Goal: Book appointment/travel/reservation

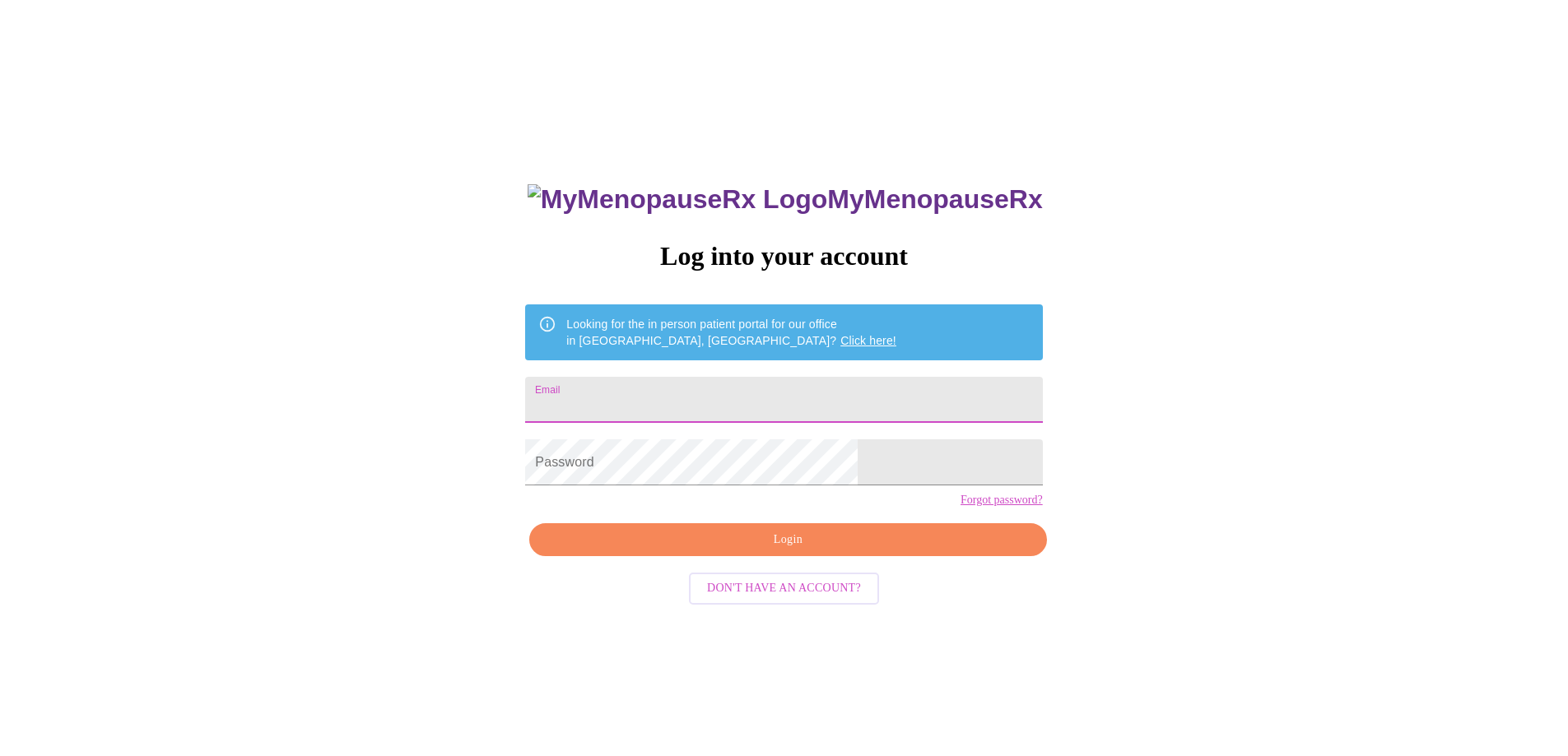
click at [691, 405] on input "Email" at bounding box center [783, 400] width 517 height 46
type input "[EMAIL_ADDRESS][DOMAIN_NAME]"
click at [802, 402] on input "[EMAIL_ADDRESS][DOMAIN_NAME]" at bounding box center [783, 400] width 517 height 46
drag, startPoint x: 800, startPoint y: 401, endPoint x: 599, endPoint y: 401, distance: 201.0
click at [599, 401] on div "MyMenopauseRx Log into your account Looking for the in person patient portal fo…" at bounding box center [784, 460] width 1555 height 907
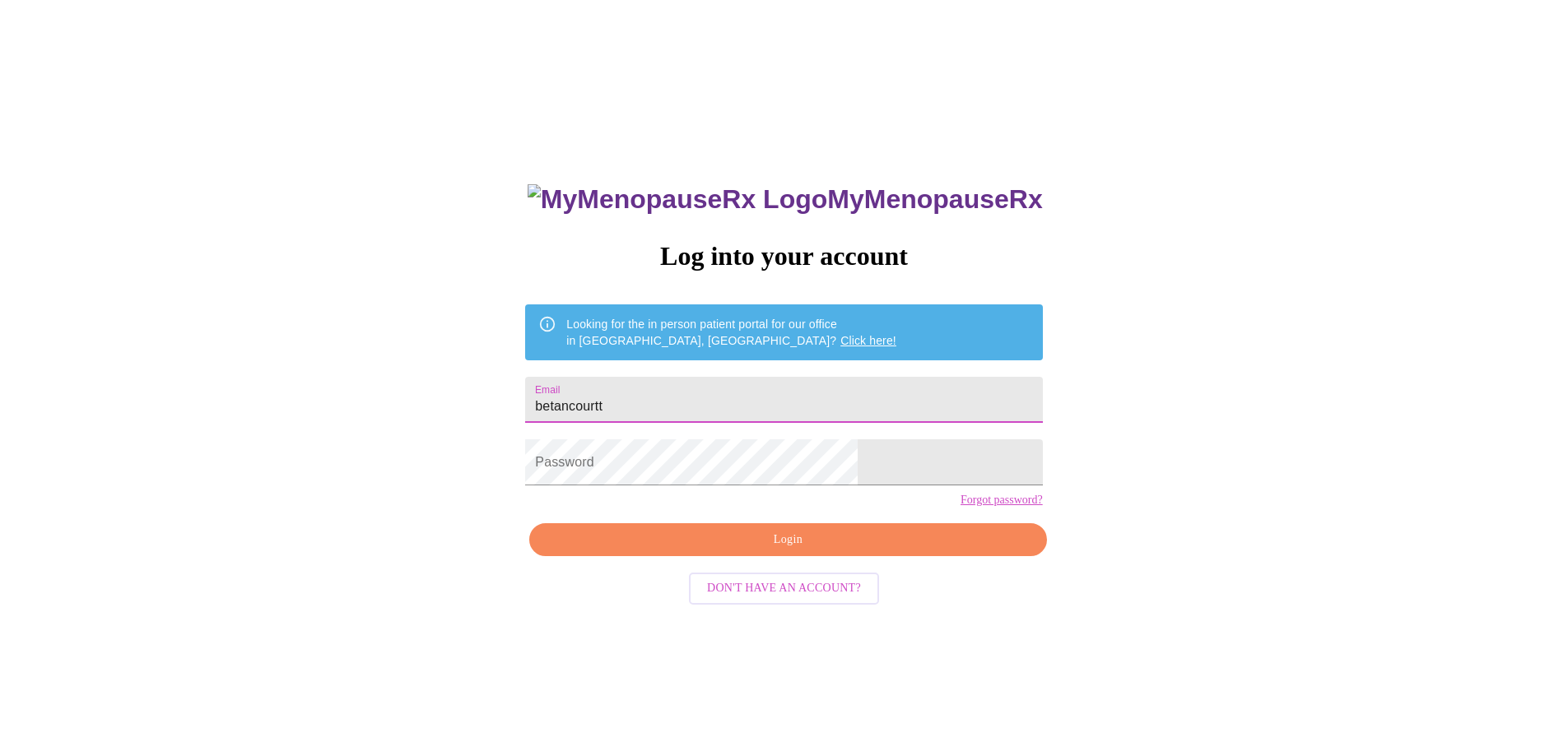
type input "[EMAIL_ADDRESS][DOMAIN_NAME]"
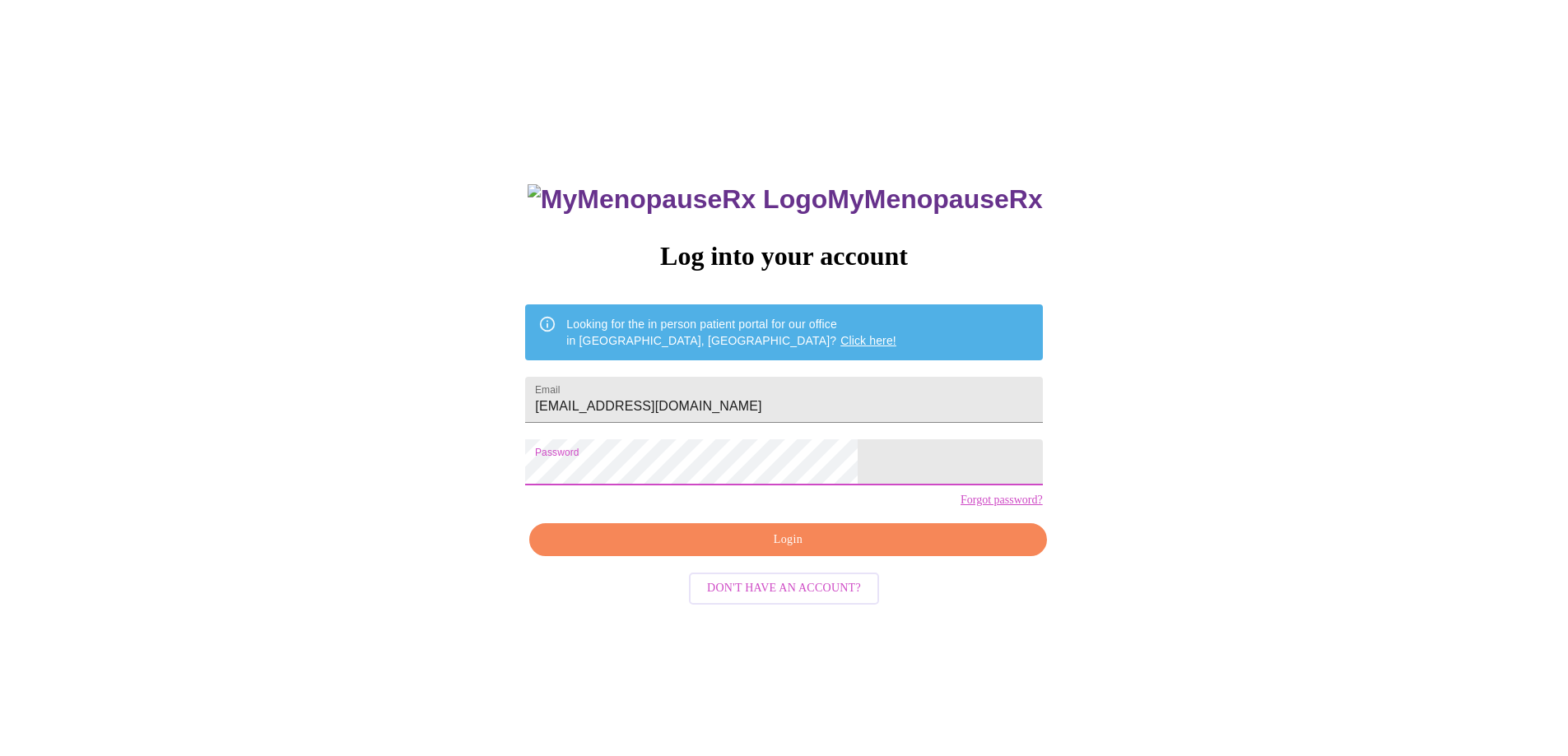
click at [737, 551] on span "Login" at bounding box center [788, 540] width 479 height 21
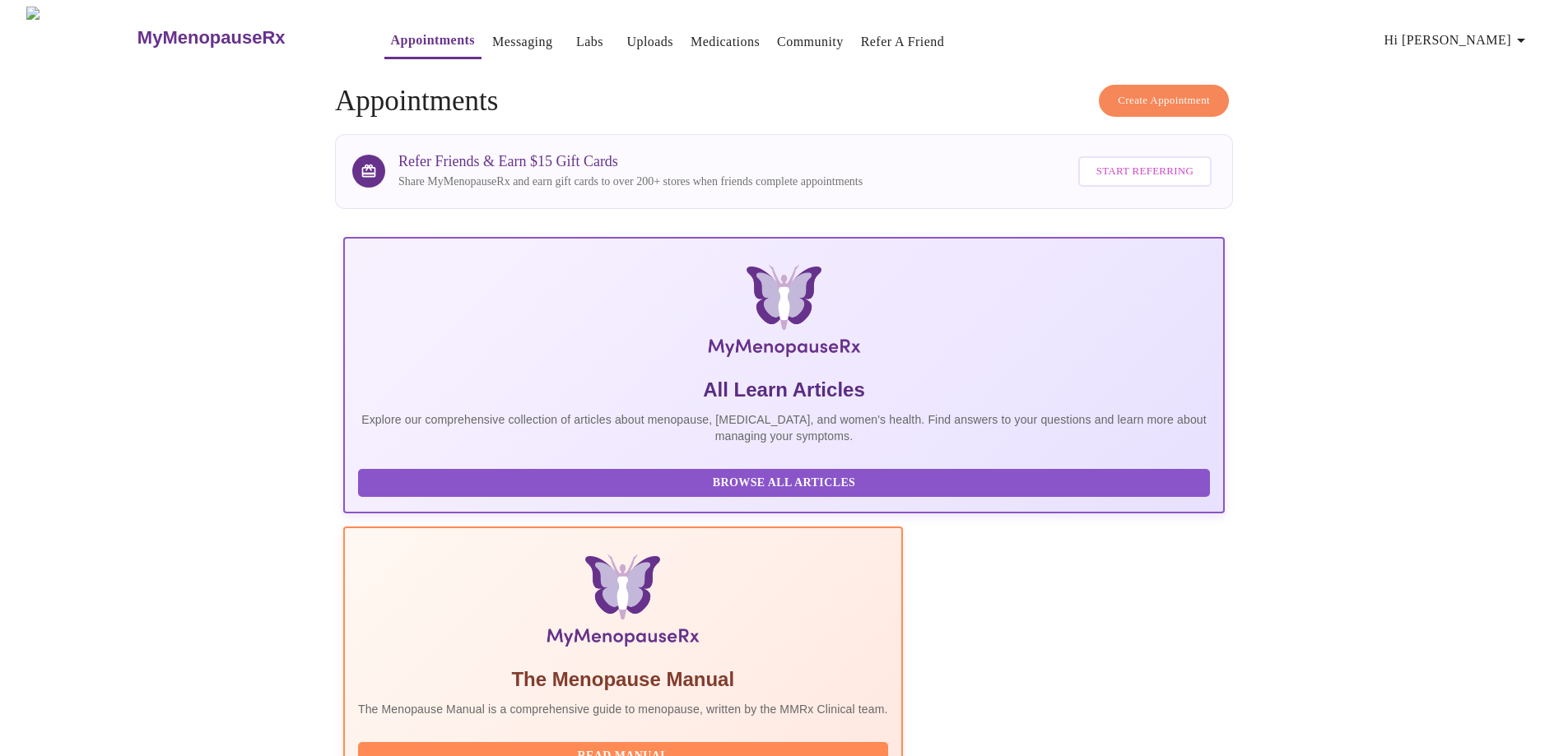
click at [1161, 95] on span "Create Appointment" at bounding box center [1164, 100] width 92 height 19
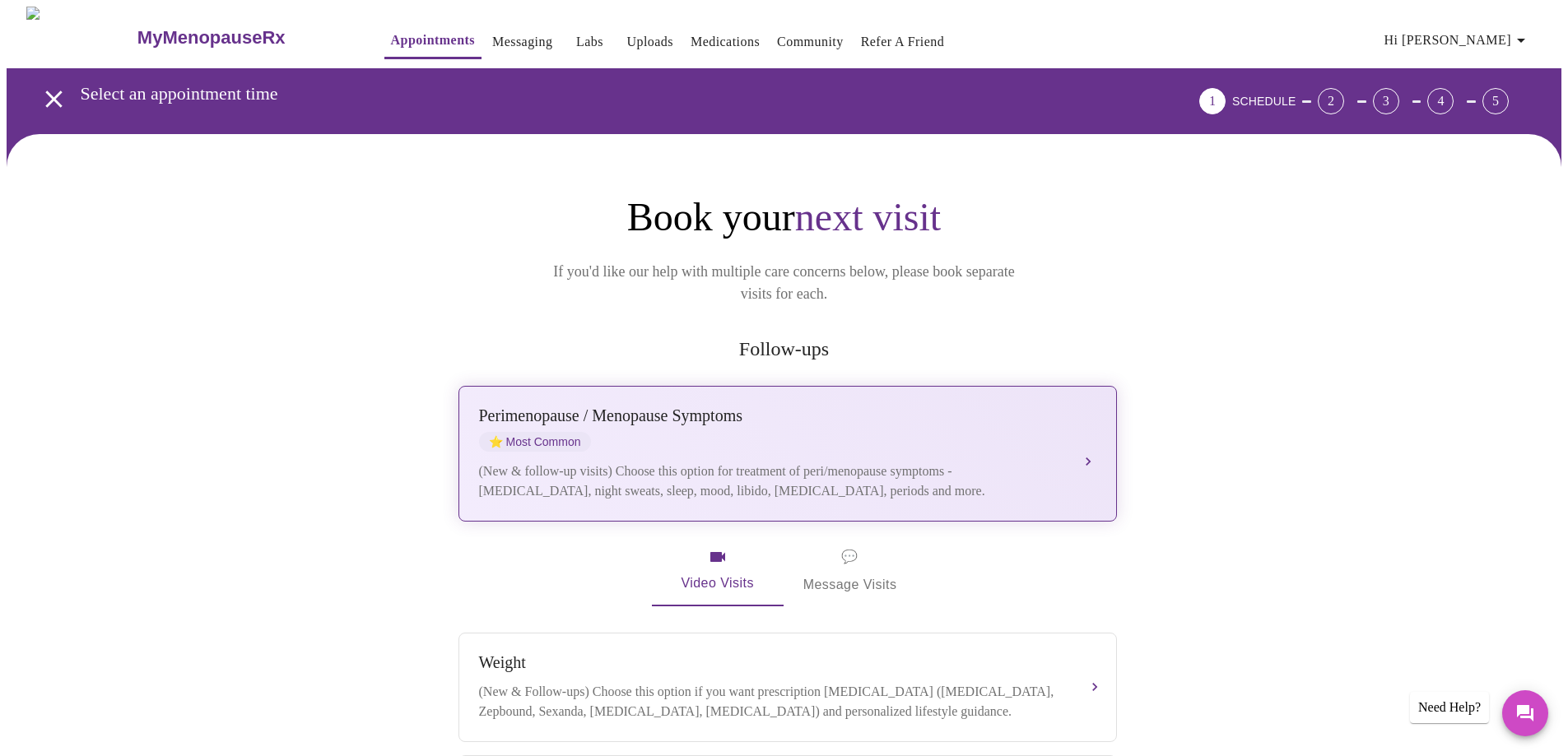
click at [1015, 416] on div "[MEDICAL_DATA] / Menopause Symptoms ⭐ Most Common" at bounding box center [771, 429] width 584 height 45
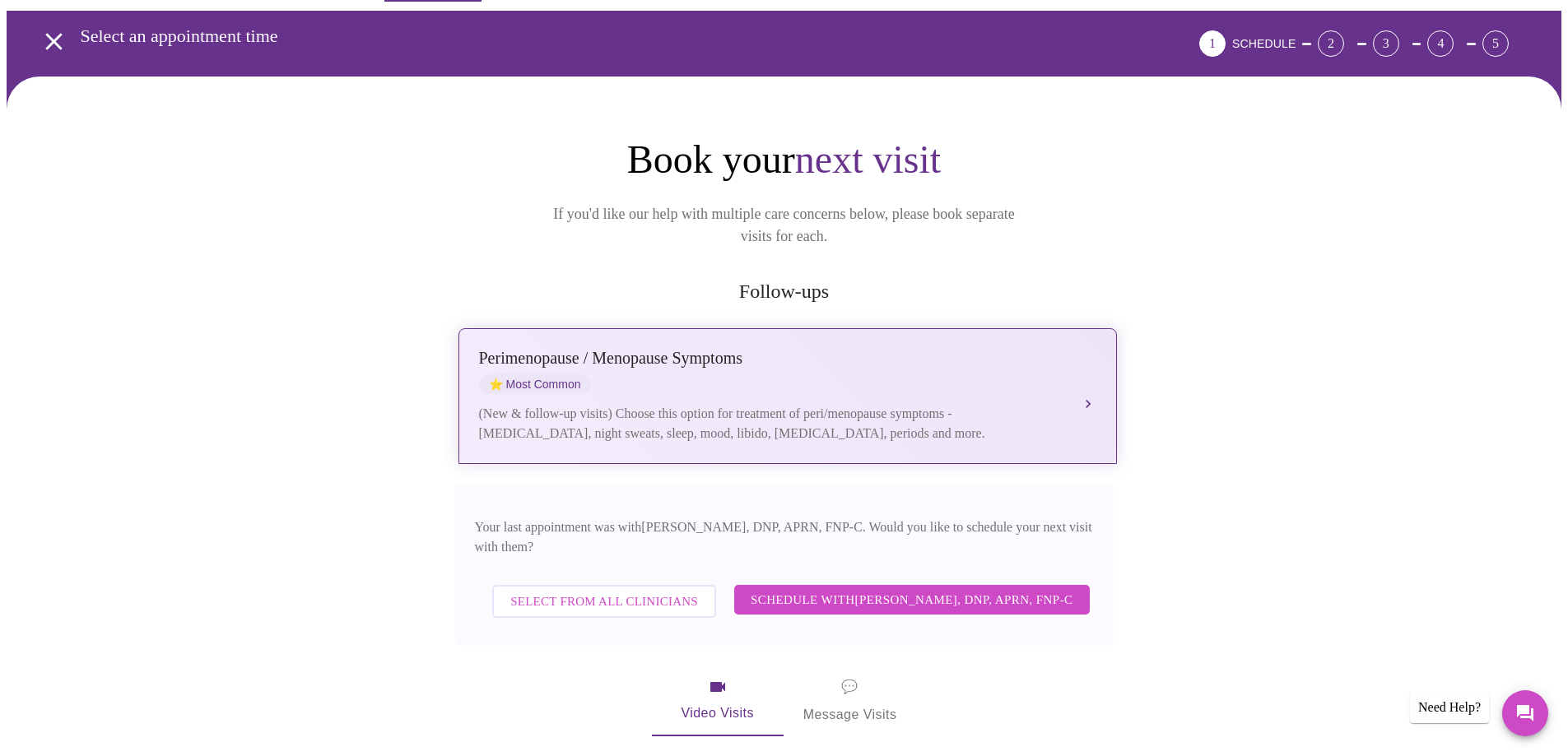
scroll to position [83, 0]
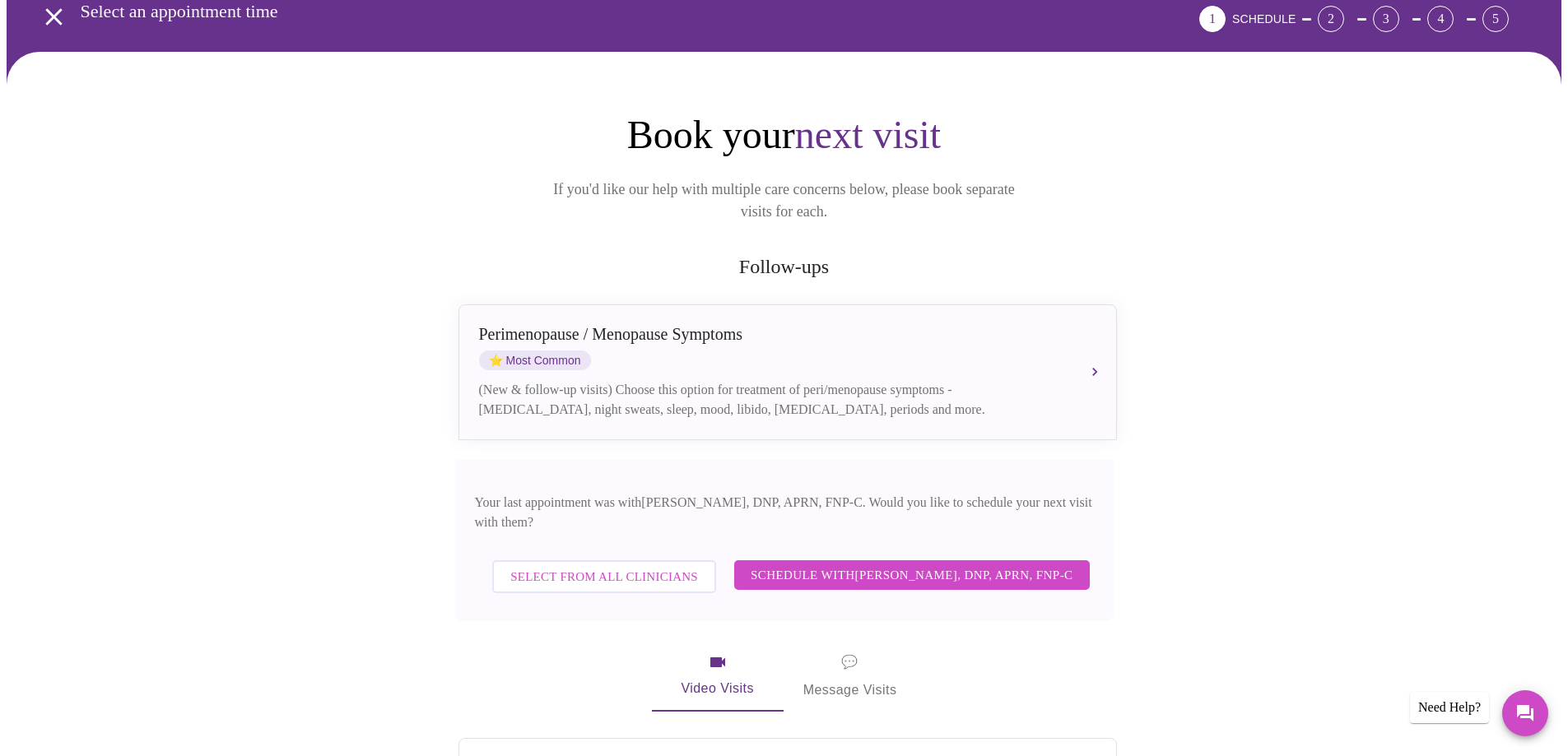
click at [637, 566] on span "Select from All Clinicians" at bounding box center [604, 577] width 188 height 22
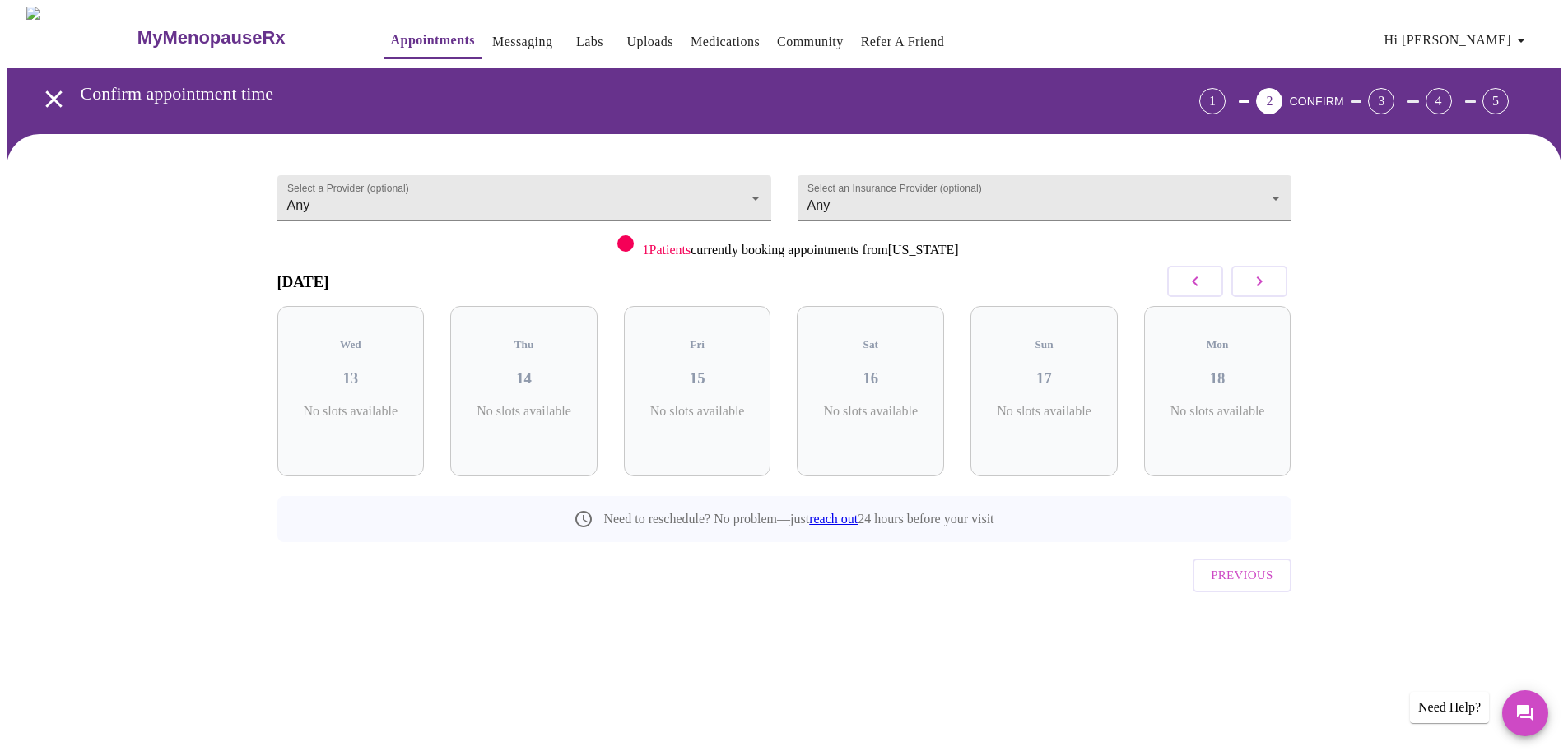
scroll to position [0, 0]
click at [529, 372] on h3 "14" at bounding box center [530, 379] width 121 height 18
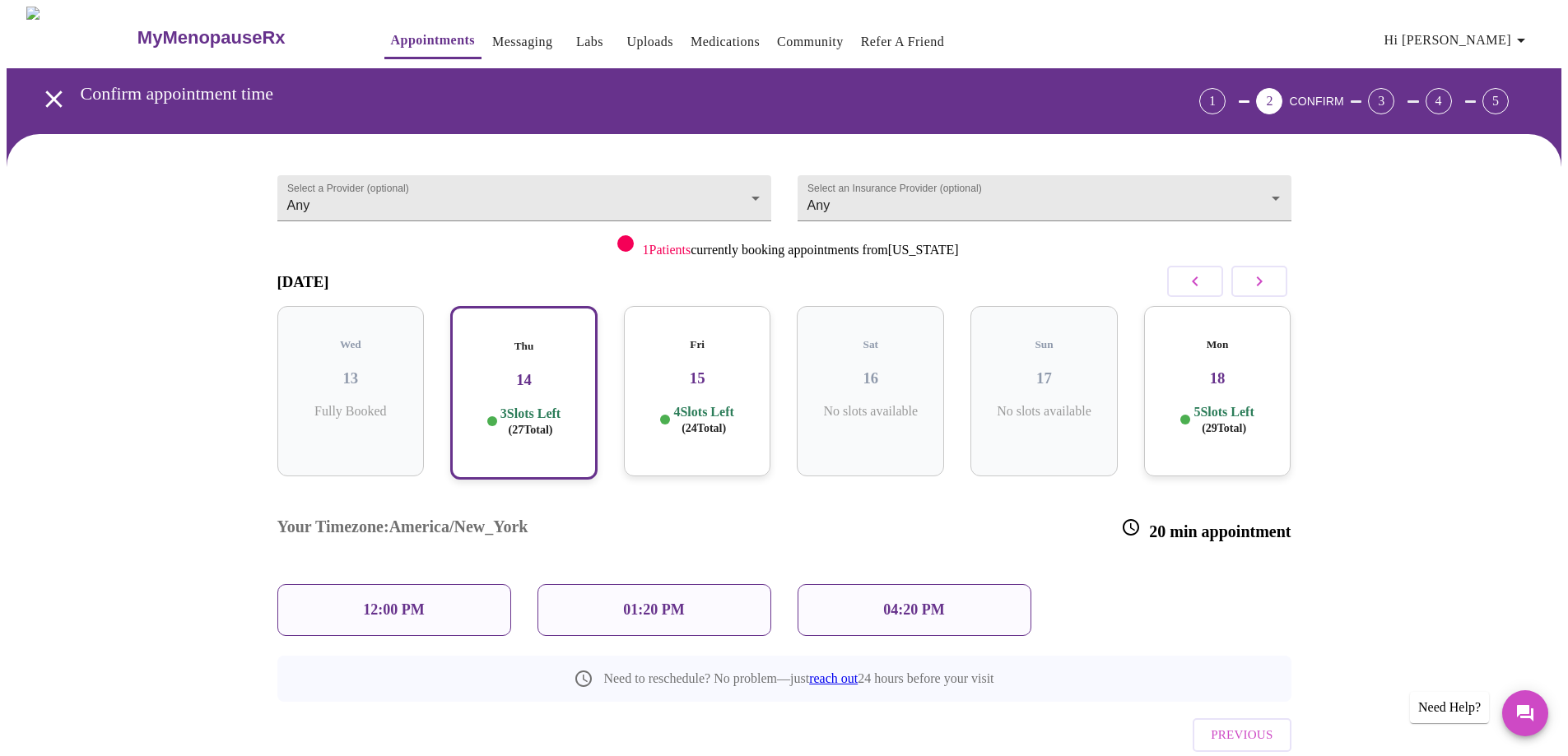
click at [701, 370] on h3 "15" at bounding box center [697, 379] width 121 height 18
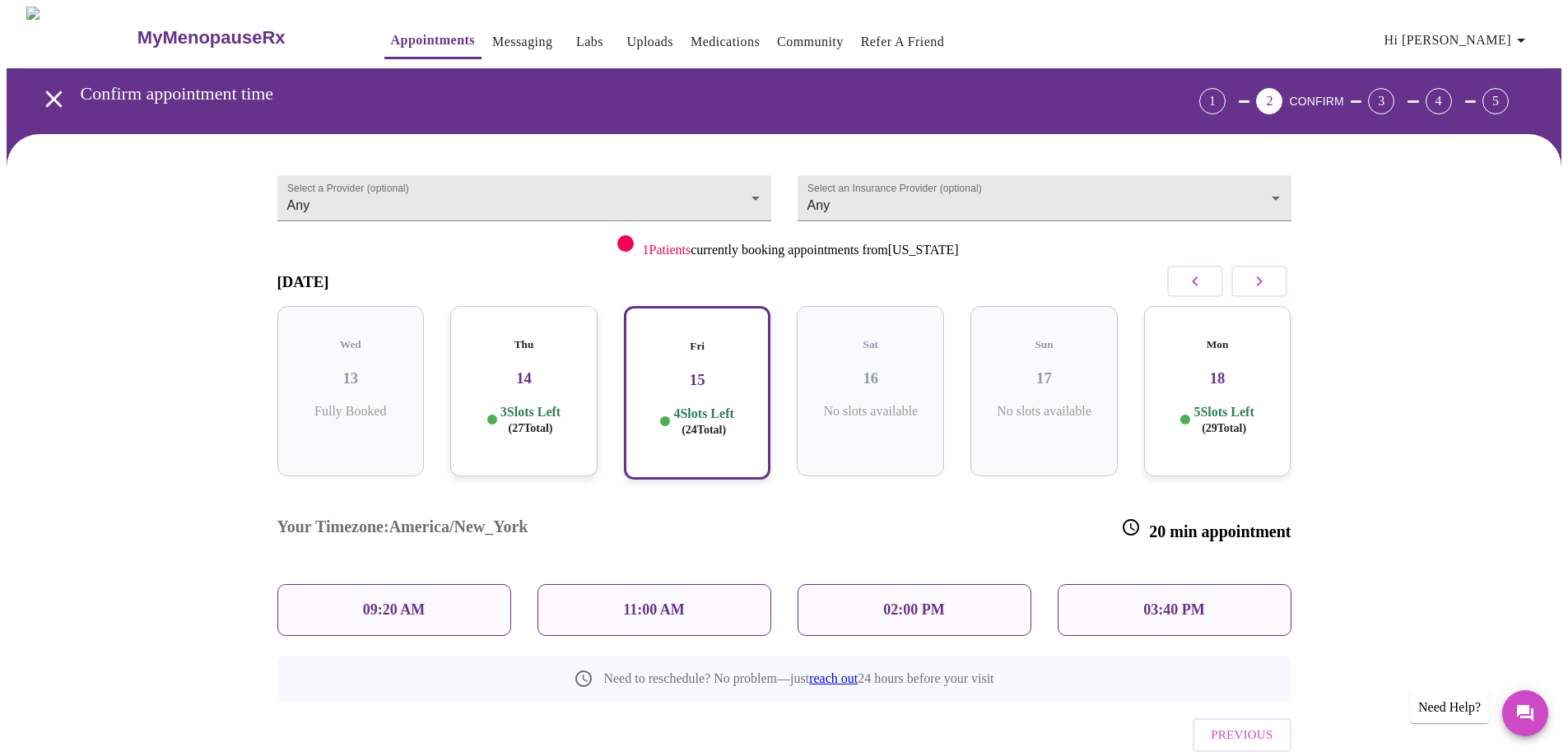
click at [398, 602] on p "09:20 AM" at bounding box center [394, 610] width 63 height 18
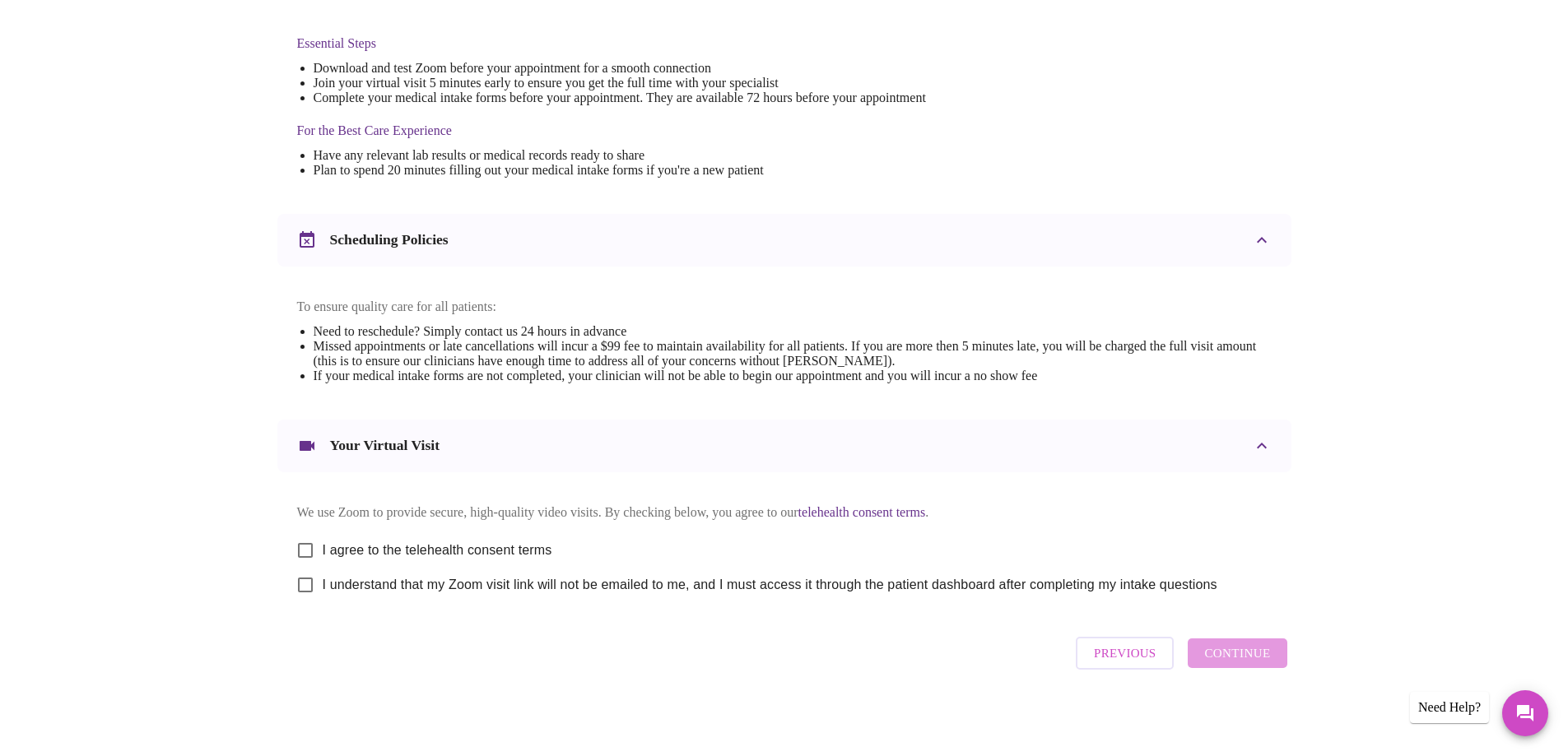
scroll to position [437, 0]
click at [307, 539] on input "I agree to the telehealth consent terms" at bounding box center [305, 547] width 34 height 34
checkbox input "true"
click at [299, 581] on input "I understand that my Zoom visit link will not be emailed to me, and I must acce…" at bounding box center [305, 582] width 34 height 34
checkbox input "true"
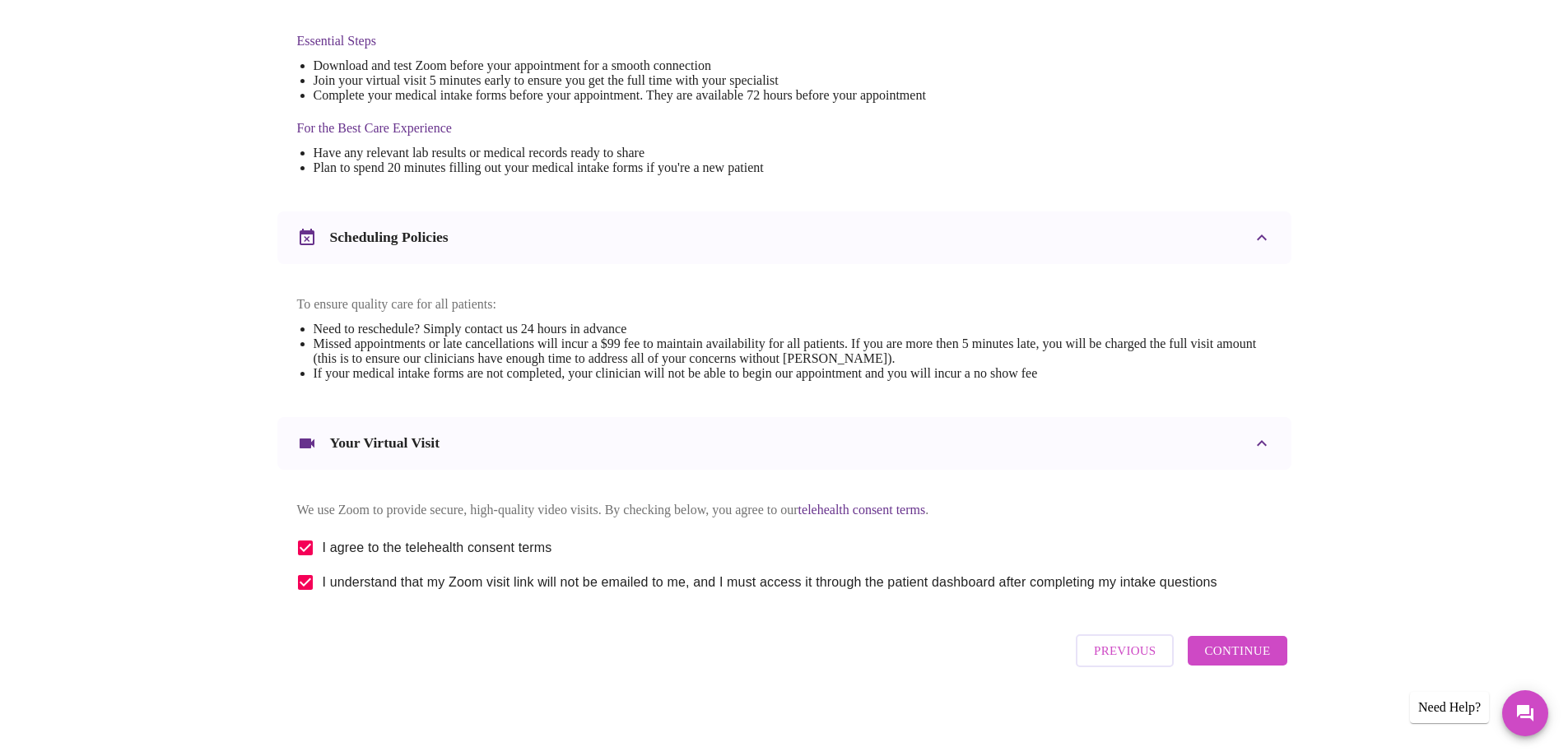
click at [1227, 662] on span "Continue" at bounding box center [1237, 651] width 66 height 22
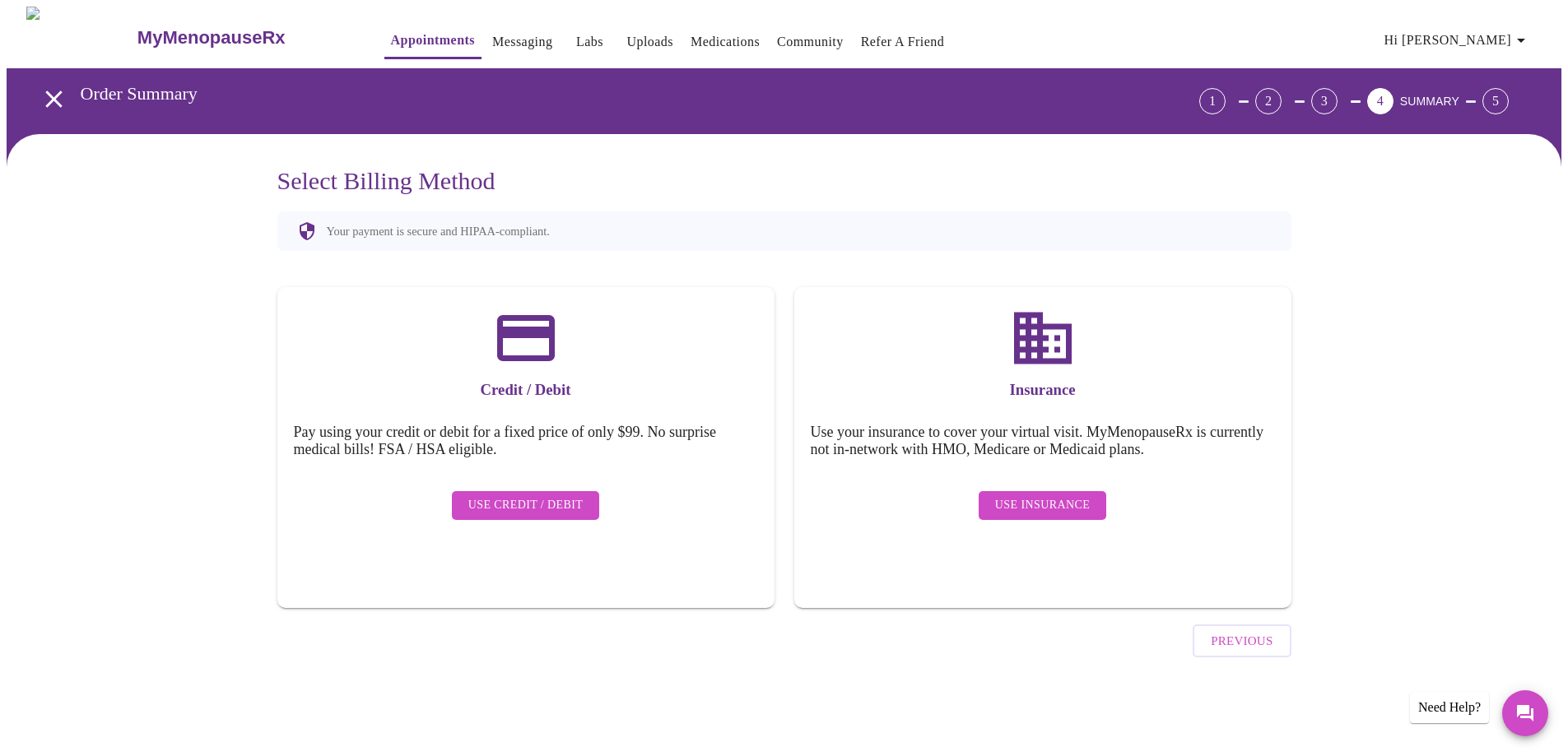
scroll to position [0, 0]
click at [489, 496] on span "Use Credit / Debit" at bounding box center [532, 506] width 115 height 21
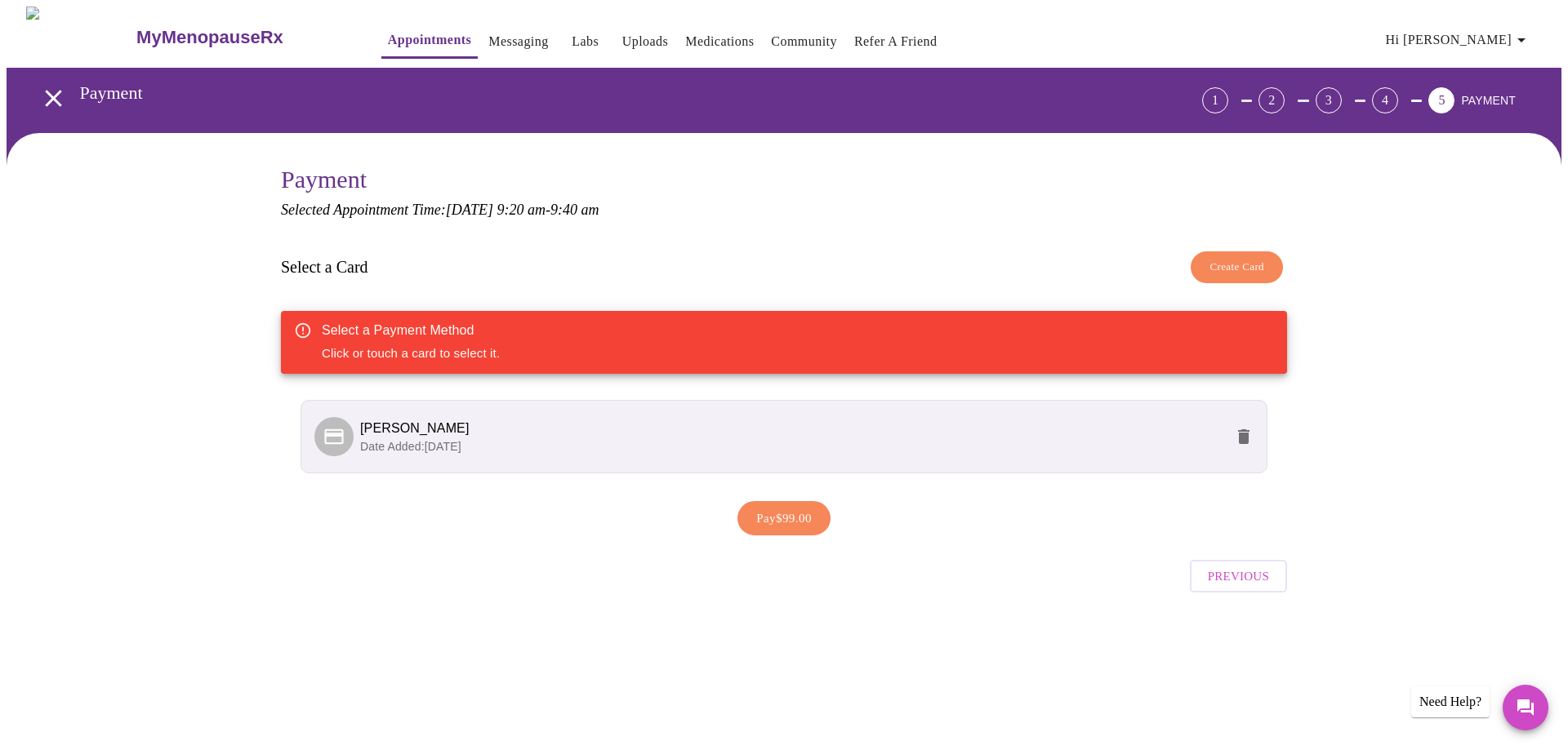
click at [406, 440] on span "Date Added: [DATE]" at bounding box center [411, 446] width 101 height 13
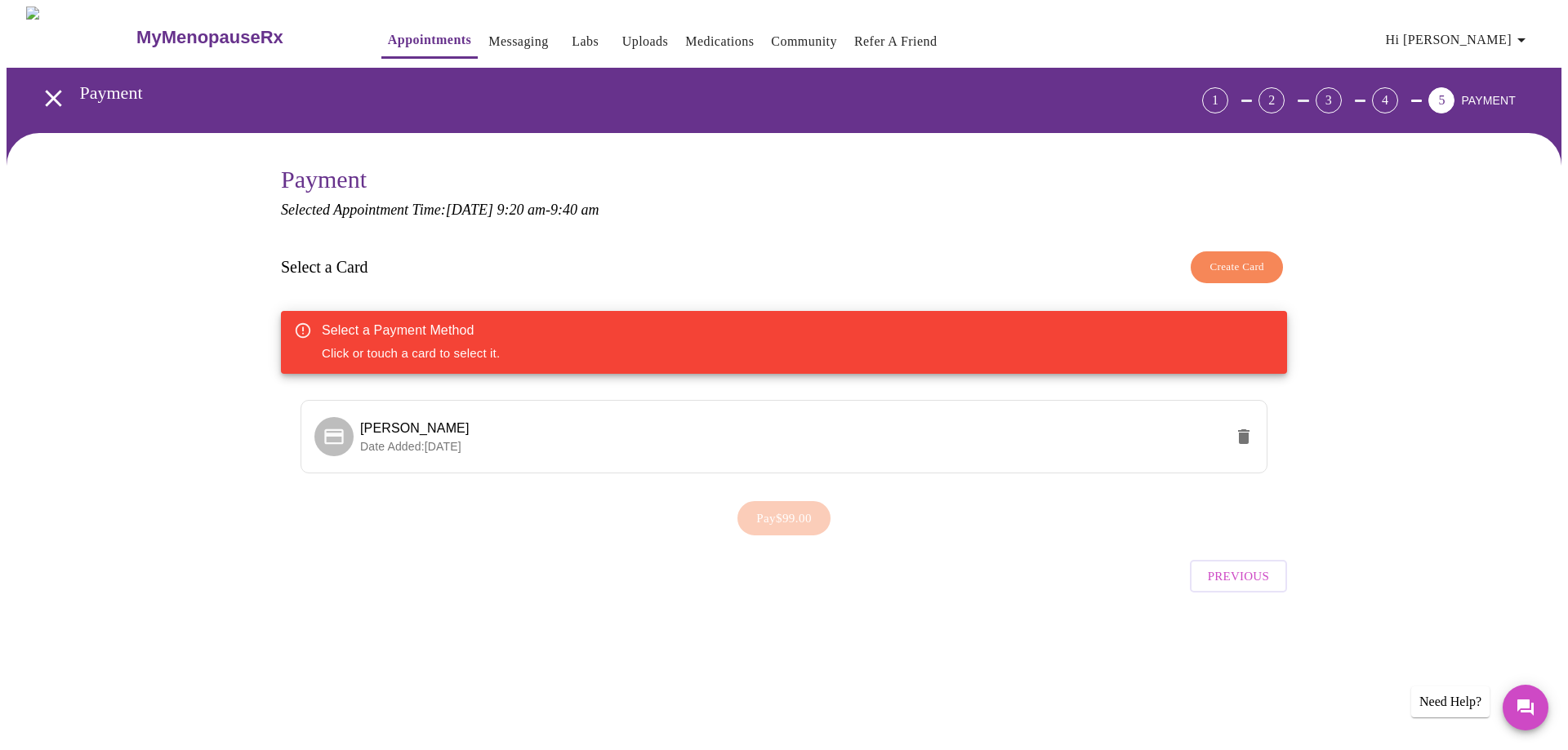
click at [421, 344] on div "Select a Payment Method Click or touch a card to select it." at bounding box center [410, 343] width 178 height 53
click at [1222, 265] on span "Create Card" at bounding box center [1237, 267] width 55 height 19
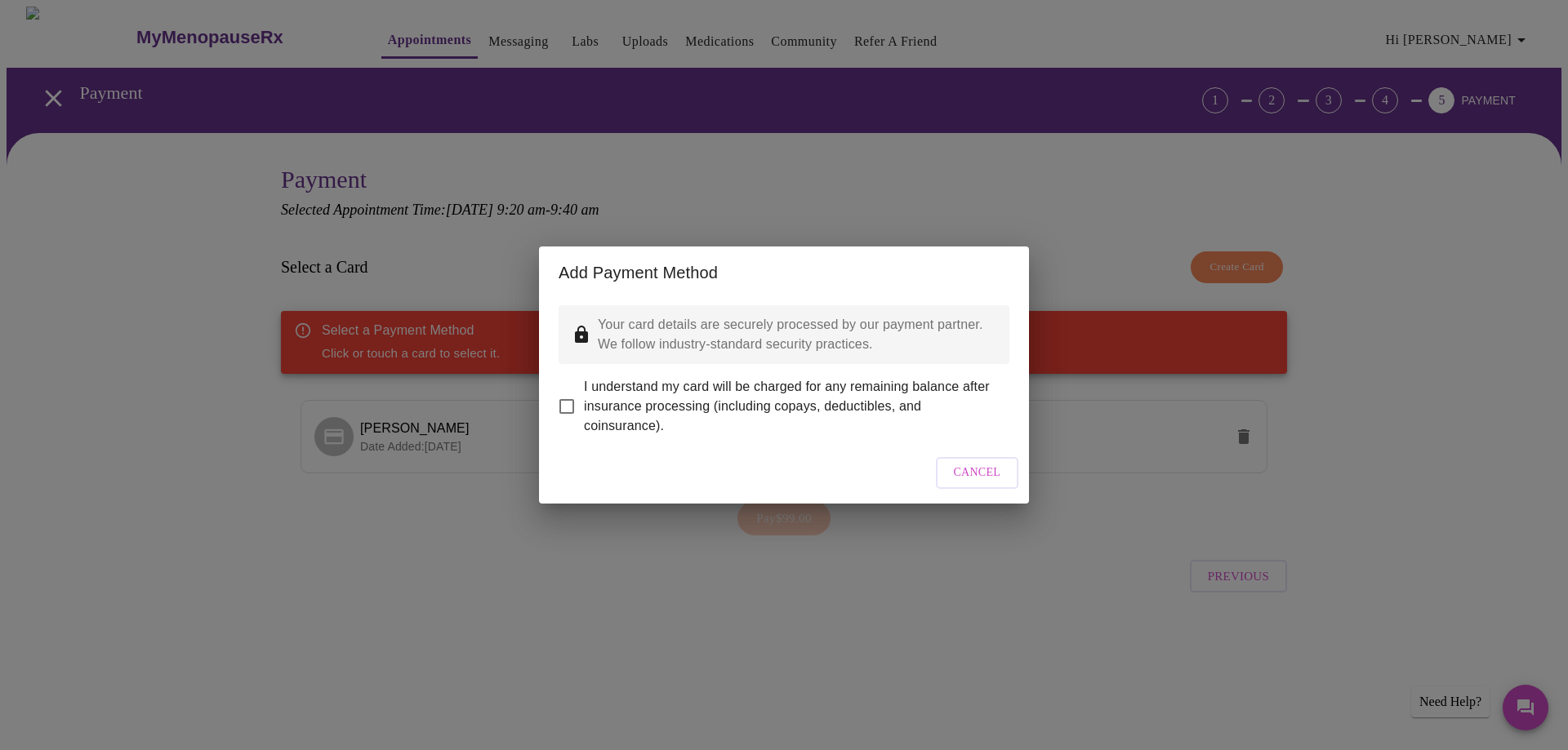
click at [982, 482] on span "Cancel" at bounding box center [977, 473] width 47 height 21
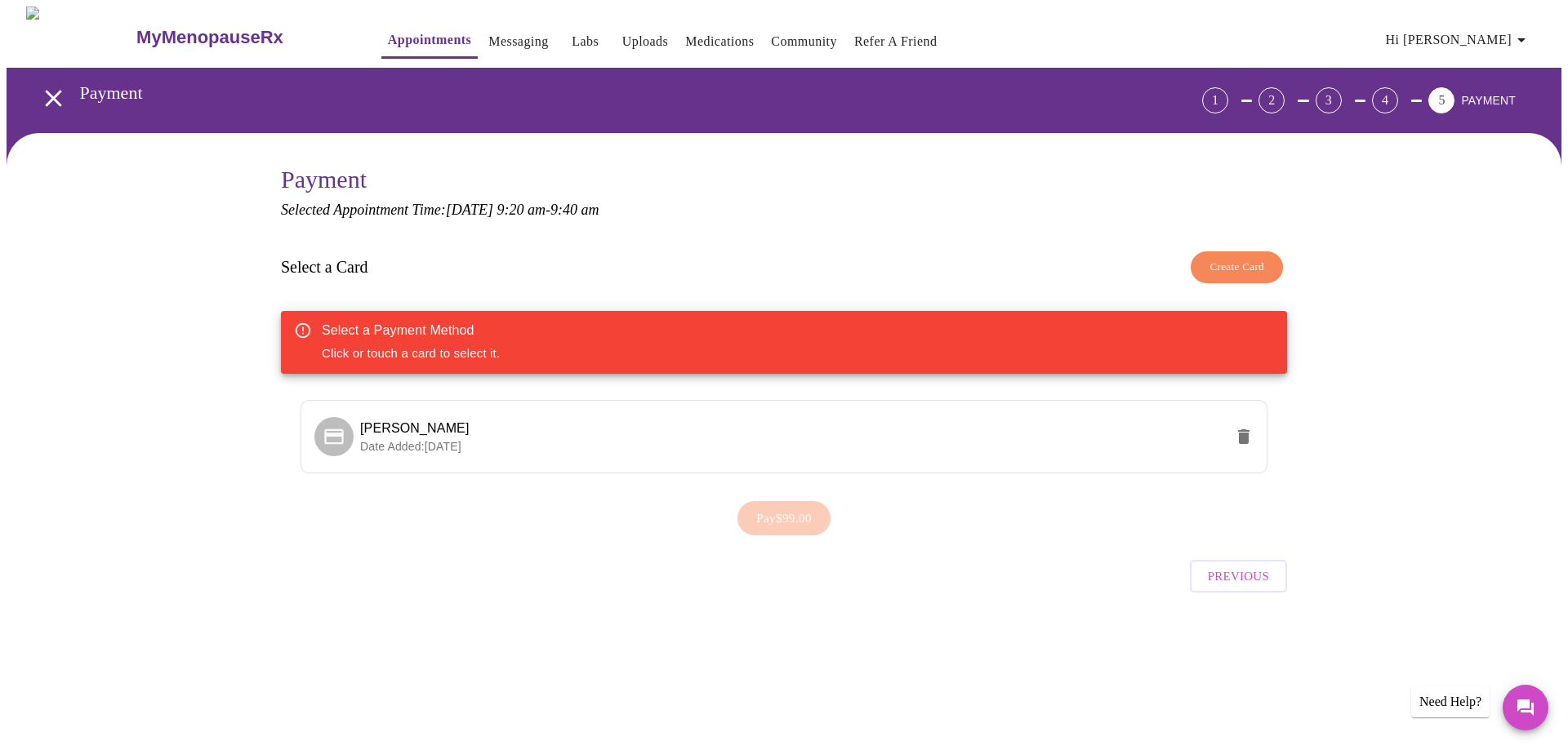
click at [971, 557] on div "Previous" at bounding box center [784, 572] width 1006 height 57
click at [383, 445] on span "Date Added: [DATE]" at bounding box center [411, 446] width 101 height 13
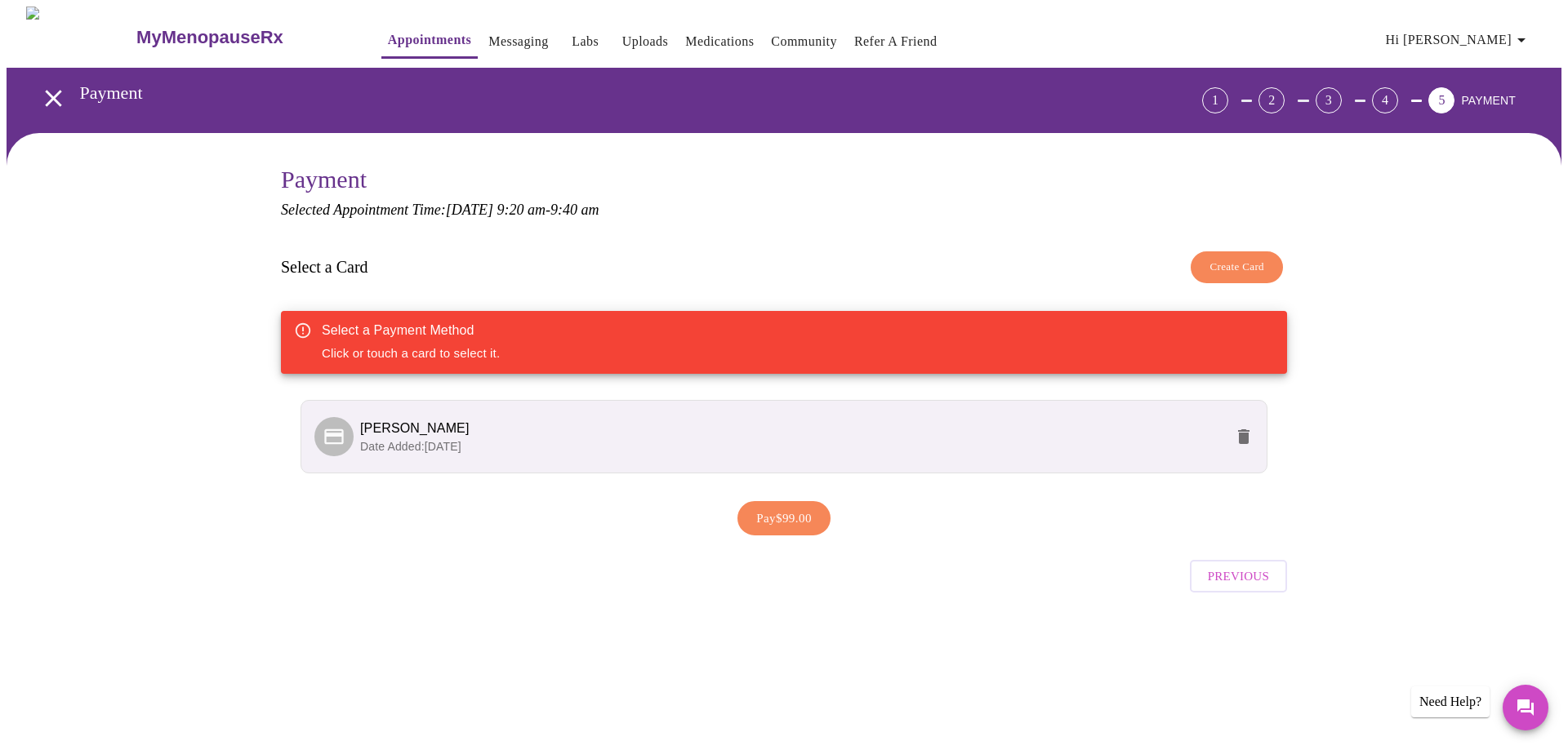
click at [1240, 264] on span "Create Card" at bounding box center [1237, 267] width 55 height 19
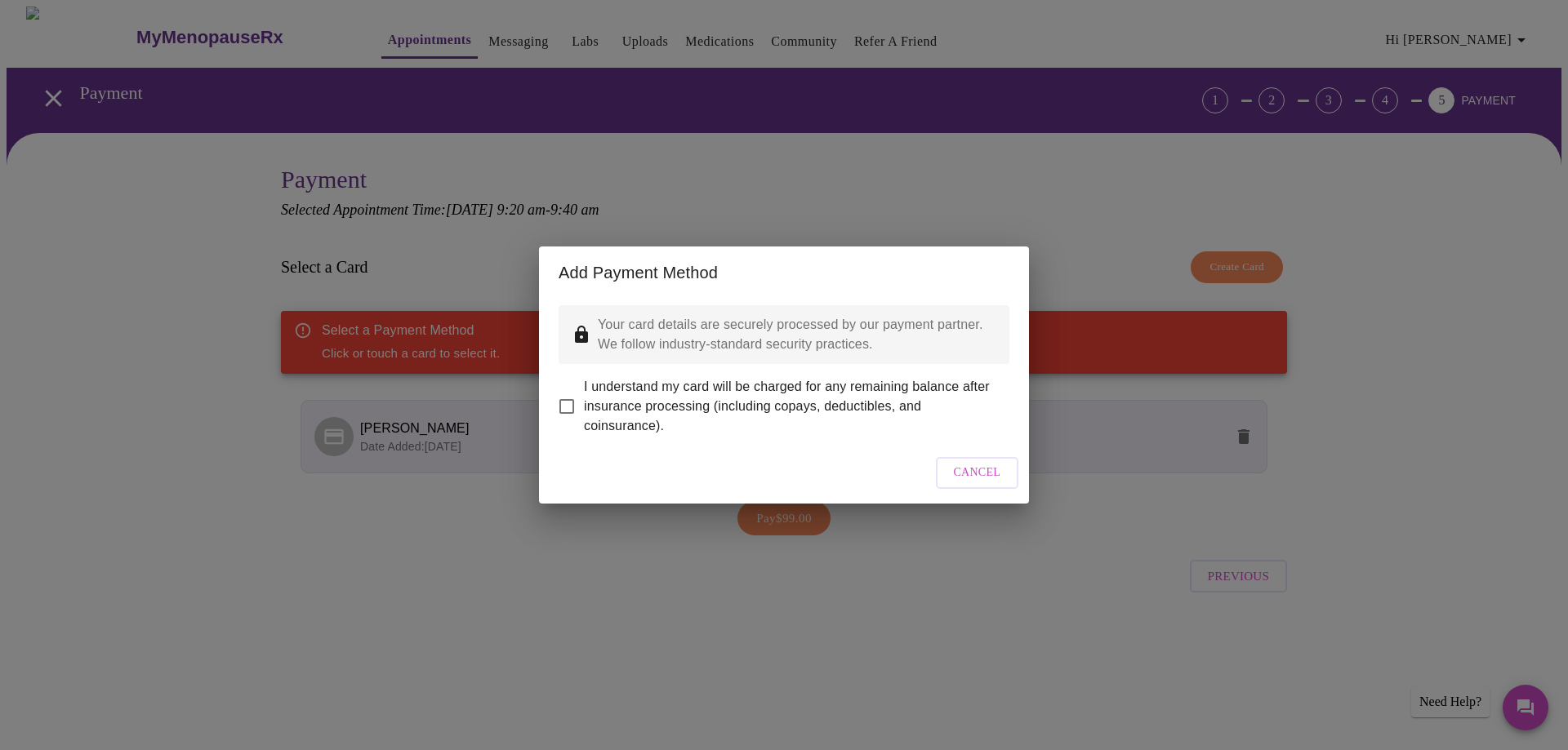
click at [566, 396] on input "I understand my card will be charged for any remaining balance after insurance …" at bounding box center [567, 406] width 34 height 34
checkbox input "true"
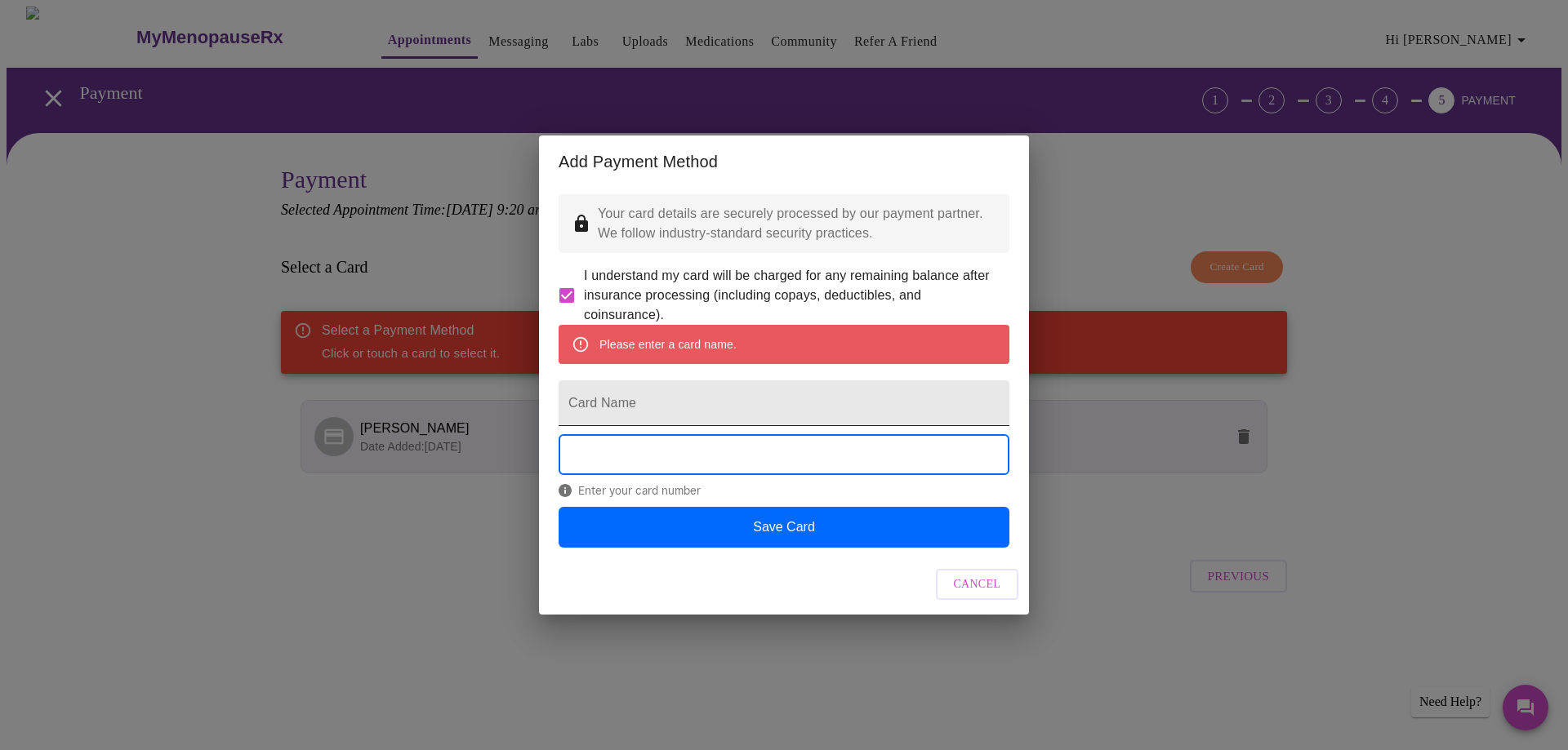
click at [628, 401] on input "Card Name" at bounding box center [784, 402] width 451 height 46
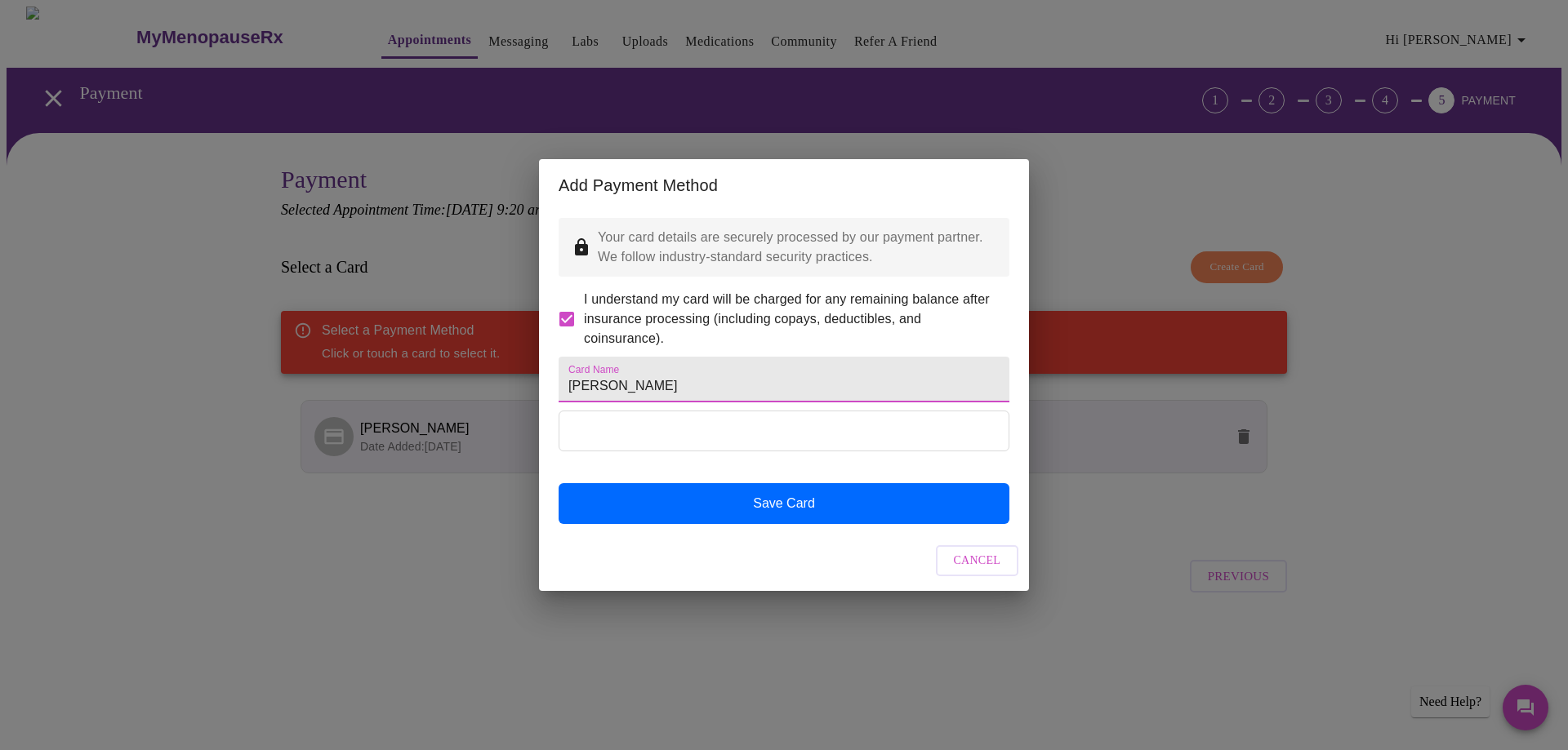
type input "[PERSON_NAME]"
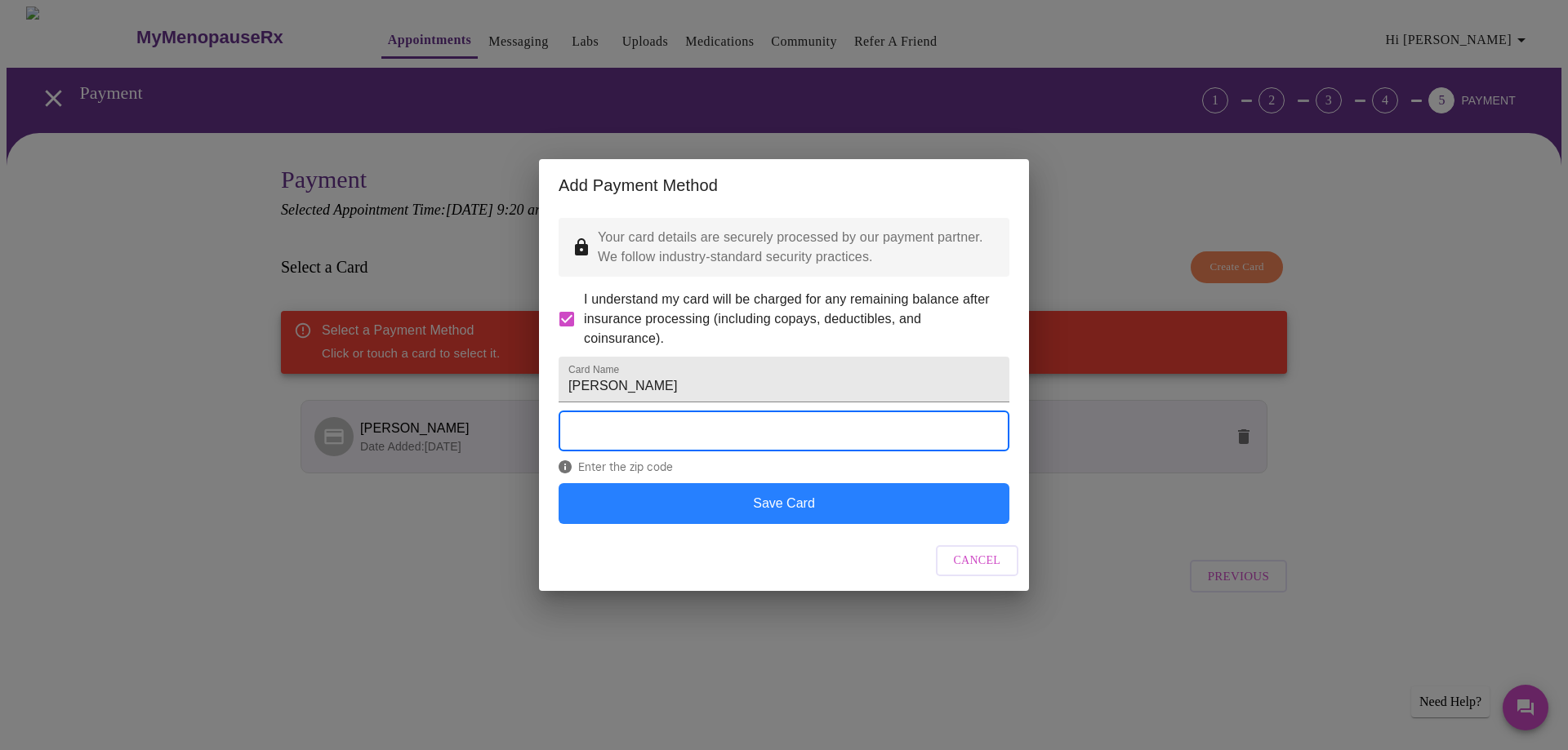
click at [754, 524] on button "Save Card" at bounding box center [784, 503] width 451 height 41
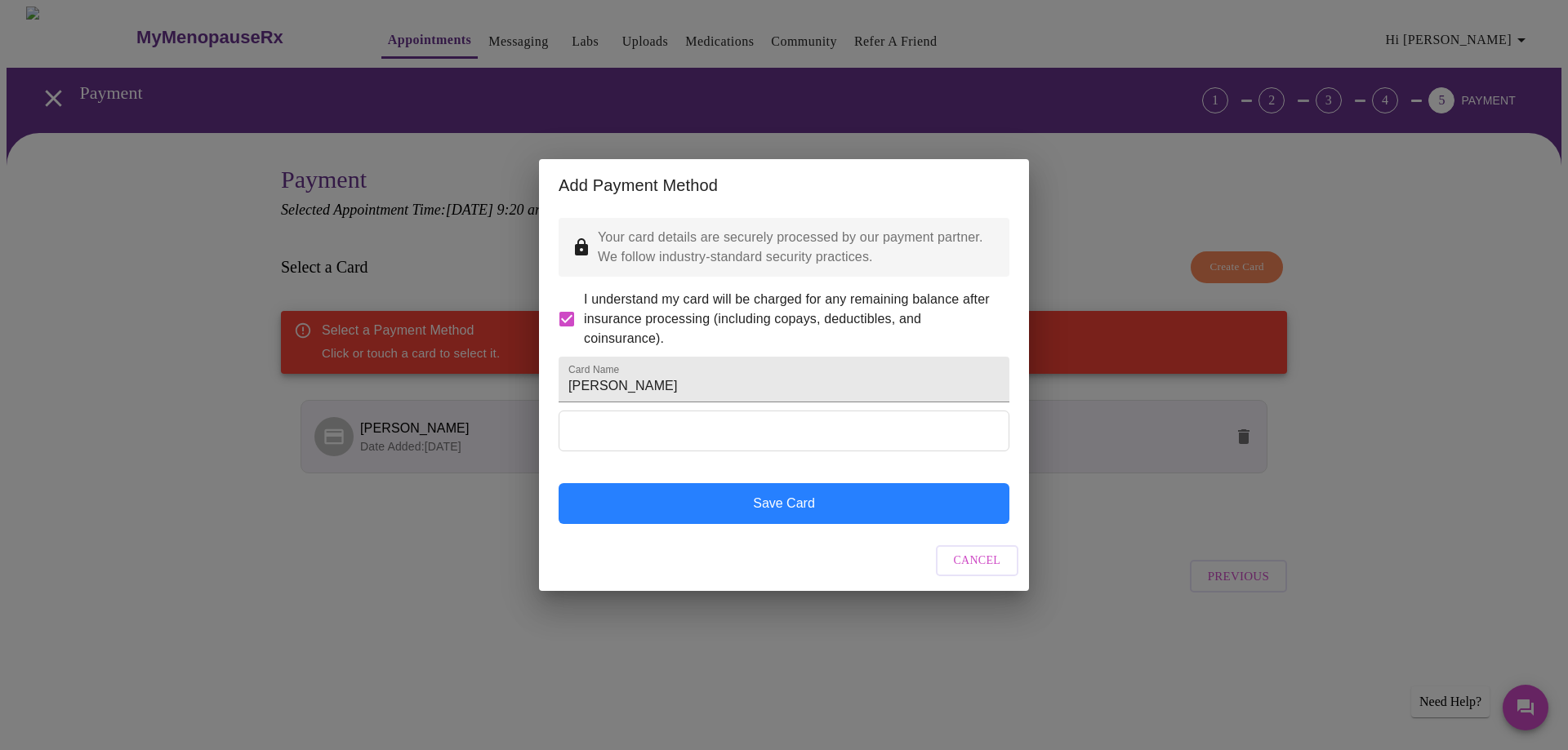
click at [795, 522] on button "Save Card" at bounding box center [784, 503] width 451 height 41
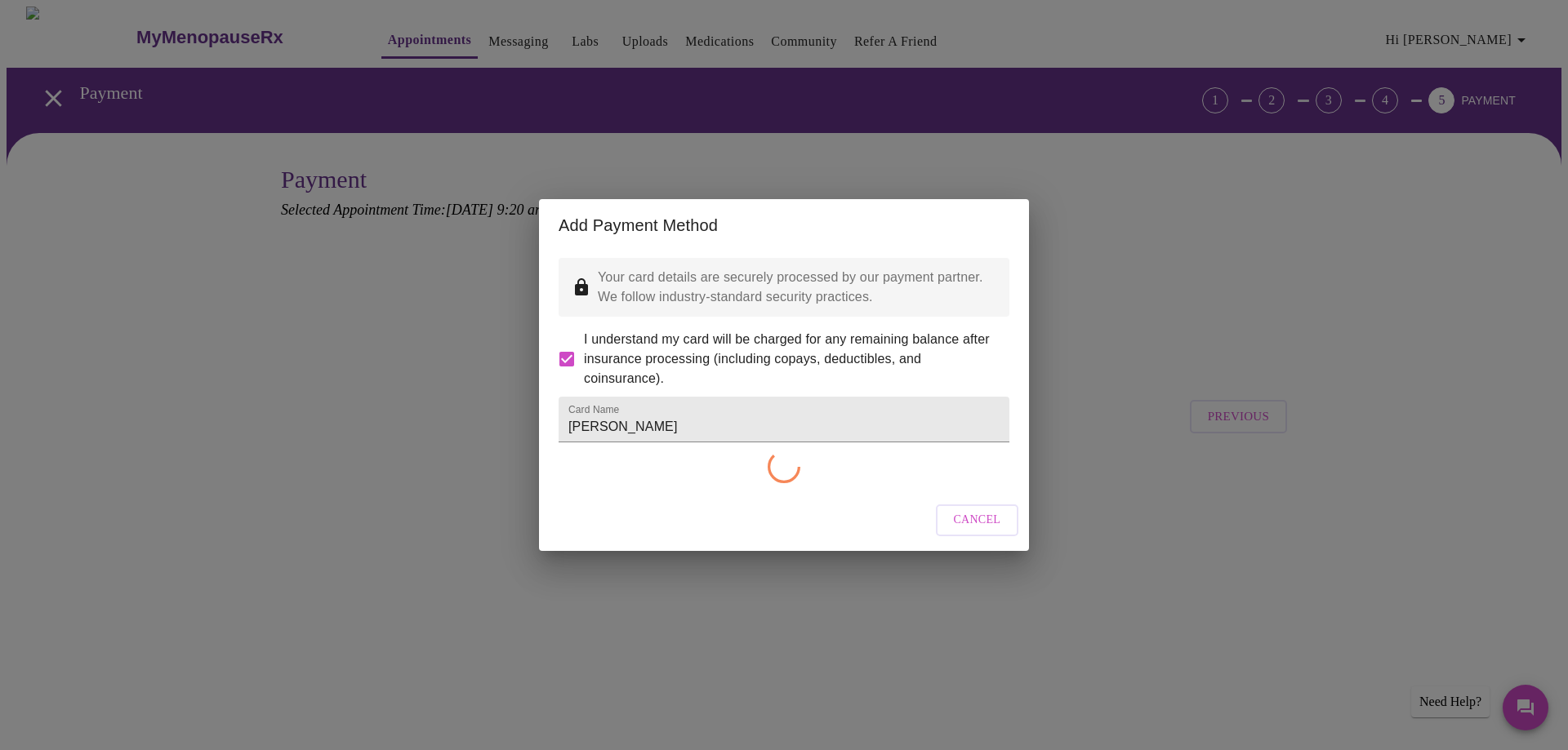
checkbox input "false"
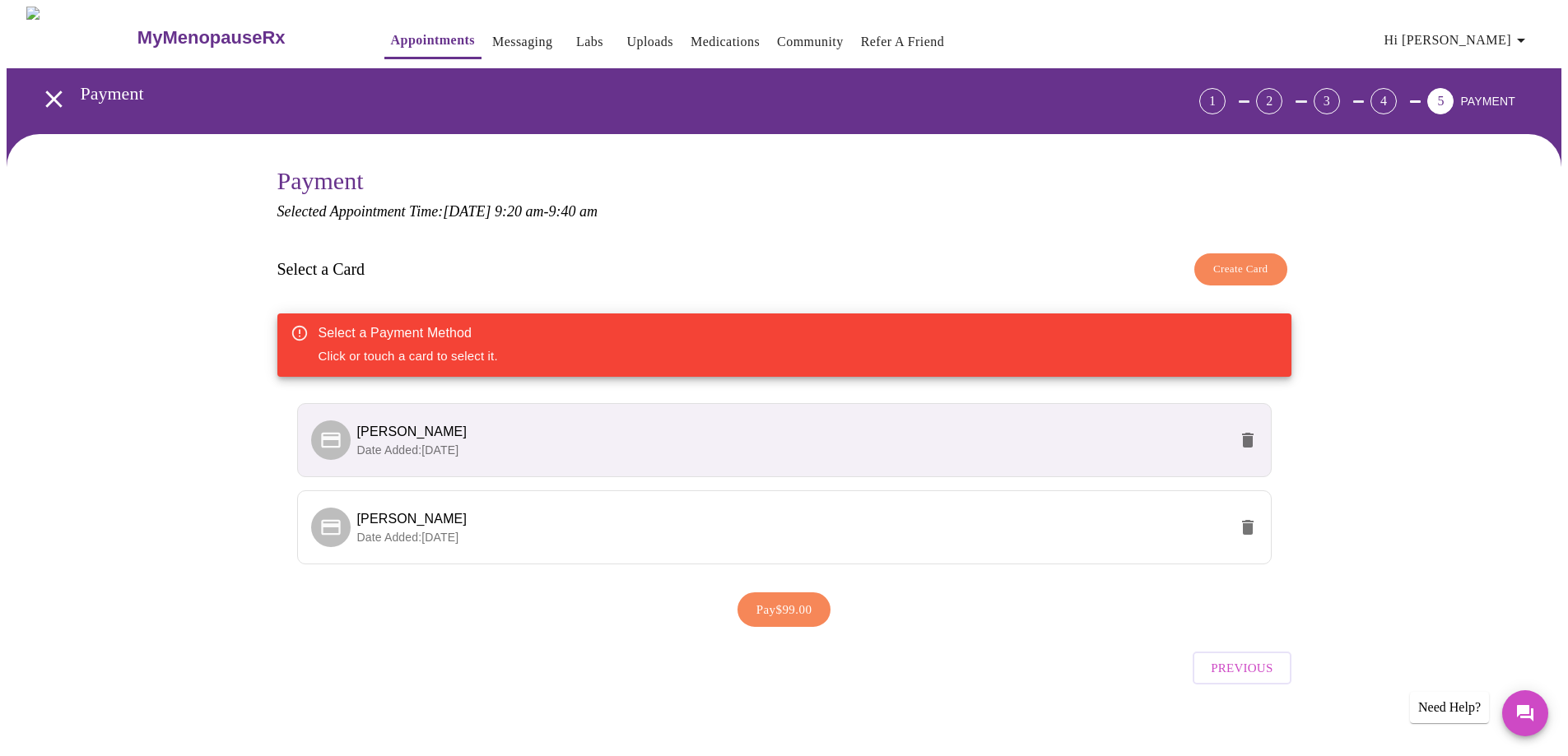
click at [391, 443] on span "Date Added: [DATE]" at bounding box center [408, 450] width 102 height 13
click at [1245, 437] on icon "delete" at bounding box center [1248, 441] width 12 height 15
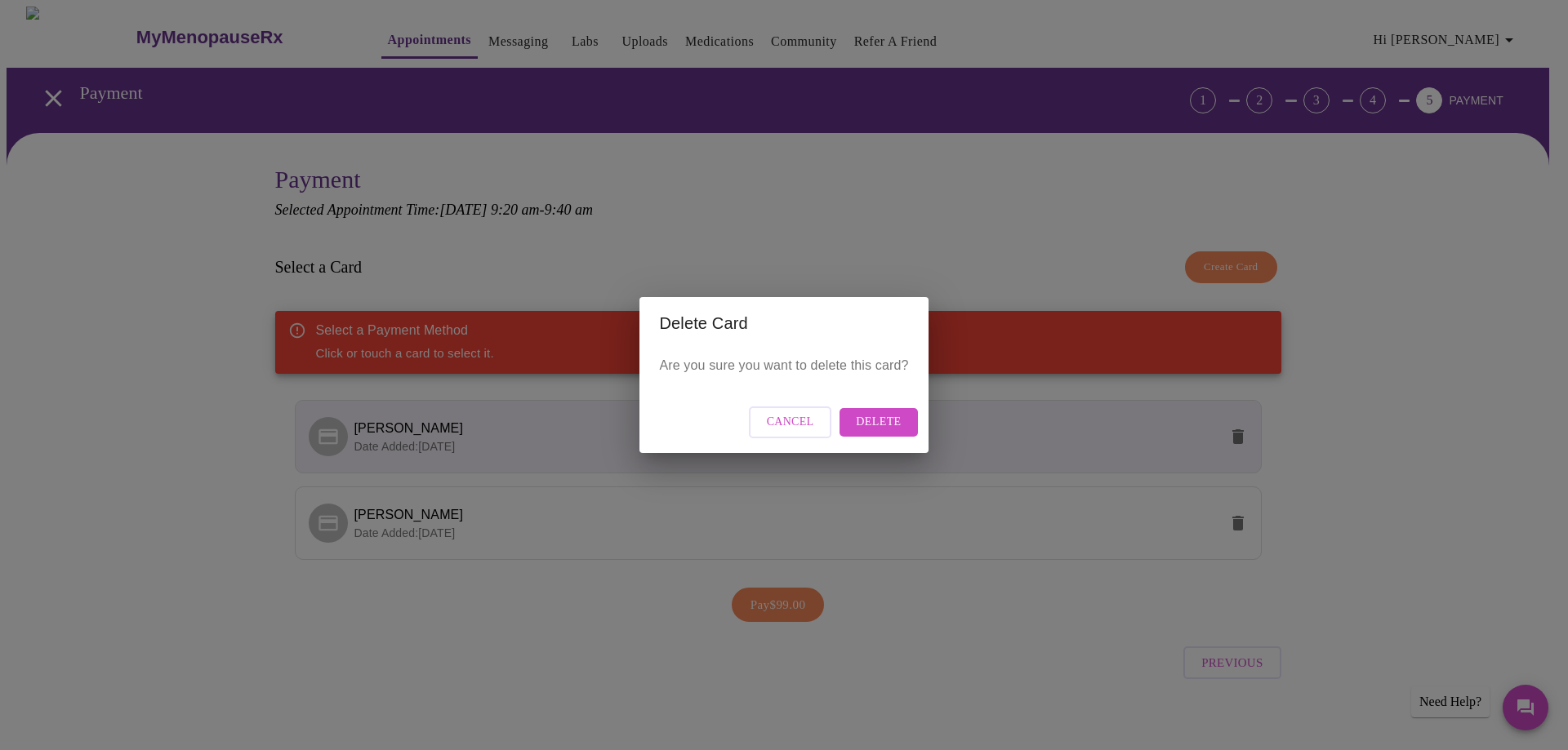
click at [878, 421] on span "Delete" at bounding box center [878, 422] width 45 height 21
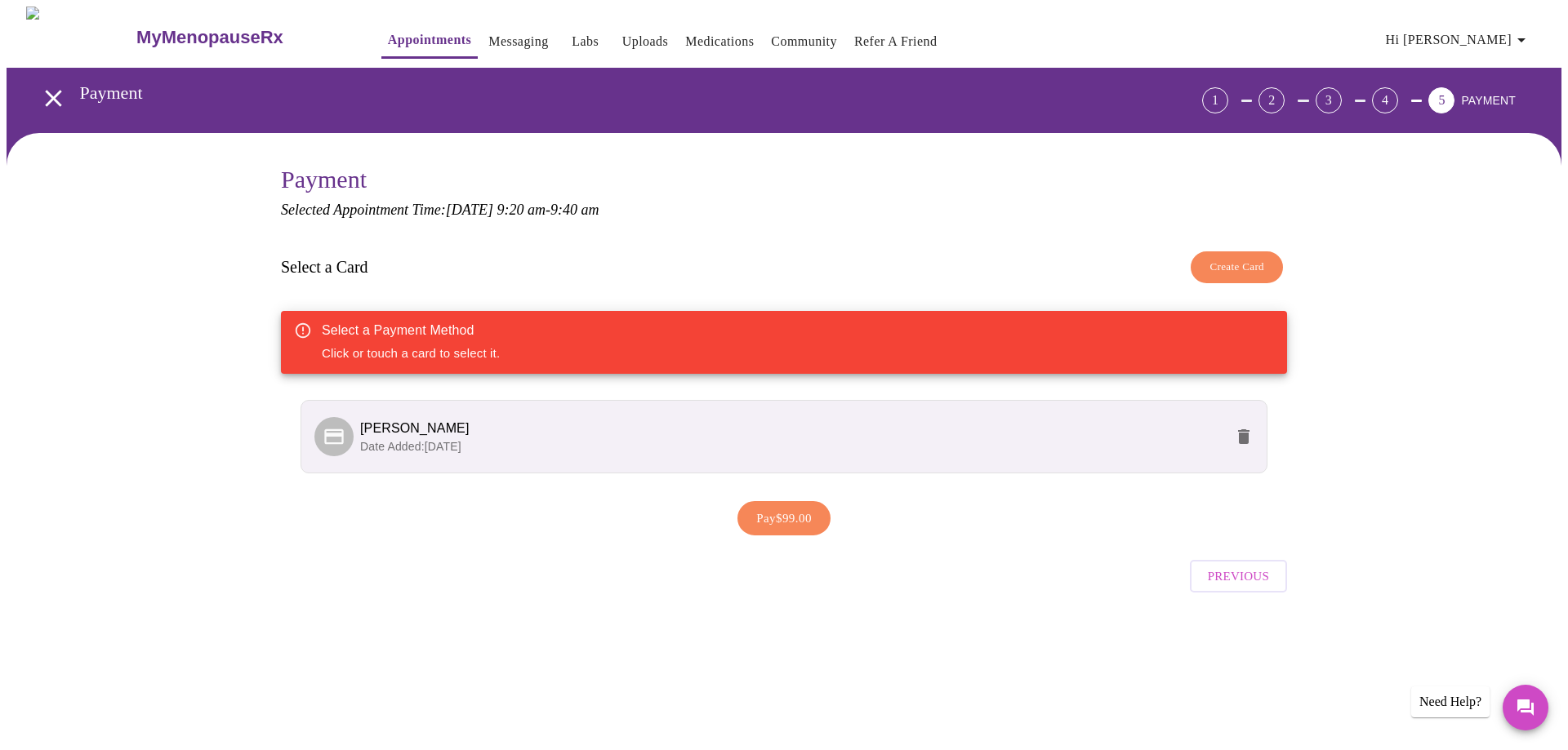
click at [761, 518] on span "Pay $99.00" at bounding box center [784, 518] width 55 height 22
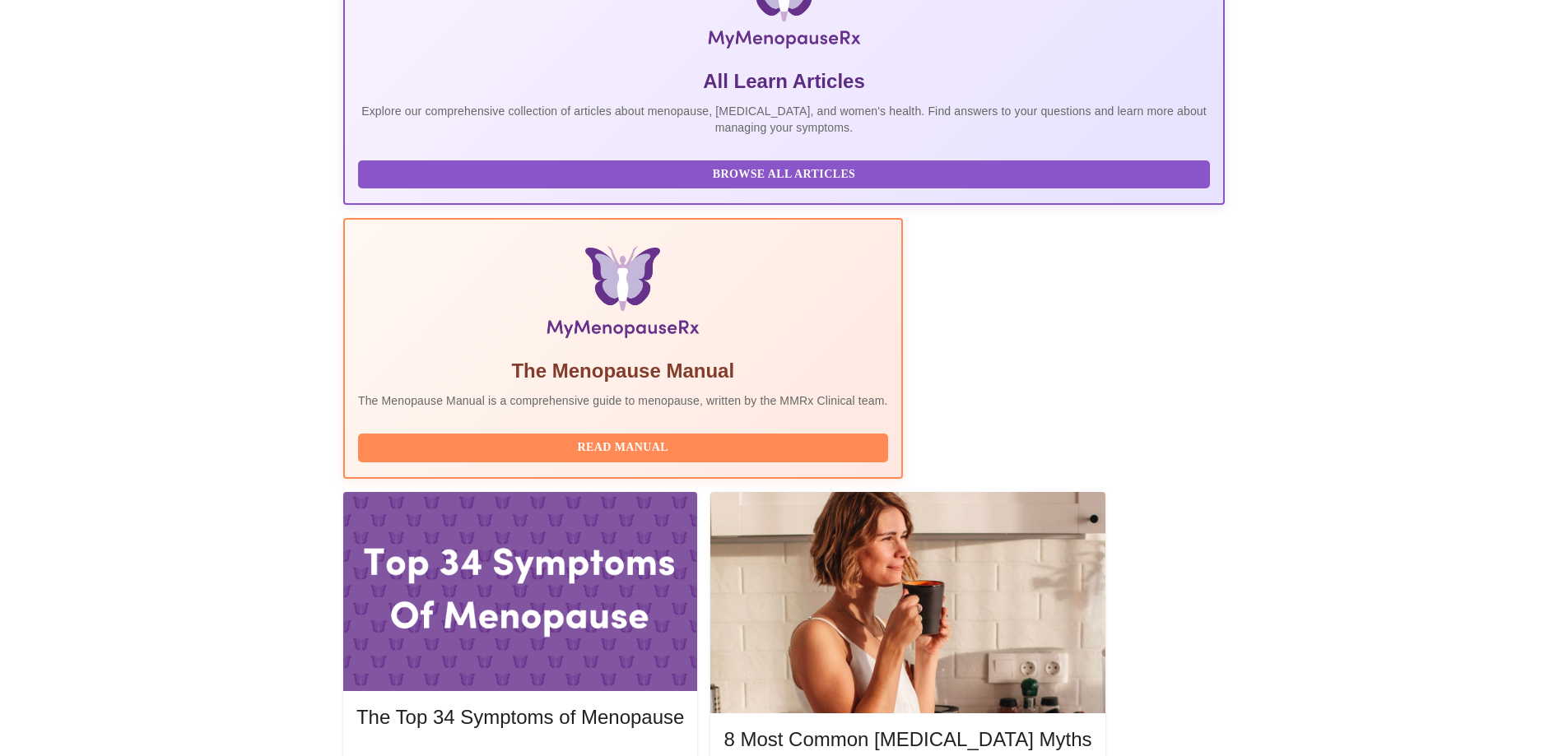
scroll to position [329, 0]
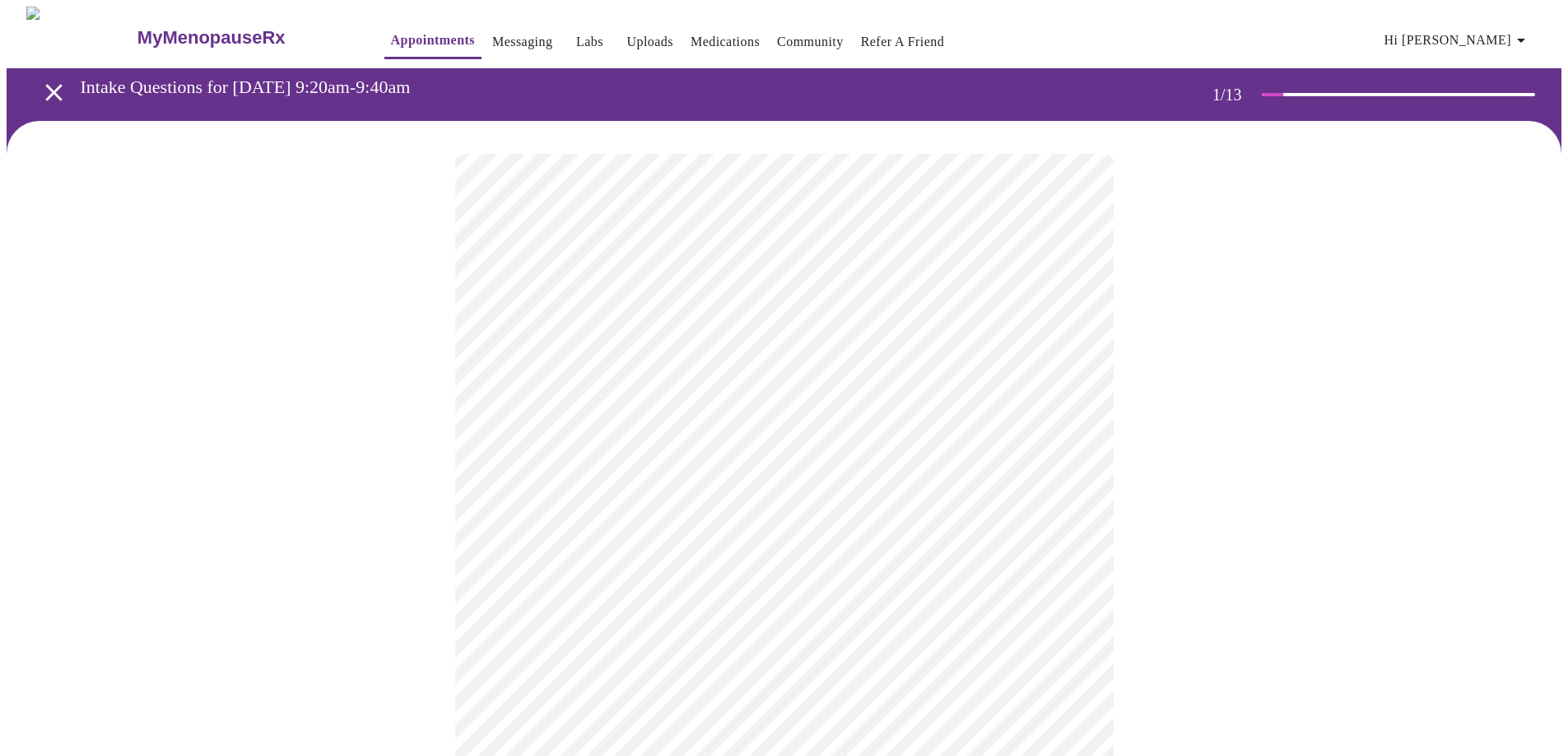
click at [656, 373] on body "MyMenopauseRx Appointments Messaging Labs Uploads Medications Community Refer a…" at bounding box center [784, 758] width 1555 height 1503
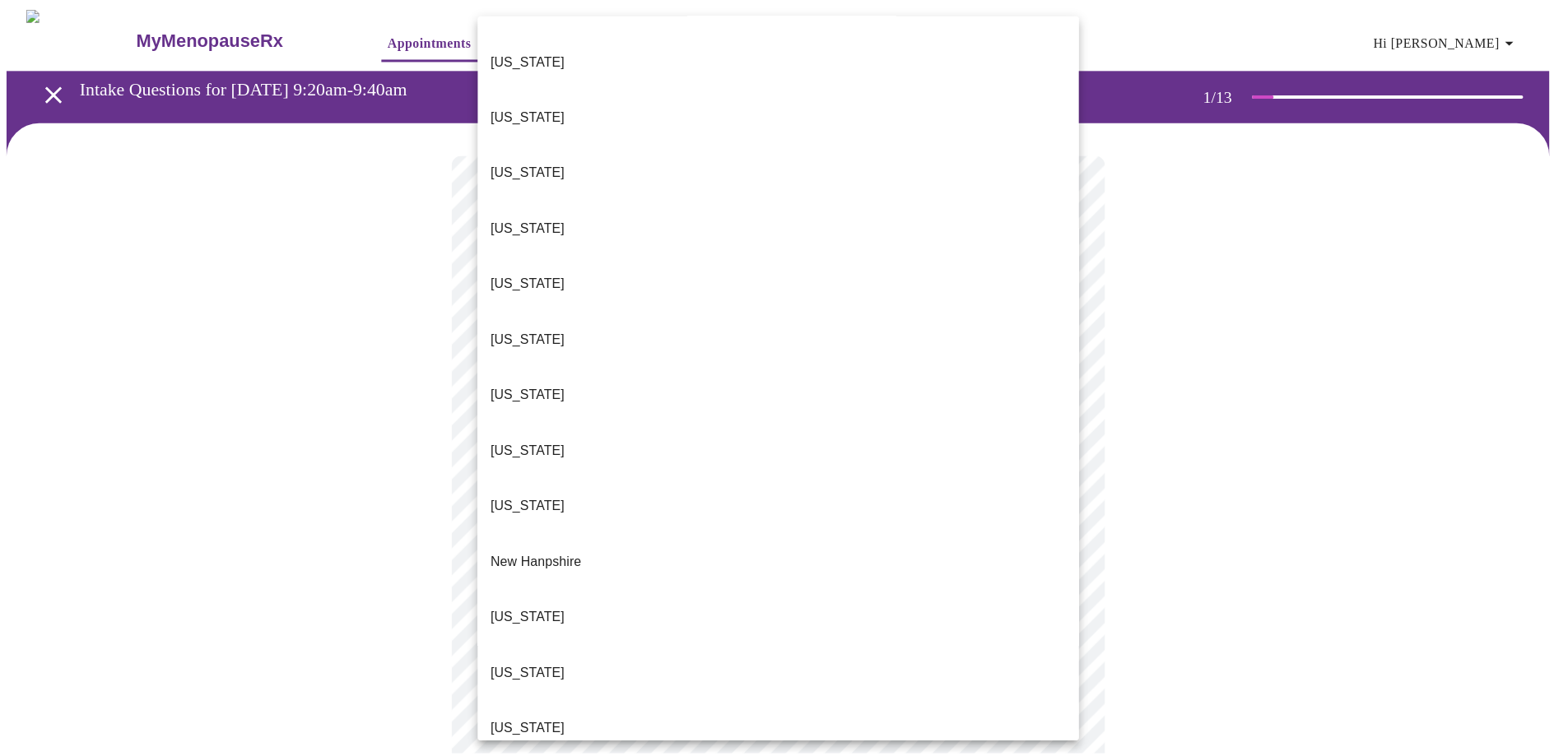
scroll to position [1070, 0]
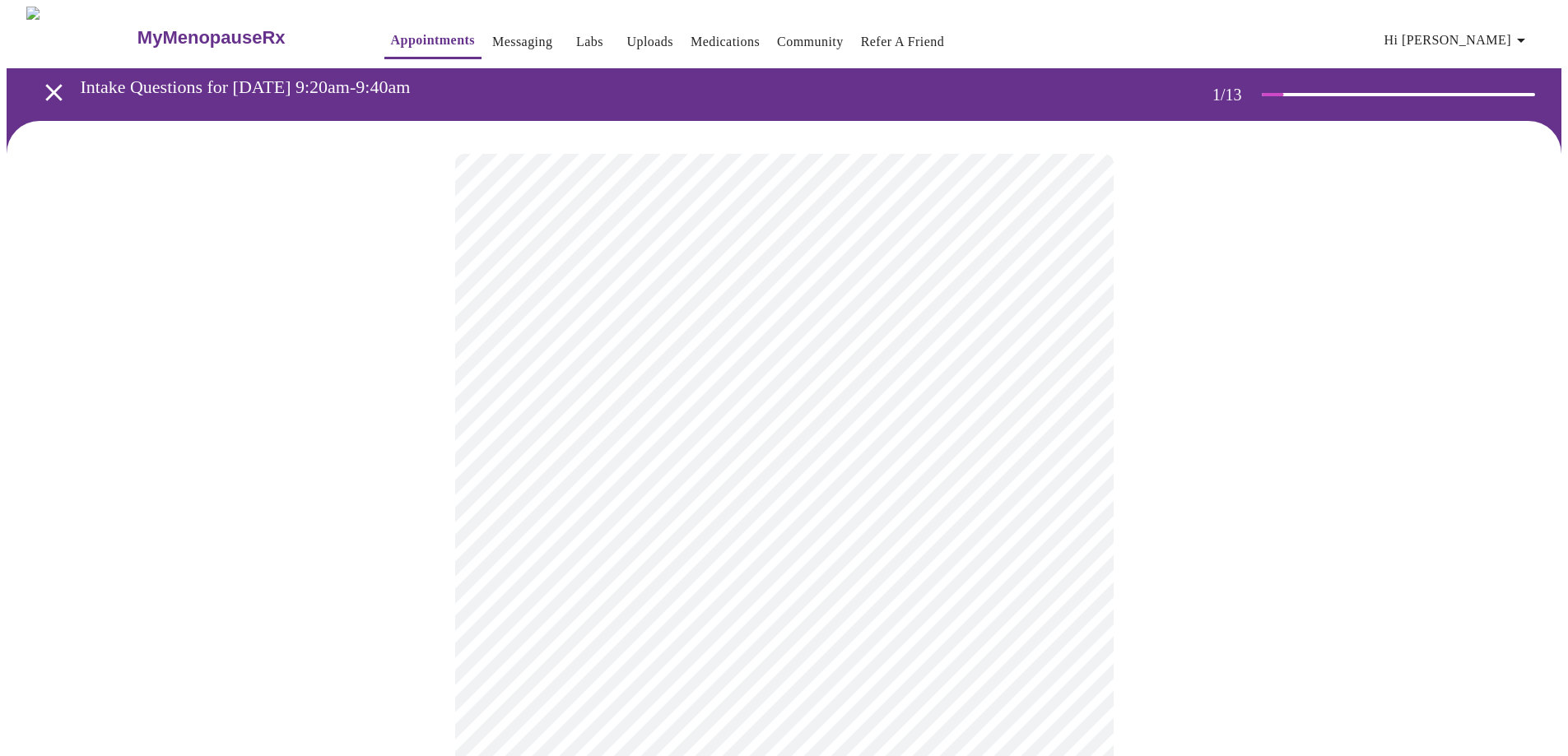
click at [585, 484] on body "MyMenopauseRx Appointments Messaging Labs Uploads Medications Community Refer a…" at bounding box center [784, 753] width 1555 height 1493
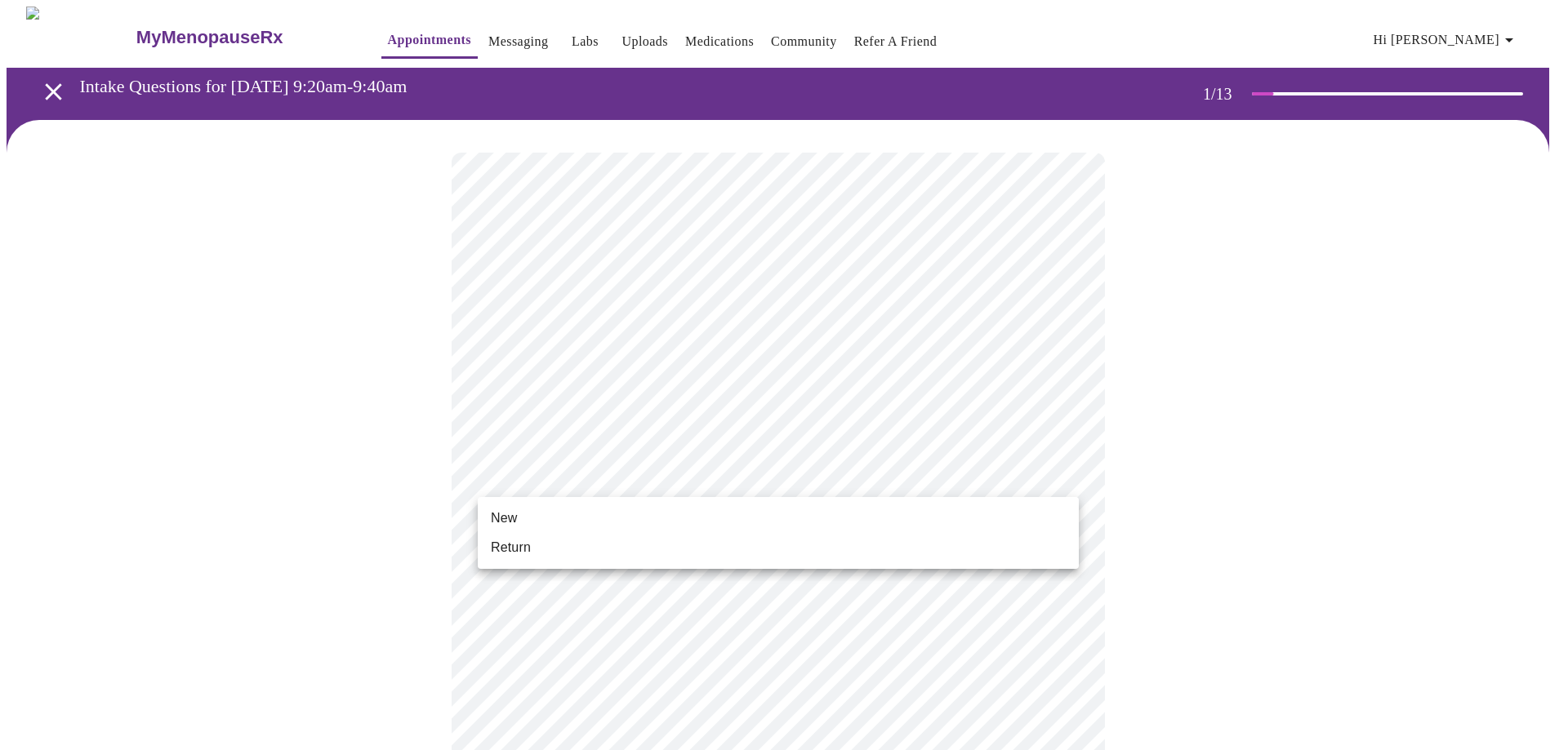
click at [542, 542] on li "Return" at bounding box center [779, 547] width 601 height 29
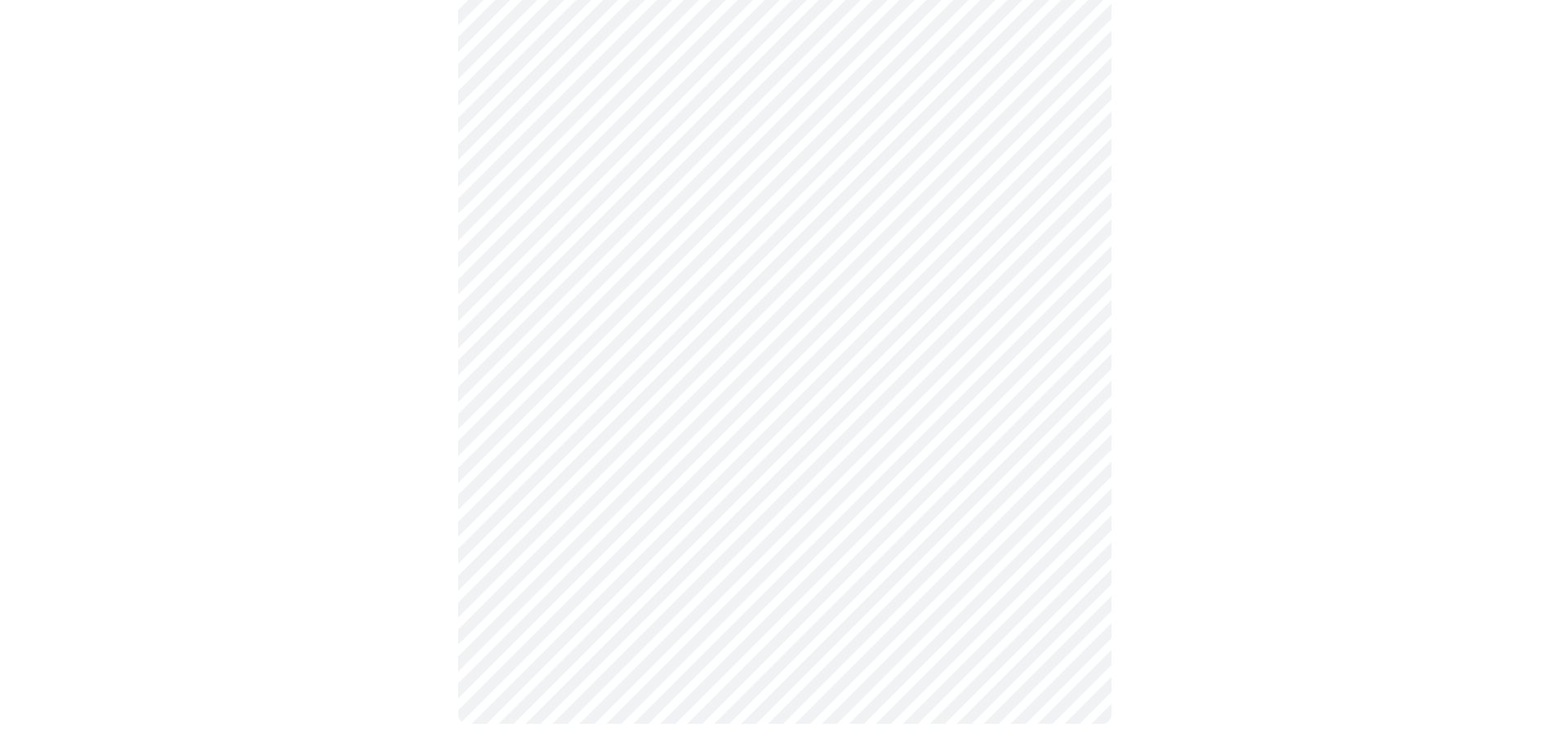
scroll to position [0, 0]
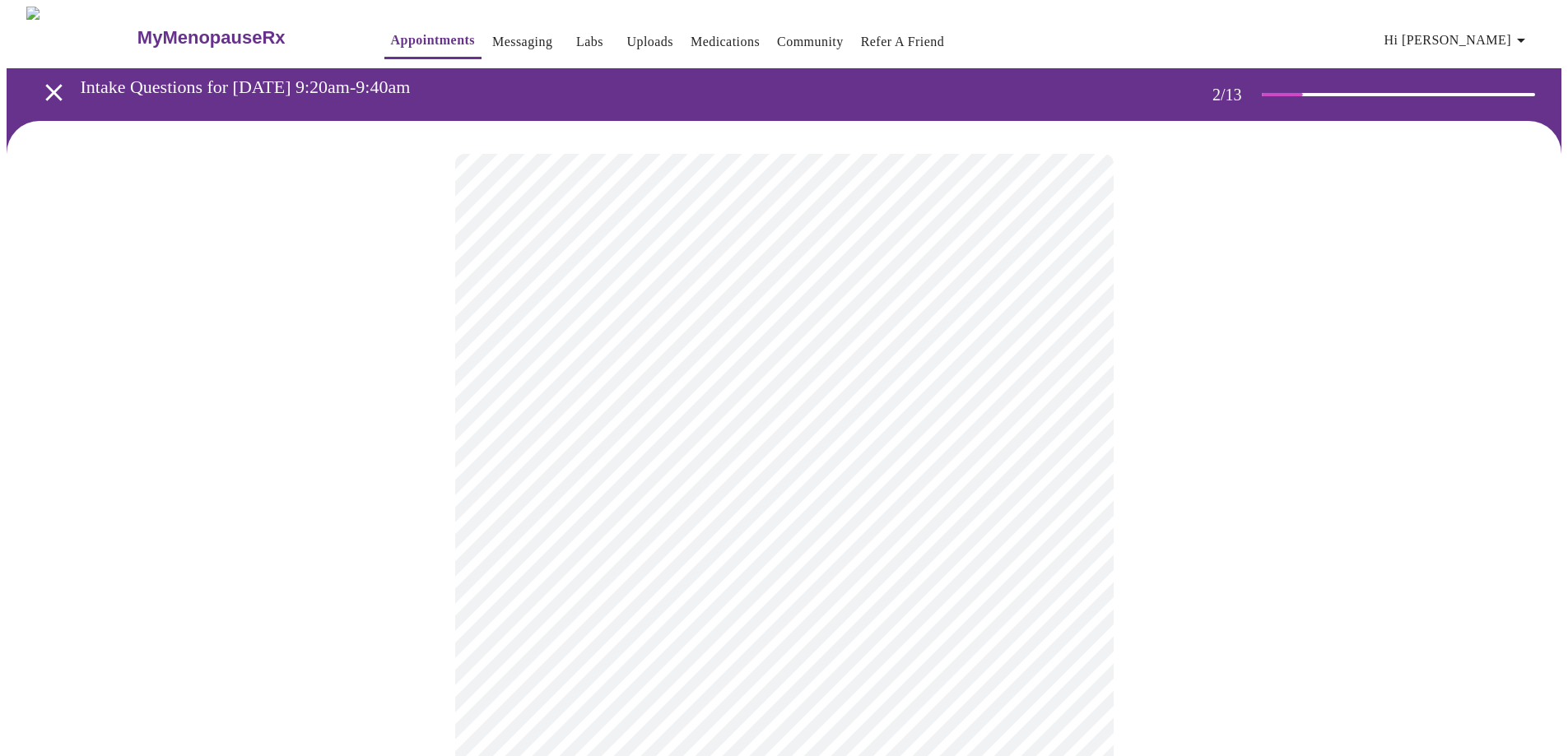
click at [731, 340] on body "MyMenopauseRx Appointments Messaging Labs Uploads Medications Community Refer a…" at bounding box center [784, 501] width 1555 height 989
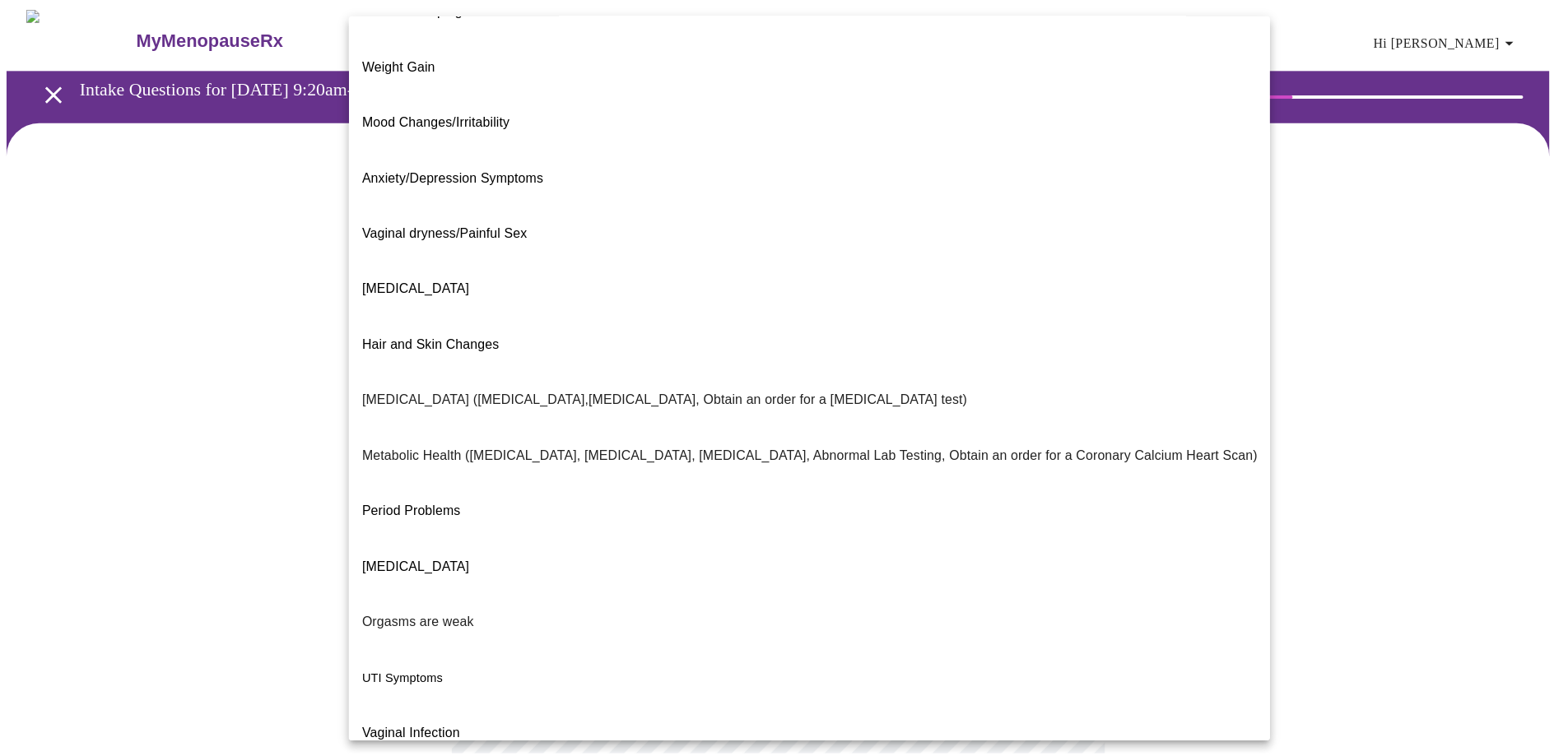
scroll to position [96, 0]
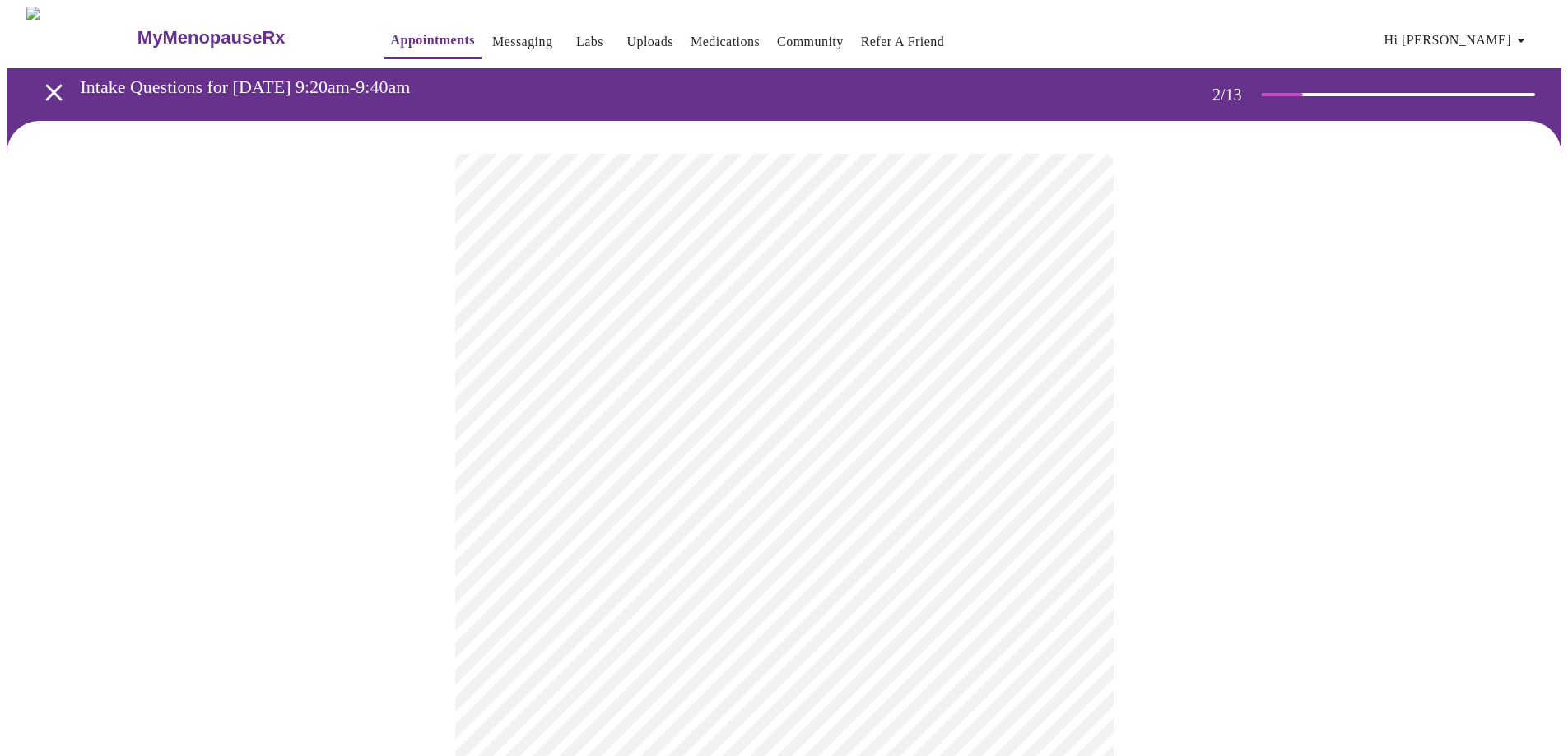
click at [550, 504] on body "MyMenopauseRx Appointments Messaging Labs Uploads Medications Community Refer a…" at bounding box center [784, 496] width 1555 height 979
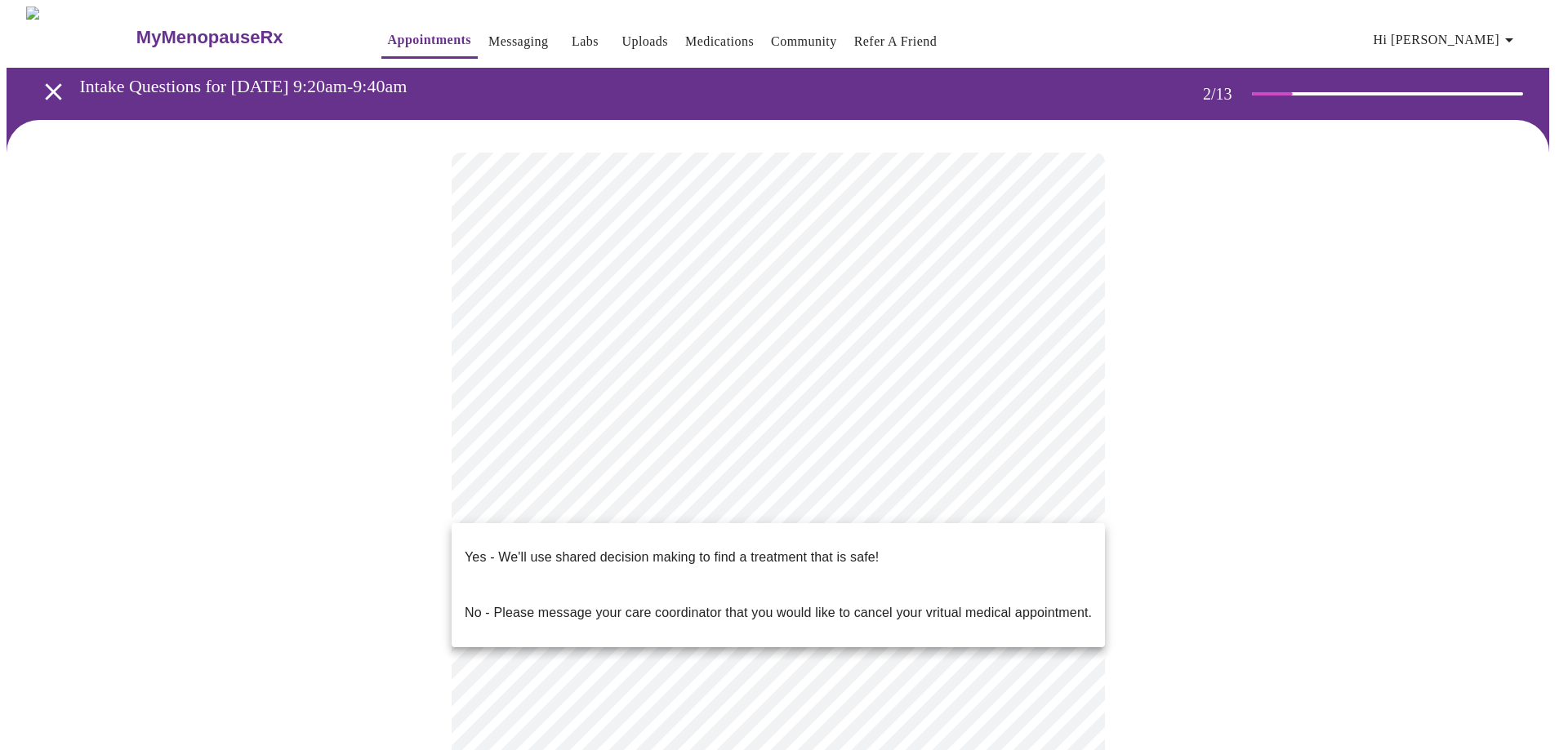
click at [527, 548] on p "Yes - We'll use shared decision making to find a treatment that is safe!" at bounding box center [672, 558] width 414 height 20
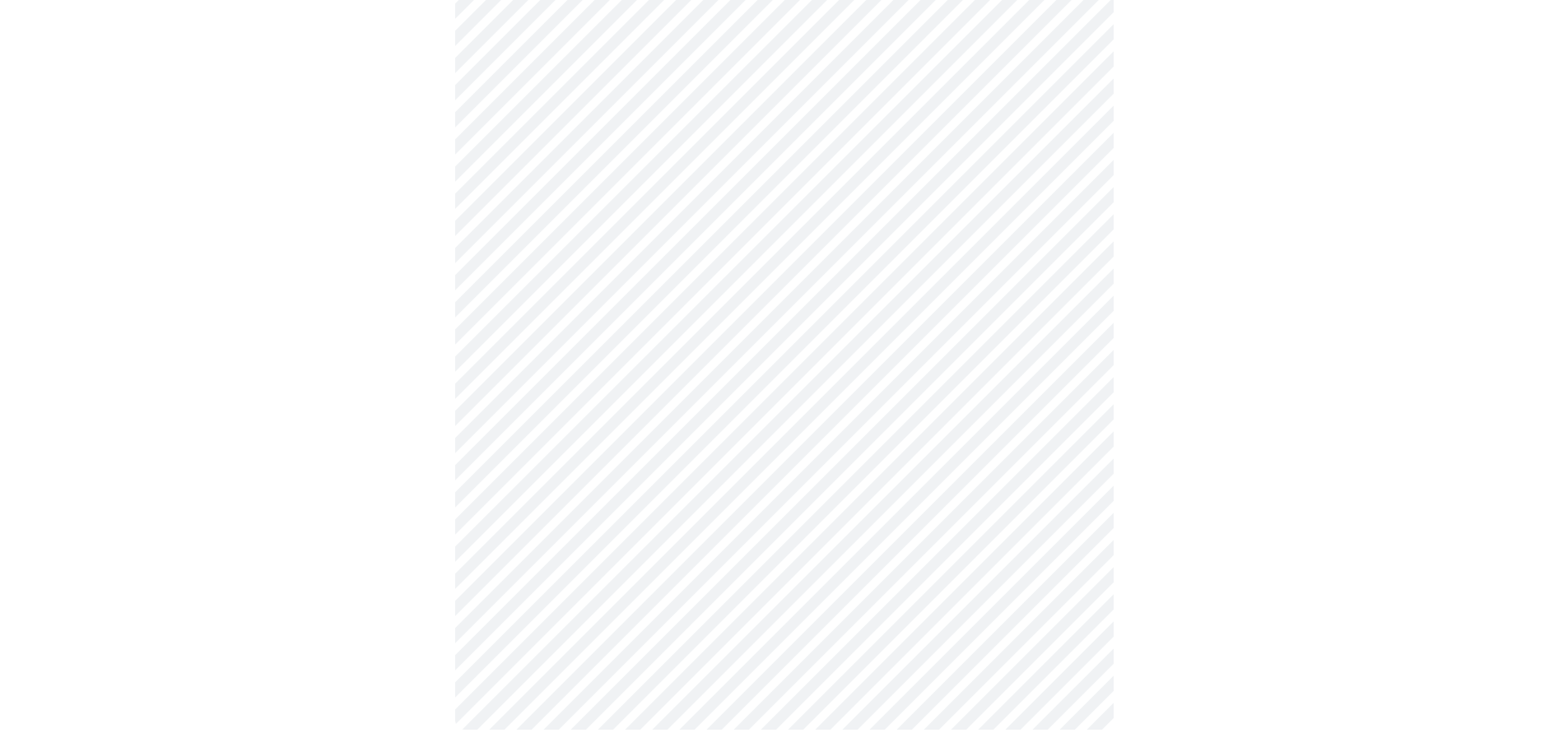
scroll to position [0, 0]
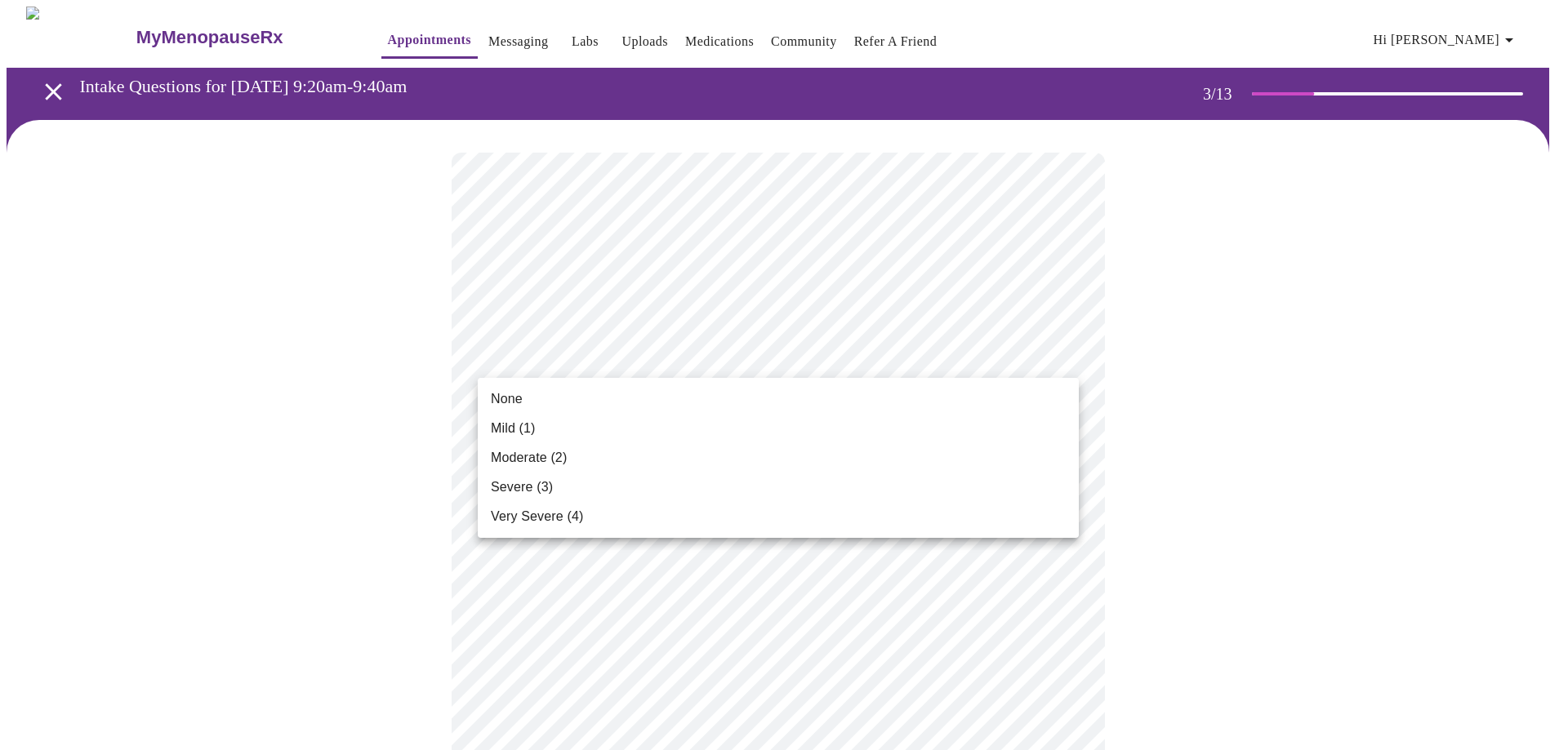
click at [516, 421] on span "Mild (1)" at bounding box center [514, 429] width 45 height 20
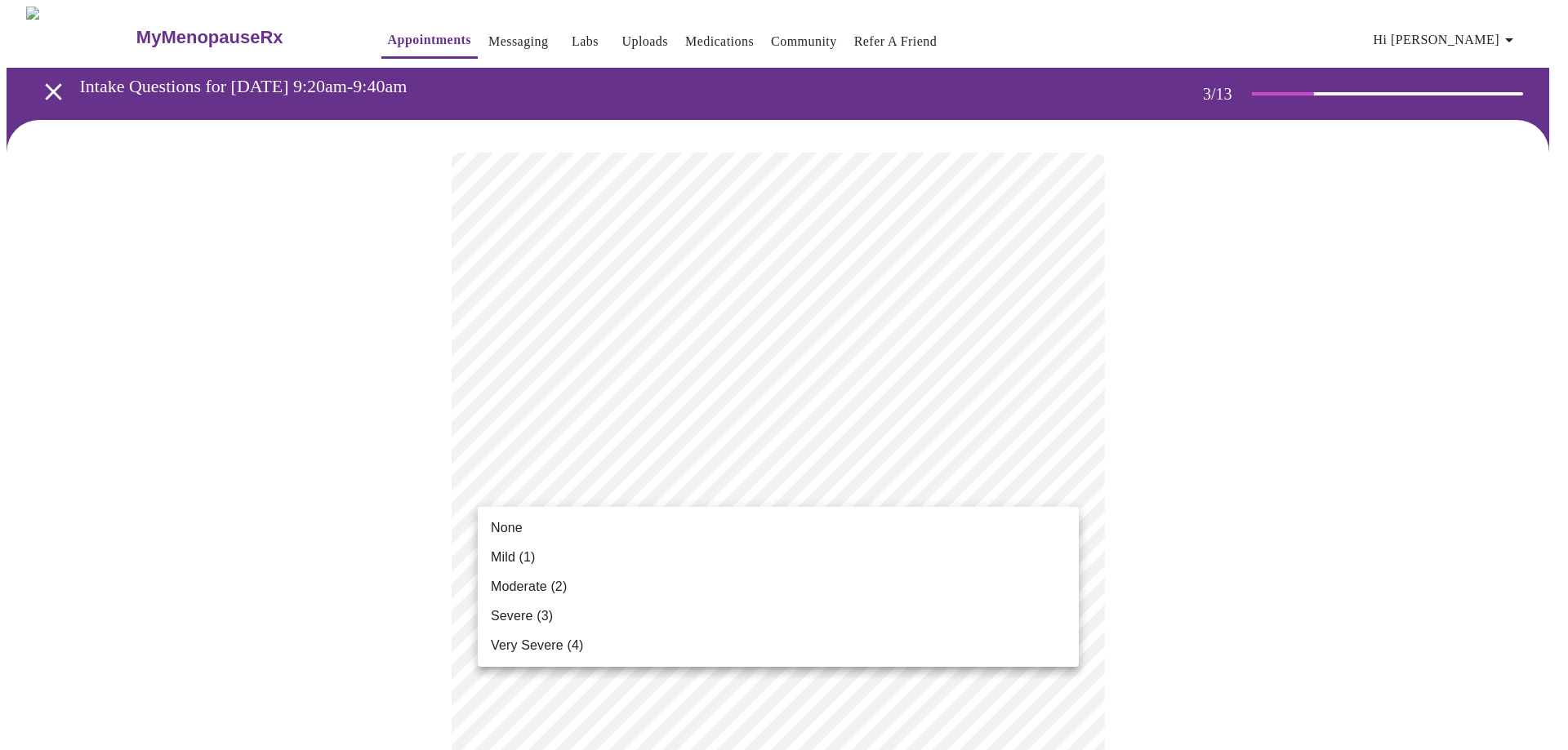
click at [506, 519] on span "None" at bounding box center [507, 528] width 31 height 20
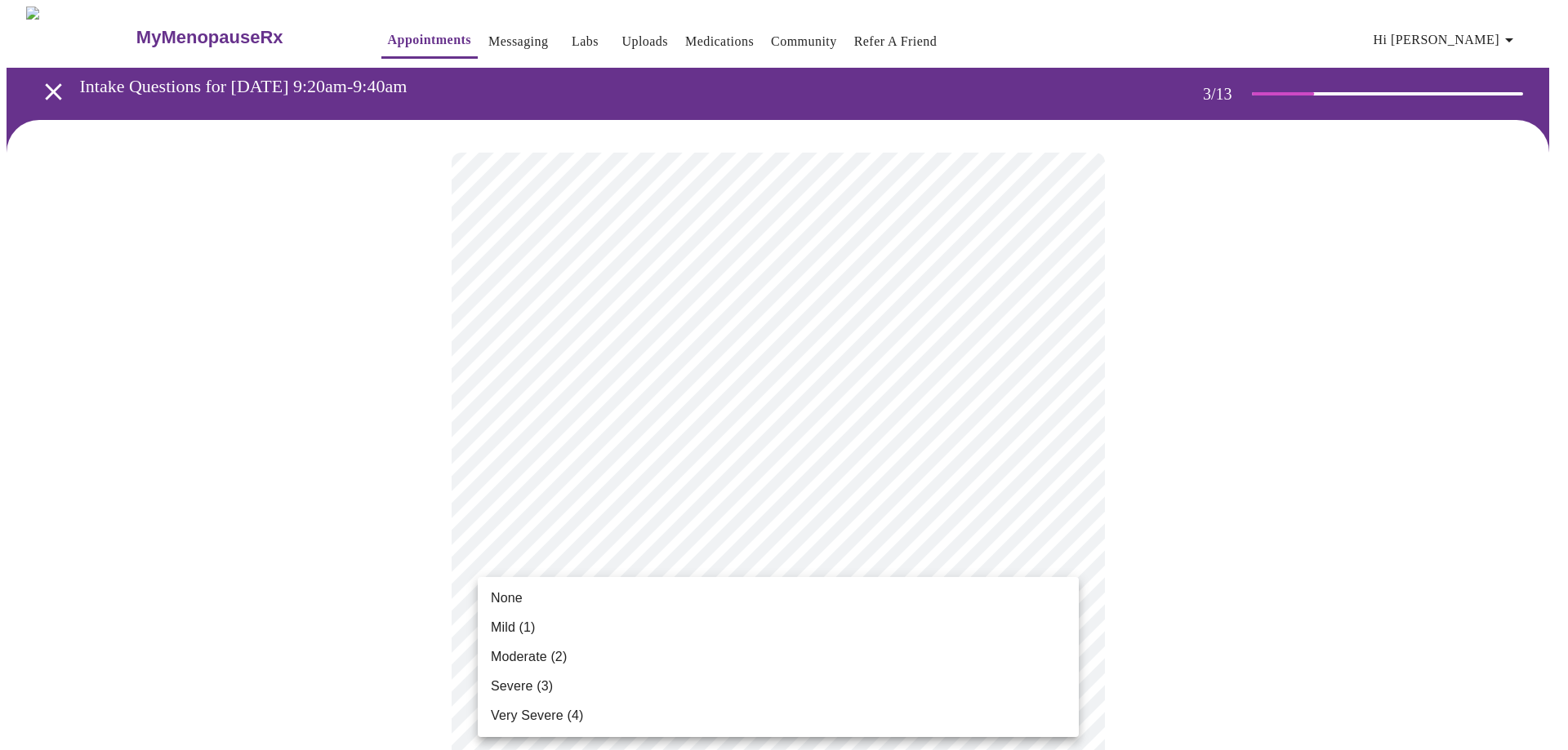
click at [507, 621] on span "Mild (1)" at bounding box center [514, 627] width 45 height 20
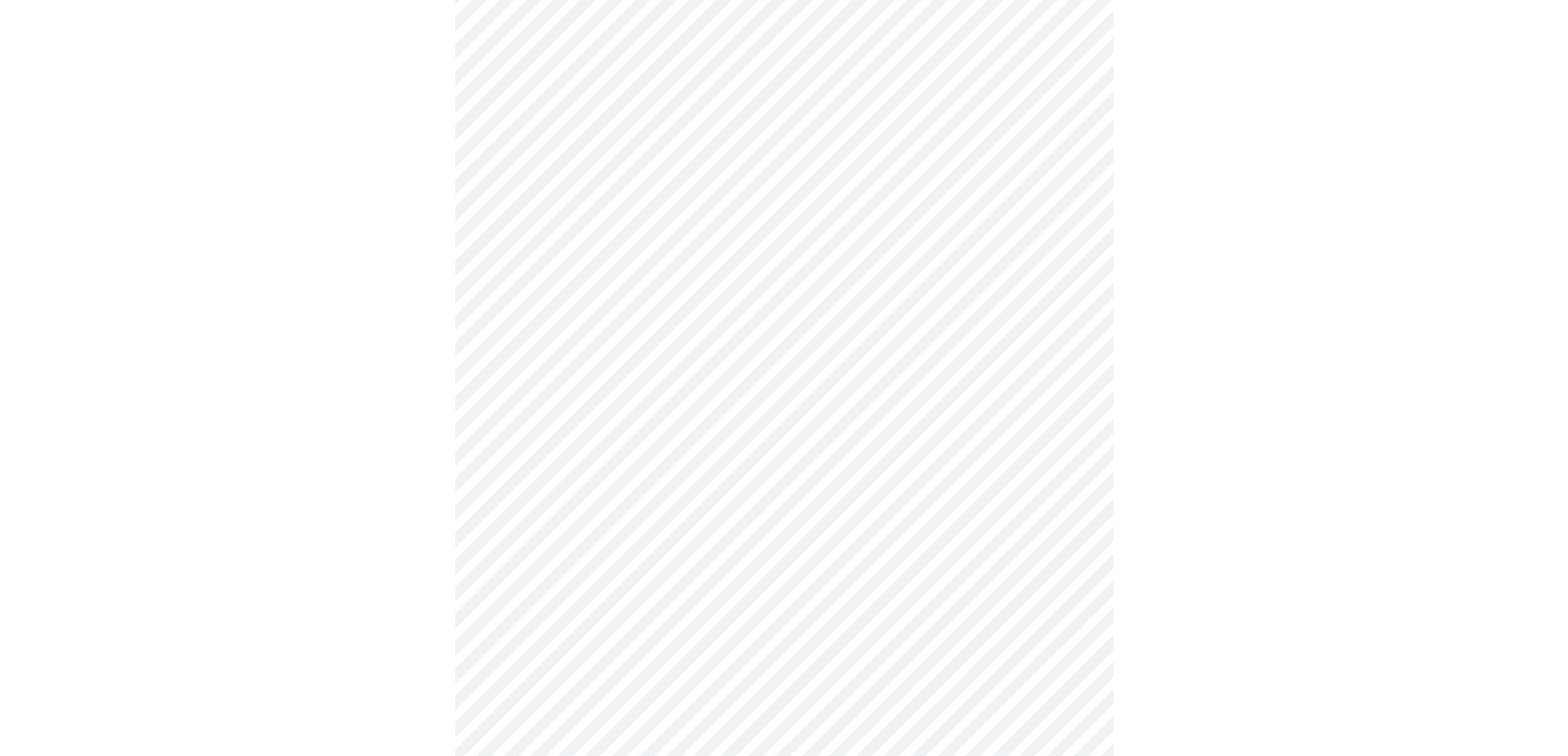
scroll to position [247, 0]
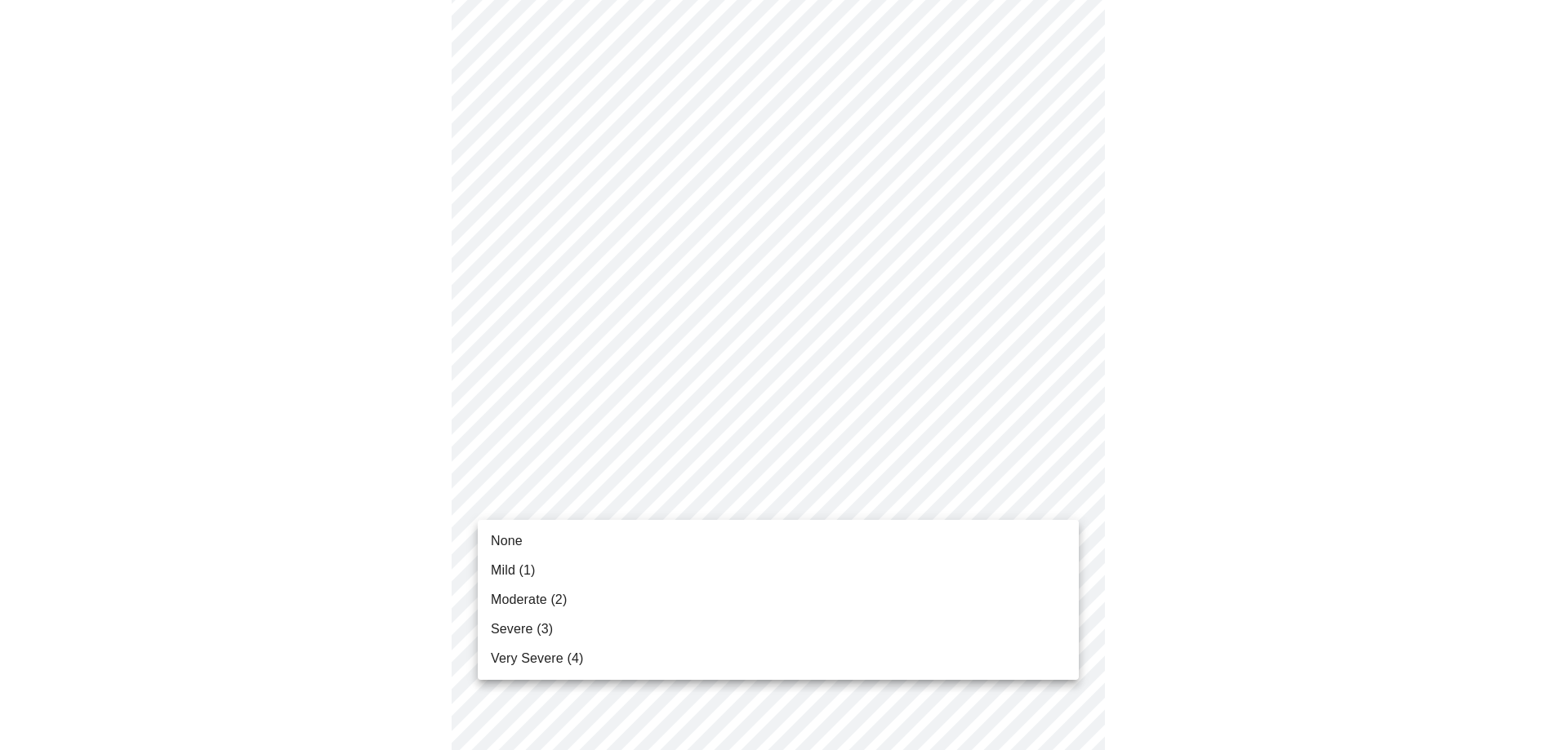
click at [493, 562] on span "Mild (1)" at bounding box center [514, 570] width 45 height 20
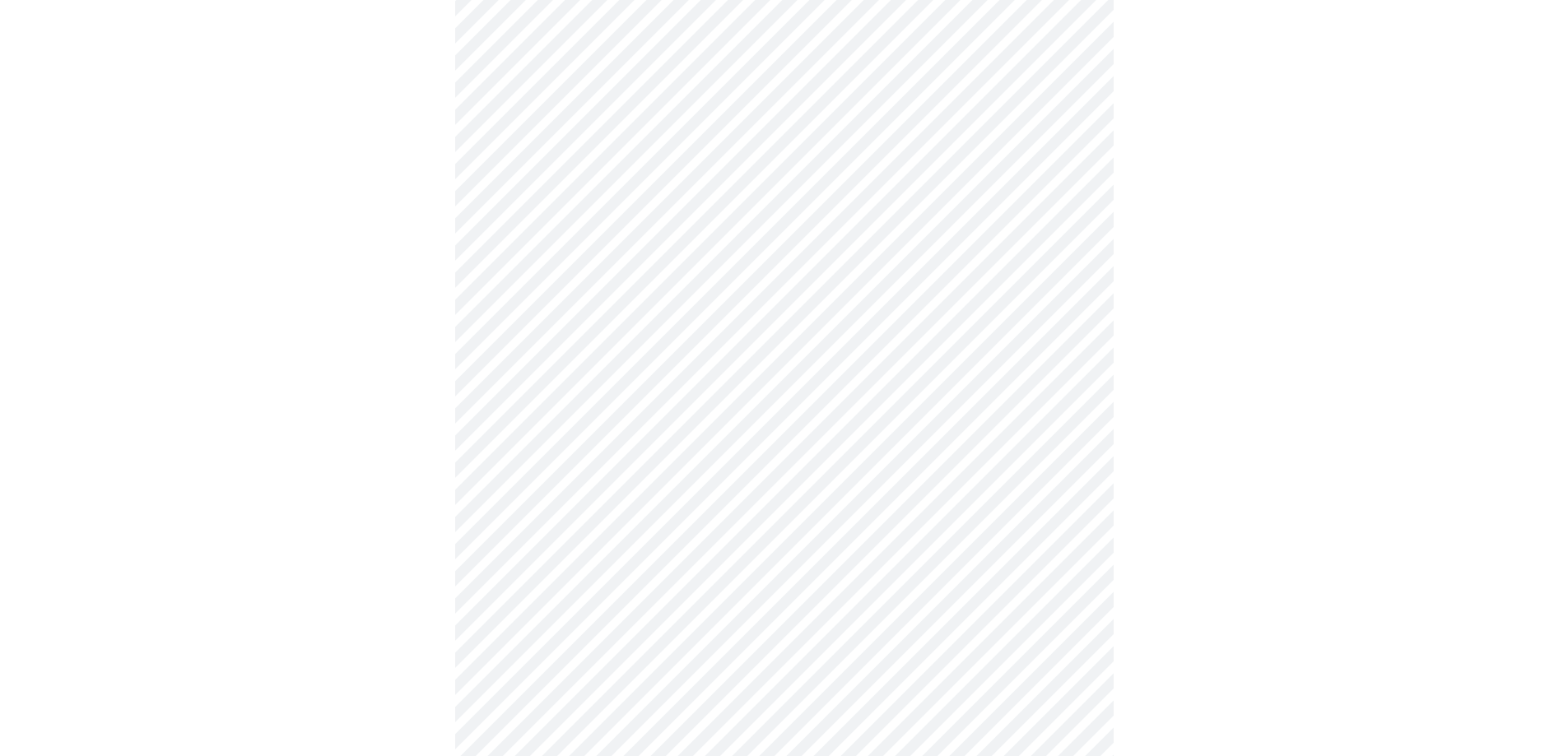
scroll to position [329, 0]
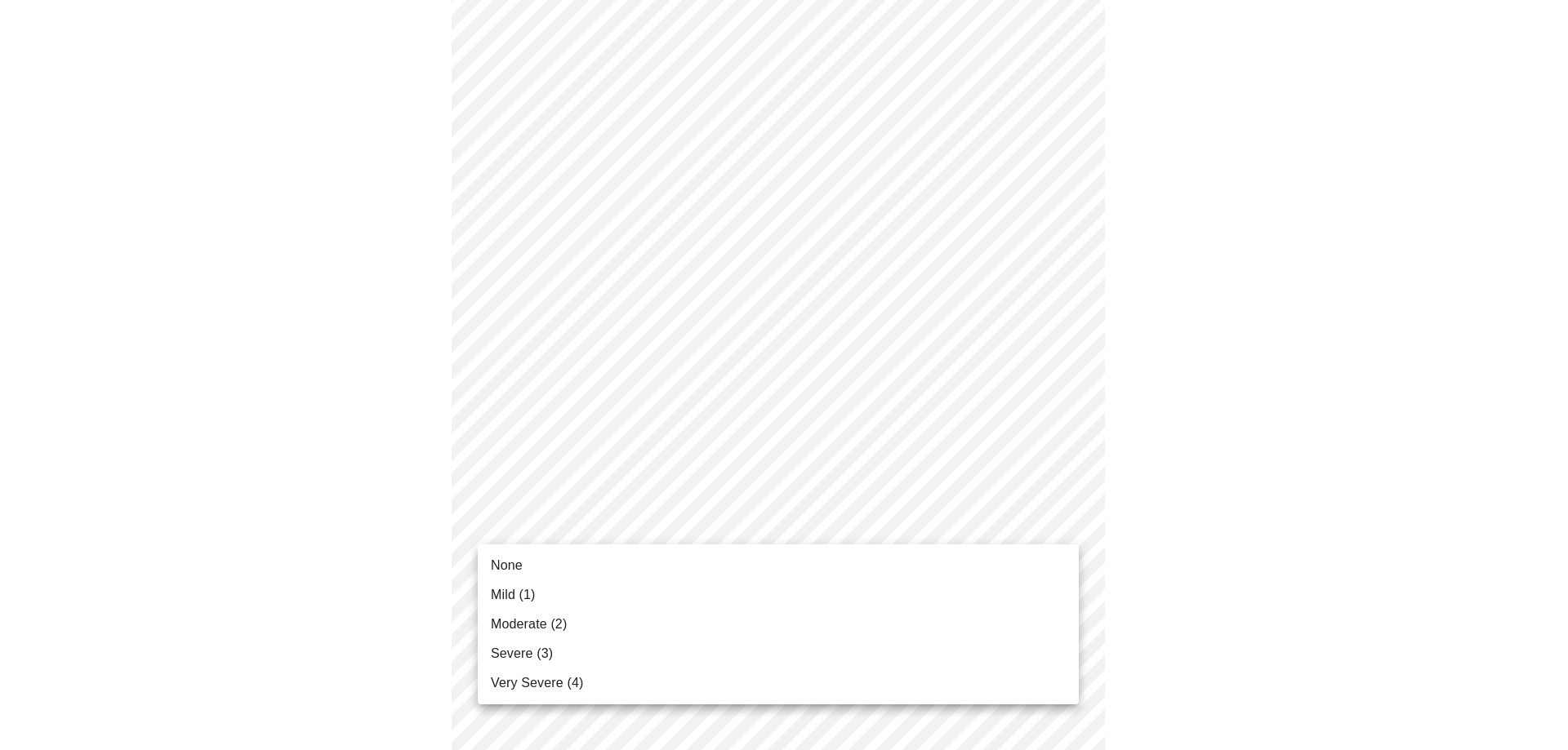
click at [492, 526] on body "MyMenopauseRx Appointments Messaging Labs Uploads Medications Community Refer a…" at bounding box center [784, 720] width 1555 height 2079
click at [490, 587] on li "Mild (1)" at bounding box center [779, 594] width 601 height 29
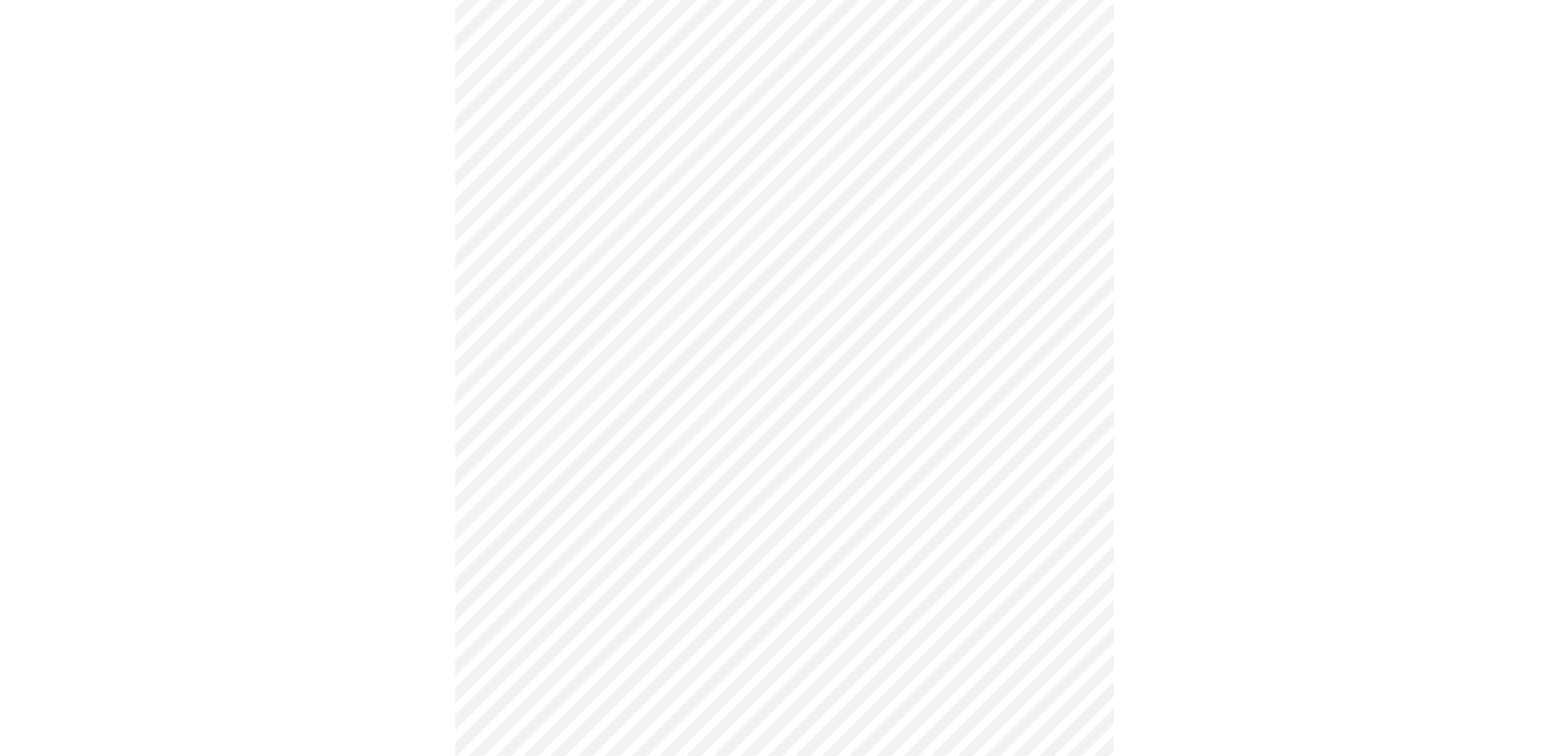
scroll to position [494, 0]
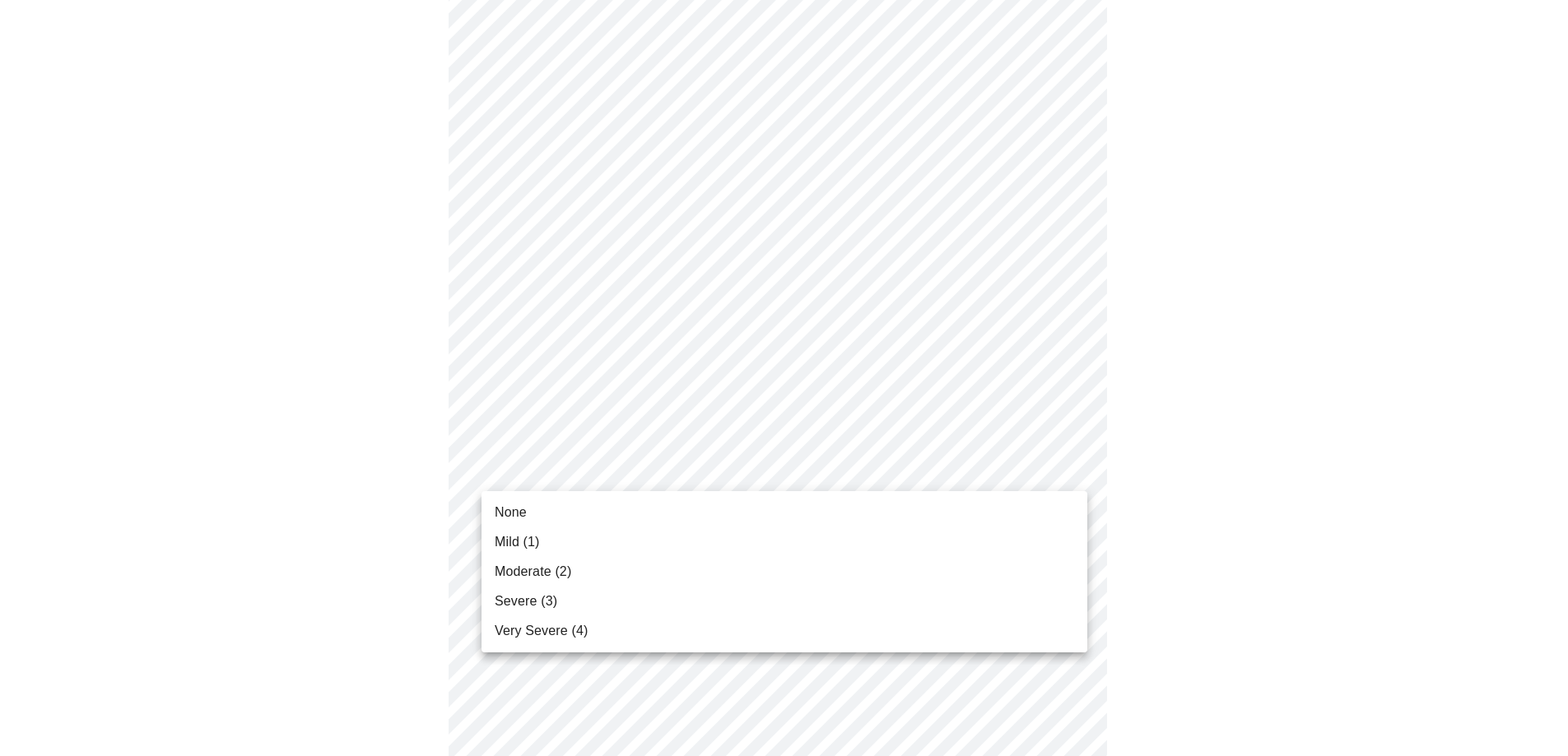
click at [508, 466] on body "MyMenopauseRx Appointments Messaging Labs Uploads Medications Community Refer a…" at bounding box center [784, 549] width 1555 height 2073
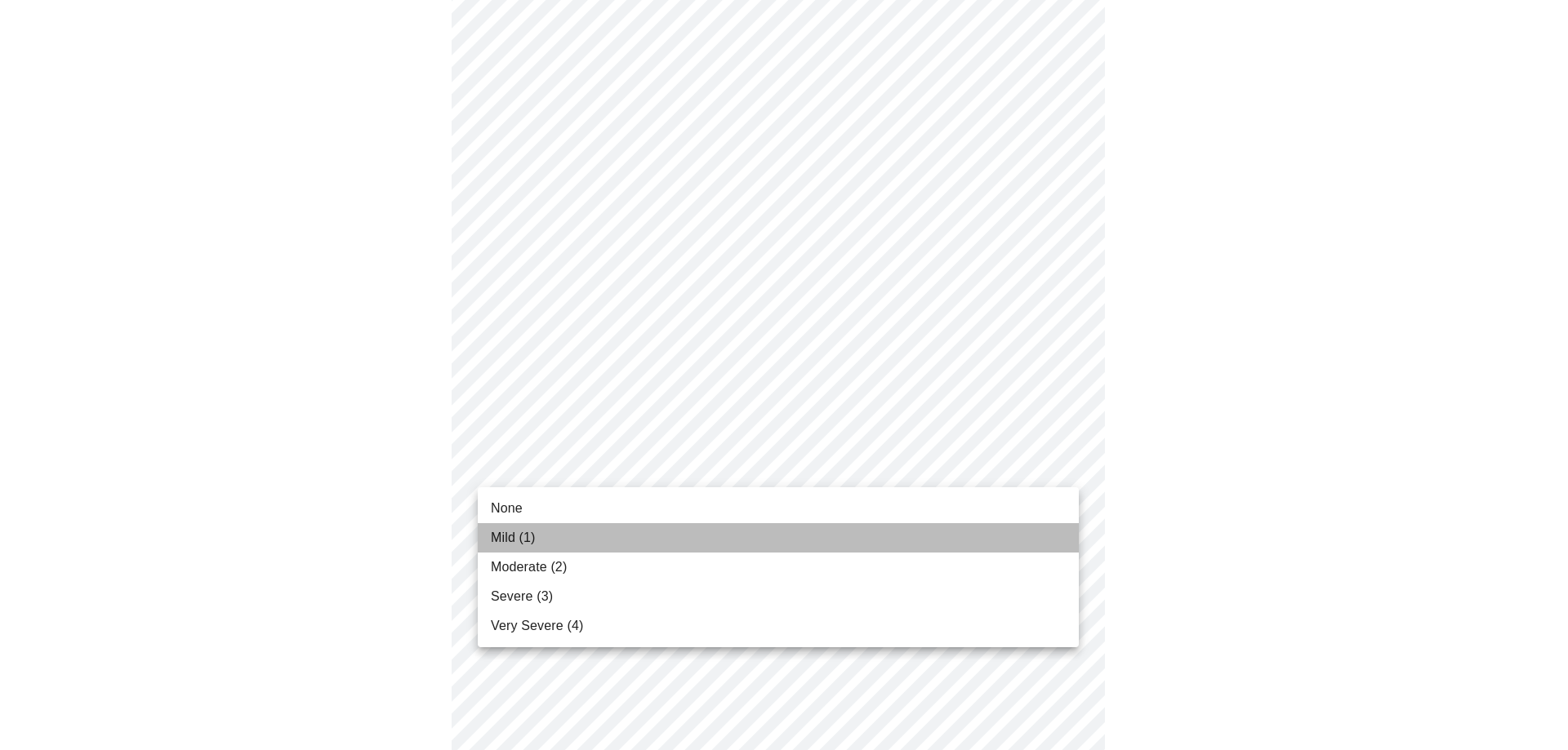
click at [492, 534] on span "Mild (1)" at bounding box center [514, 538] width 45 height 20
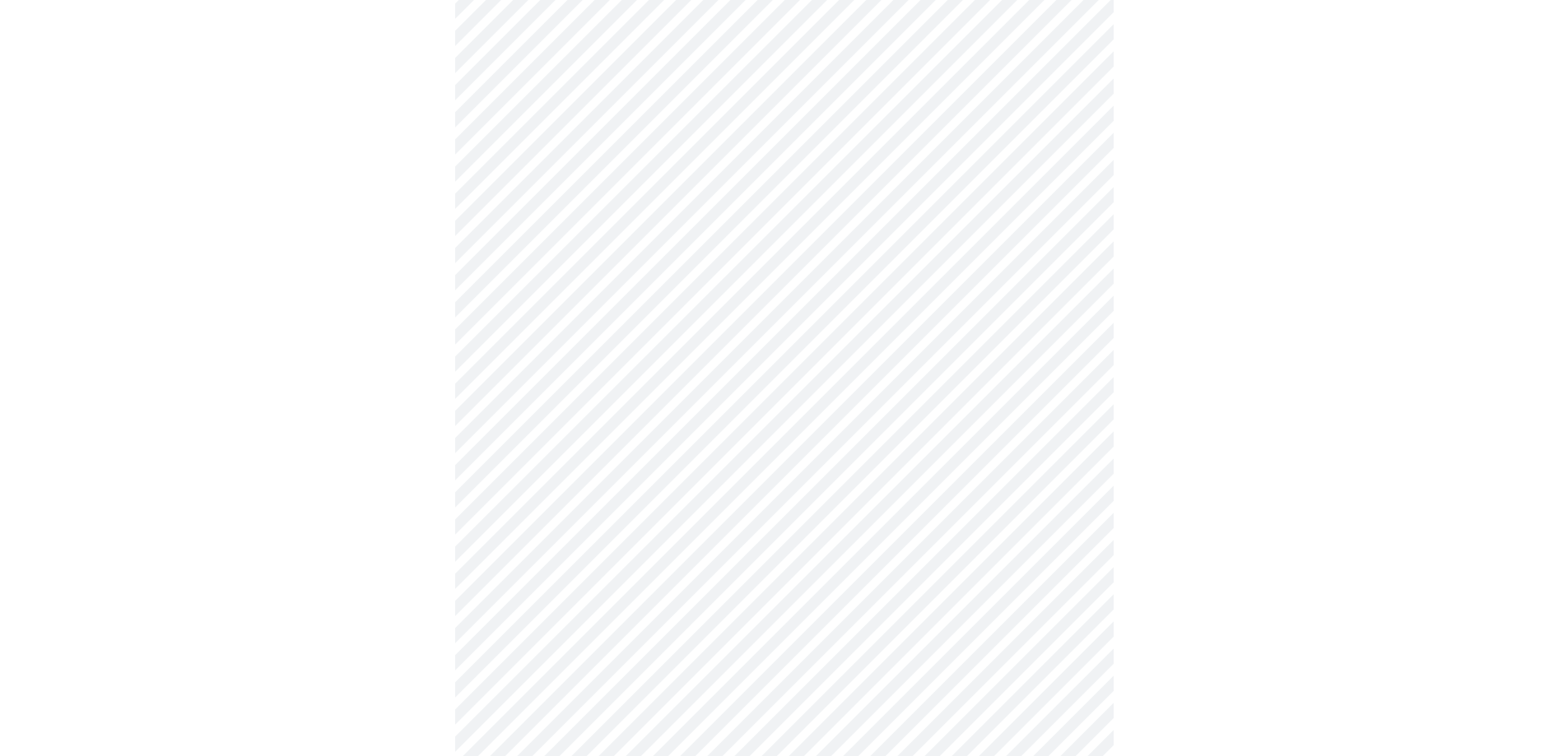
scroll to position [823, 0]
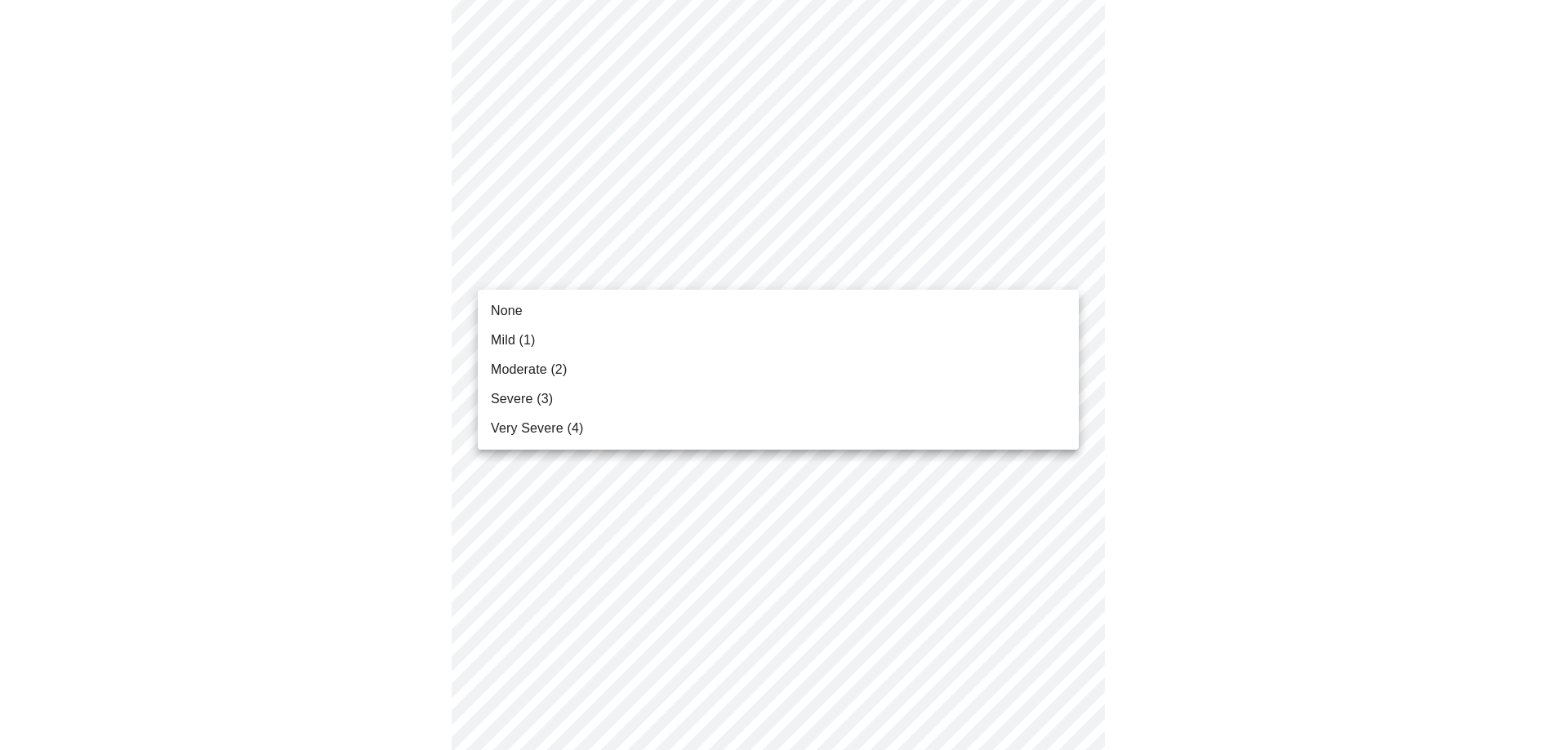
click at [516, 266] on body "MyMenopauseRx Appointments Messaging Labs Uploads Medications Community Refer a…" at bounding box center [784, 207] width 1555 height 2034
click at [495, 334] on span "Mild (1)" at bounding box center [514, 340] width 45 height 20
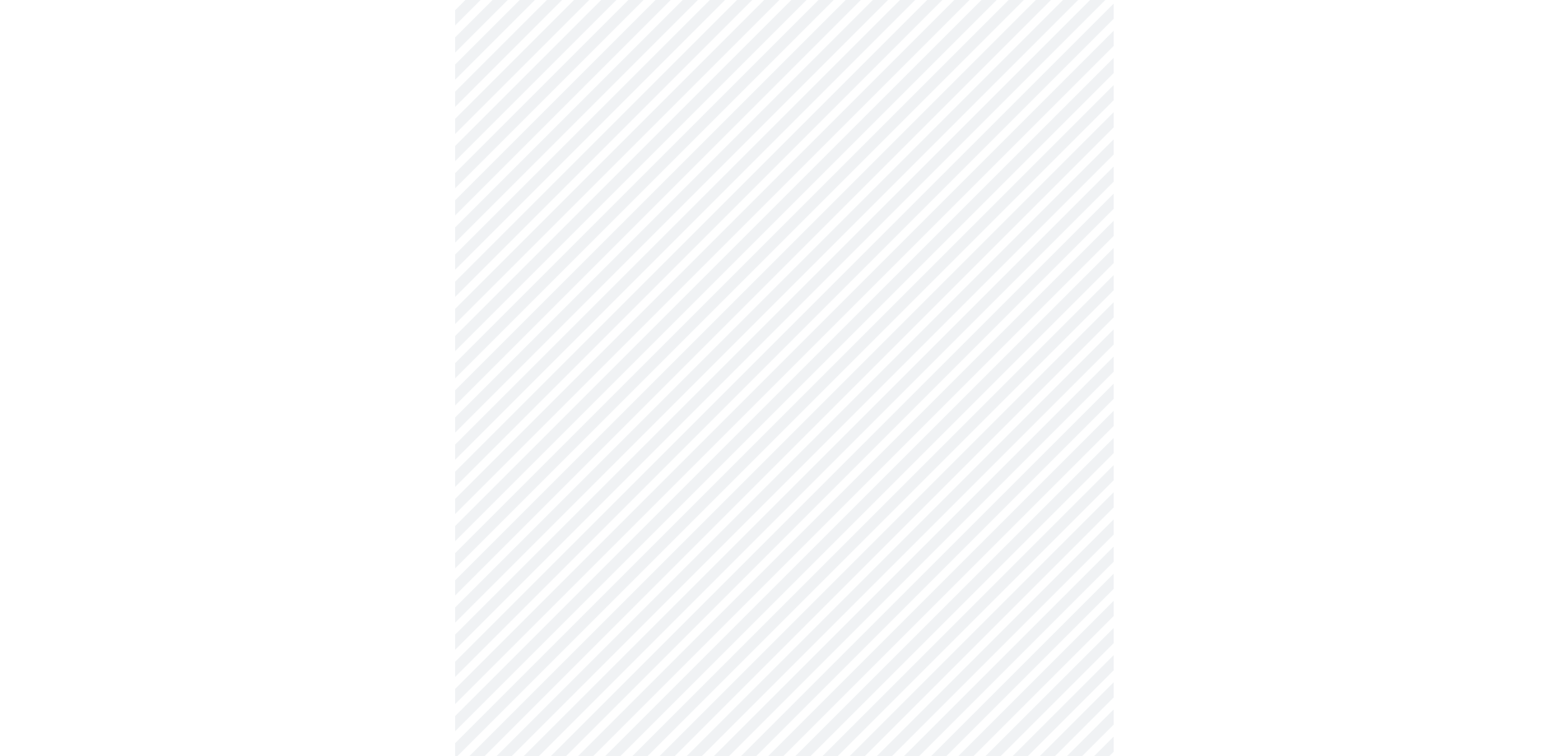
click at [509, 395] on body "MyMenopauseRx Appointments Messaging Labs Uploads Medications Community Refer a…" at bounding box center [784, 197] width 1555 height 2027
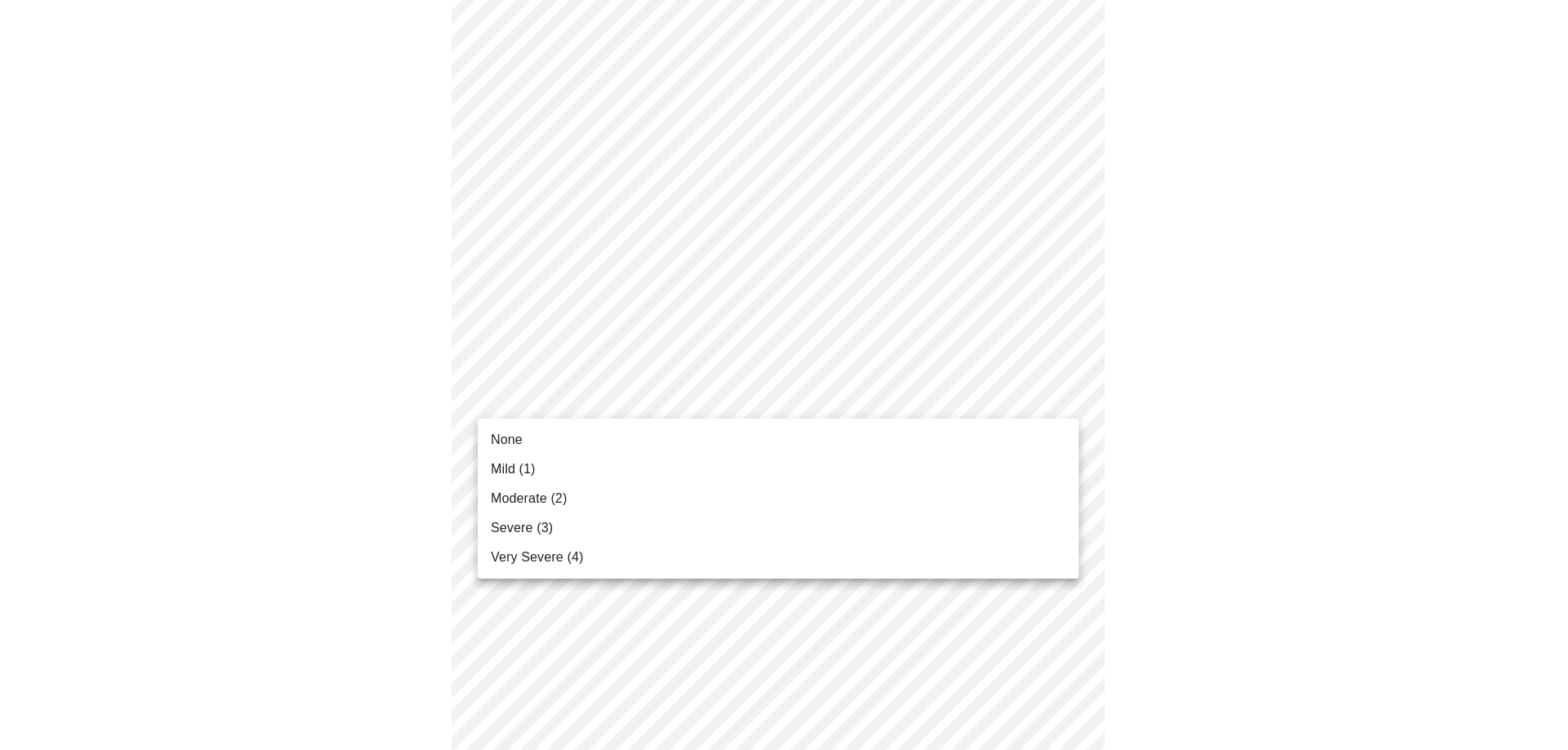
click at [502, 440] on span "None" at bounding box center [507, 440] width 31 height 20
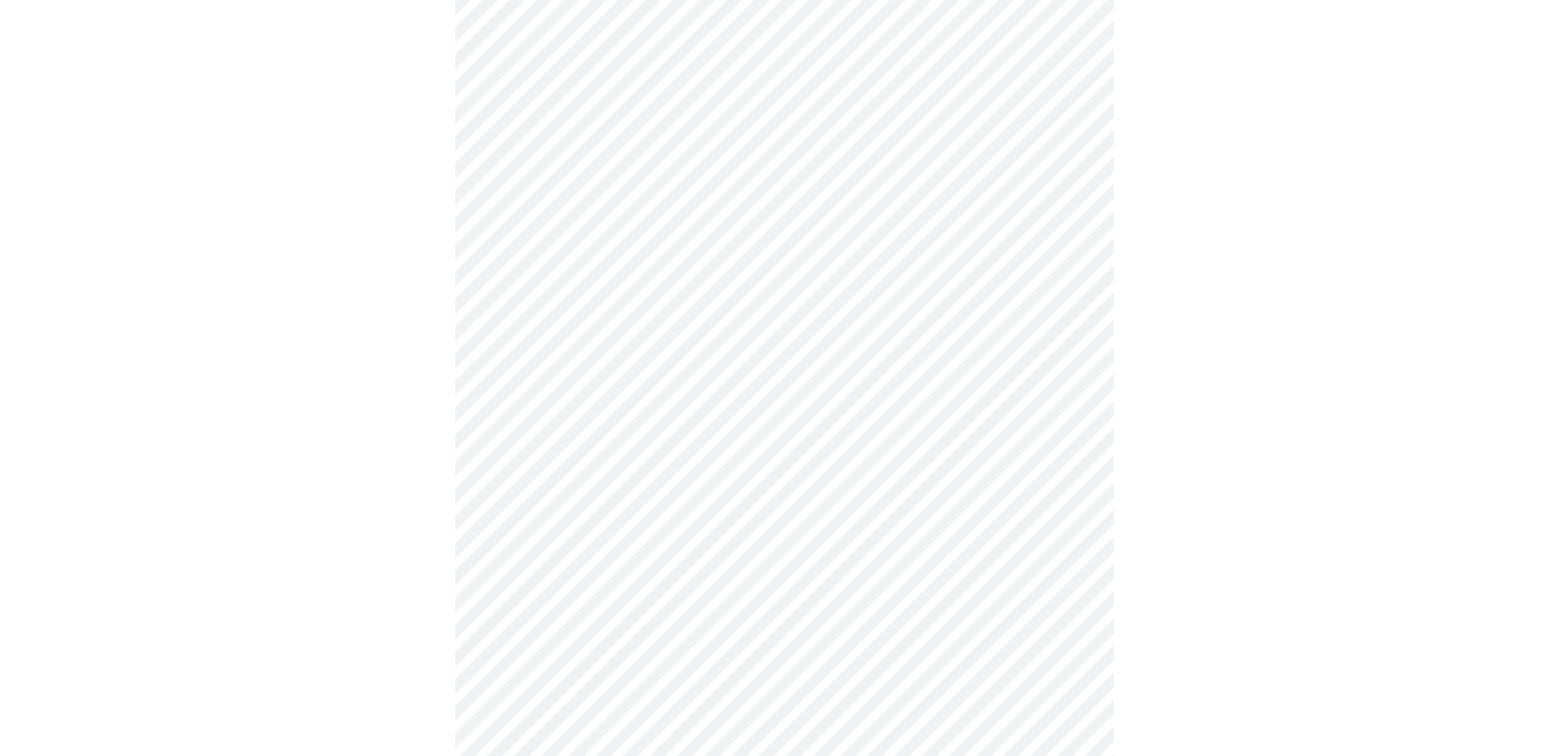
scroll to position [987, 0]
click at [503, 238] on body "MyMenopauseRx Appointments Messaging Labs Uploads Medications Community Refer a…" at bounding box center [790, 22] width 1567 height 2004
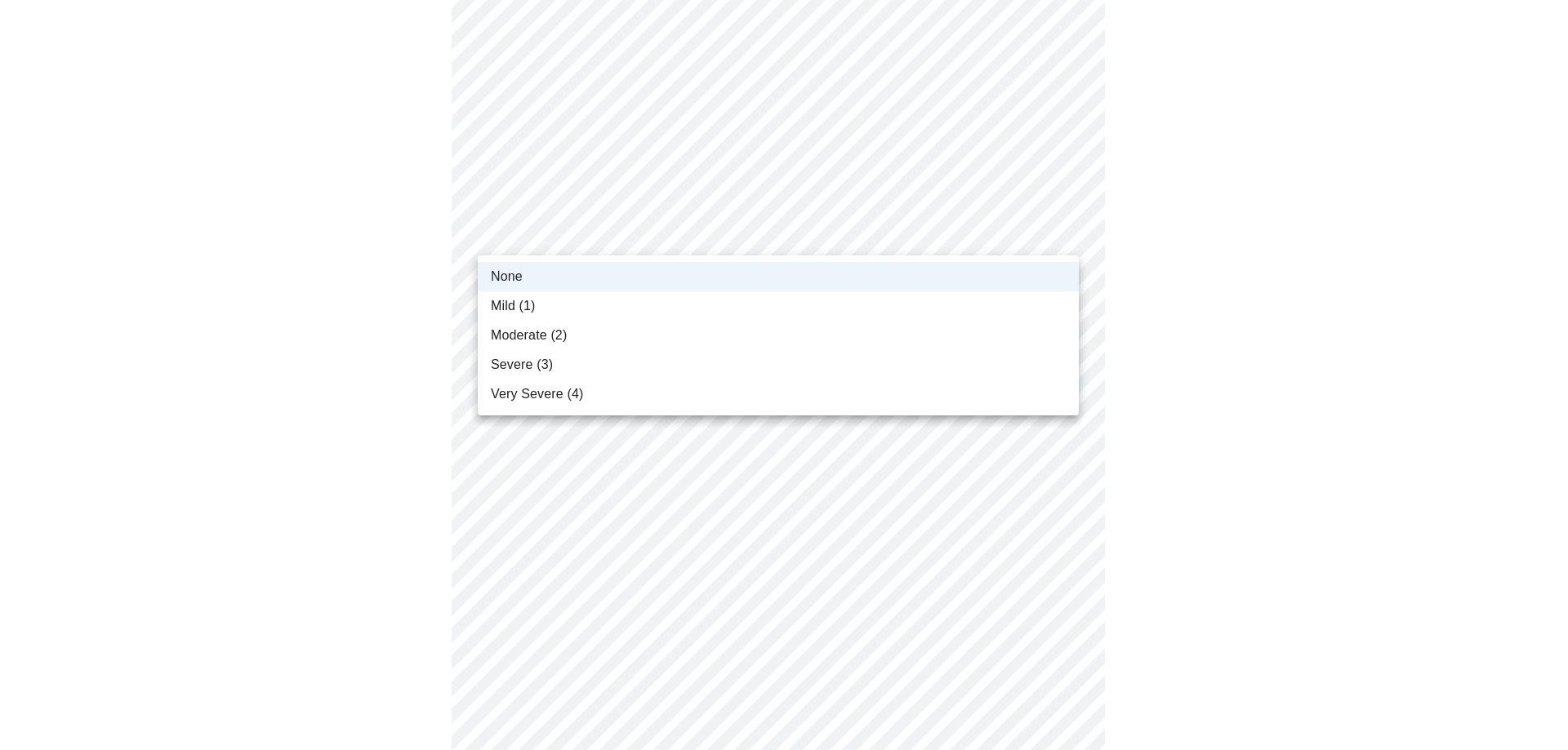
click at [493, 302] on span "Mild (1)" at bounding box center [514, 306] width 45 height 20
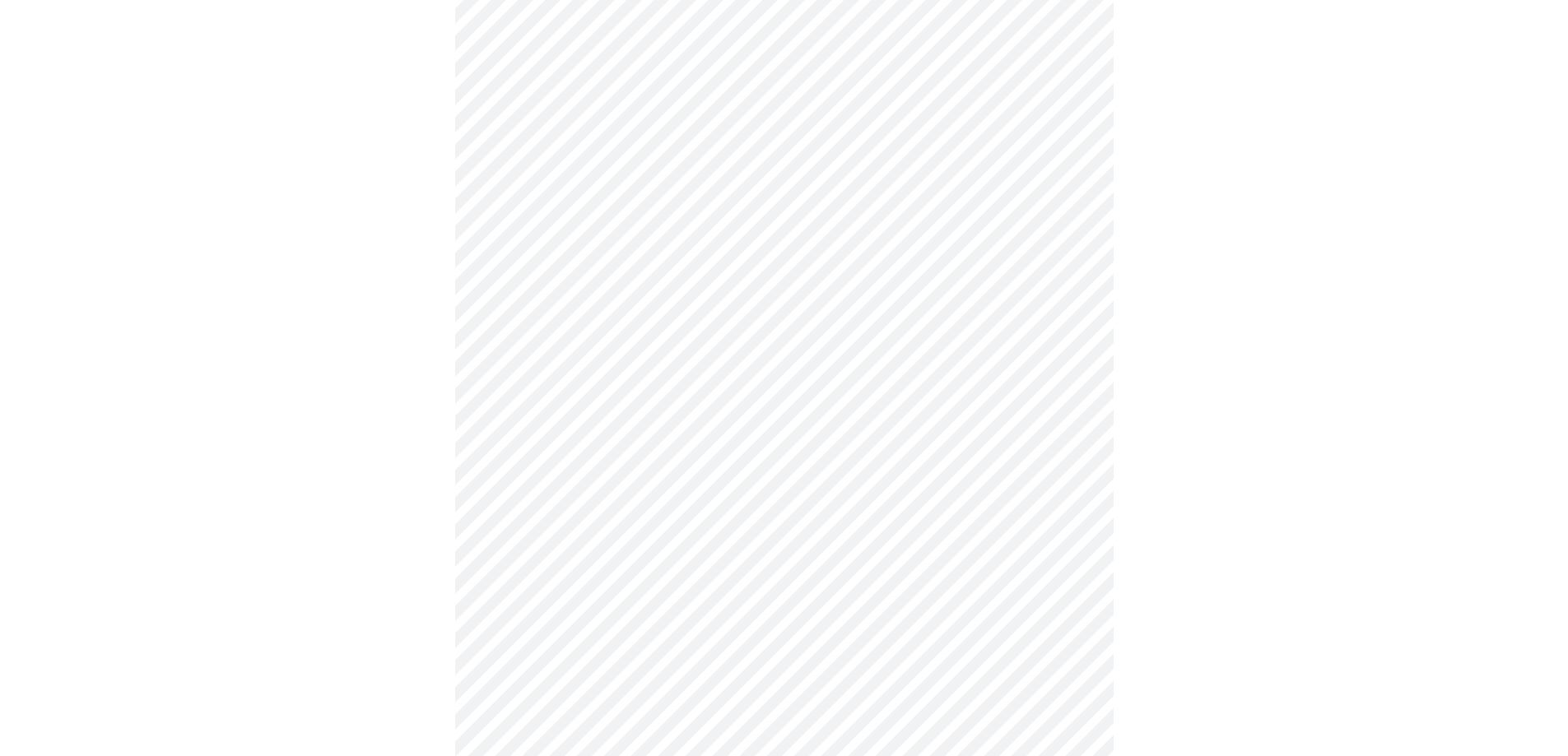
click at [493, 350] on body "MyMenopauseRx Appointments Messaging Labs Uploads Medications Community Refer a…" at bounding box center [784, 22] width 1555 height 2004
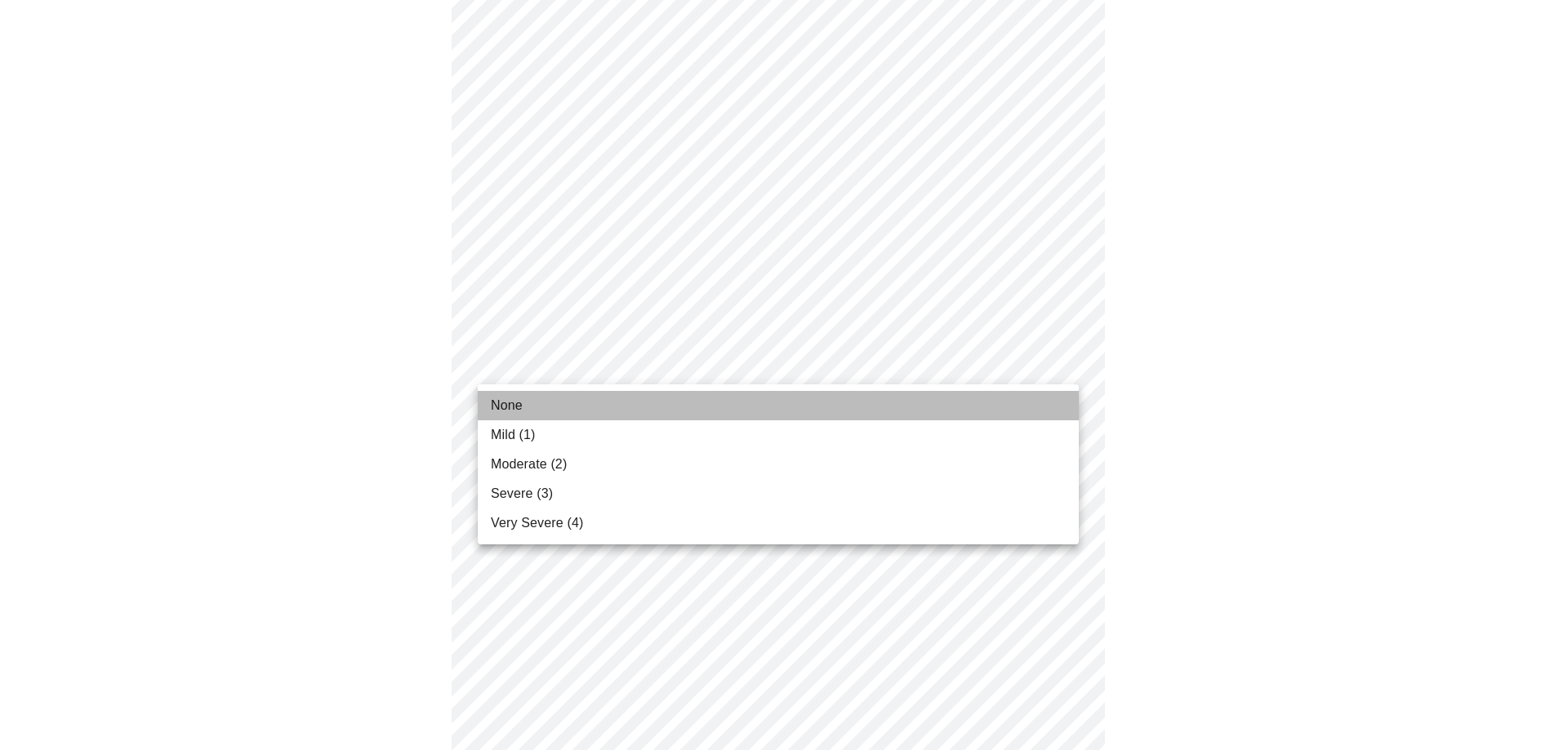
click at [497, 402] on span "None" at bounding box center [507, 406] width 31 height 20
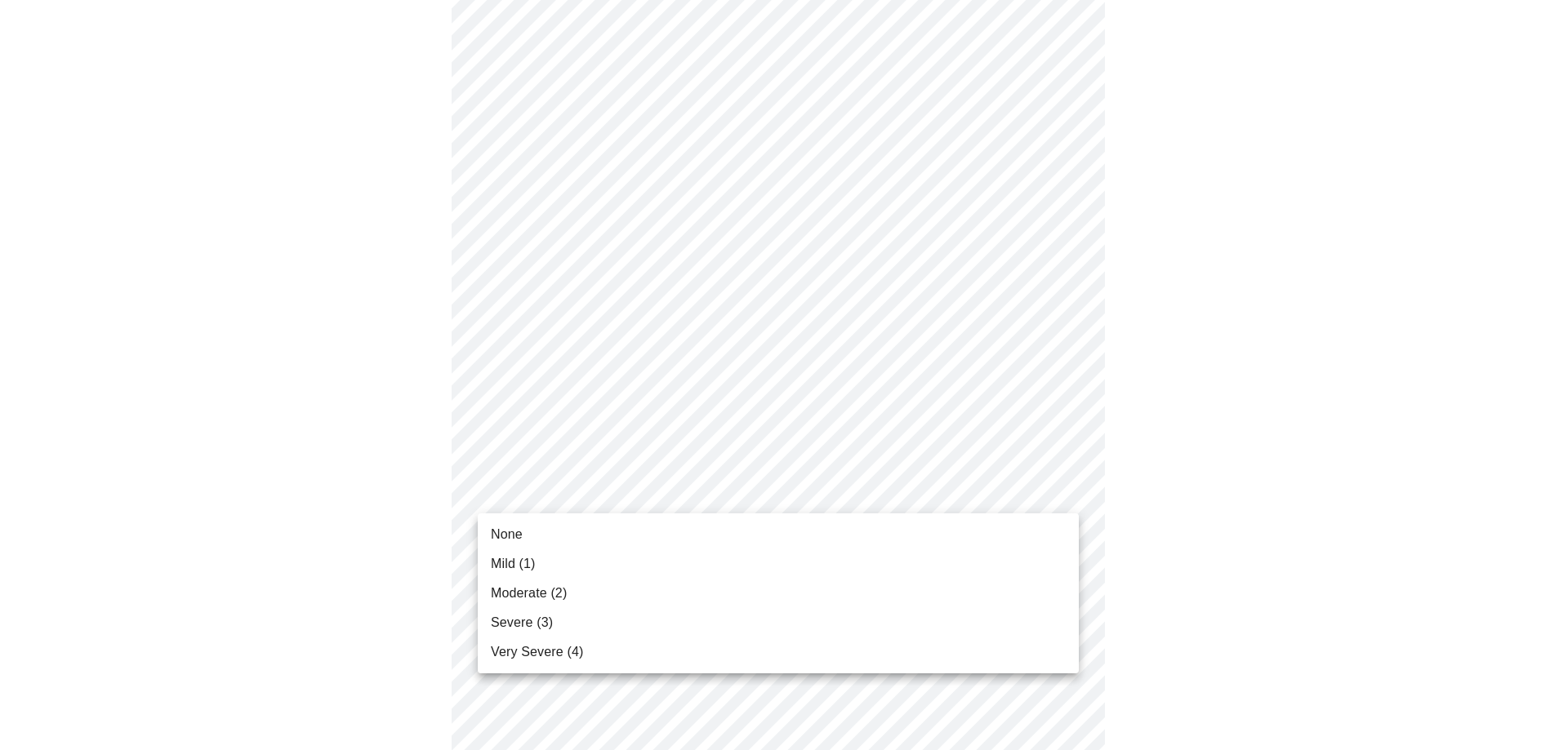
click at [519, 476] on body "MyMenopauseRx Appointments Messaging Labs Uploads Medications Community Refer a…" at bounding box center [784, 10] width 1555 height 1965
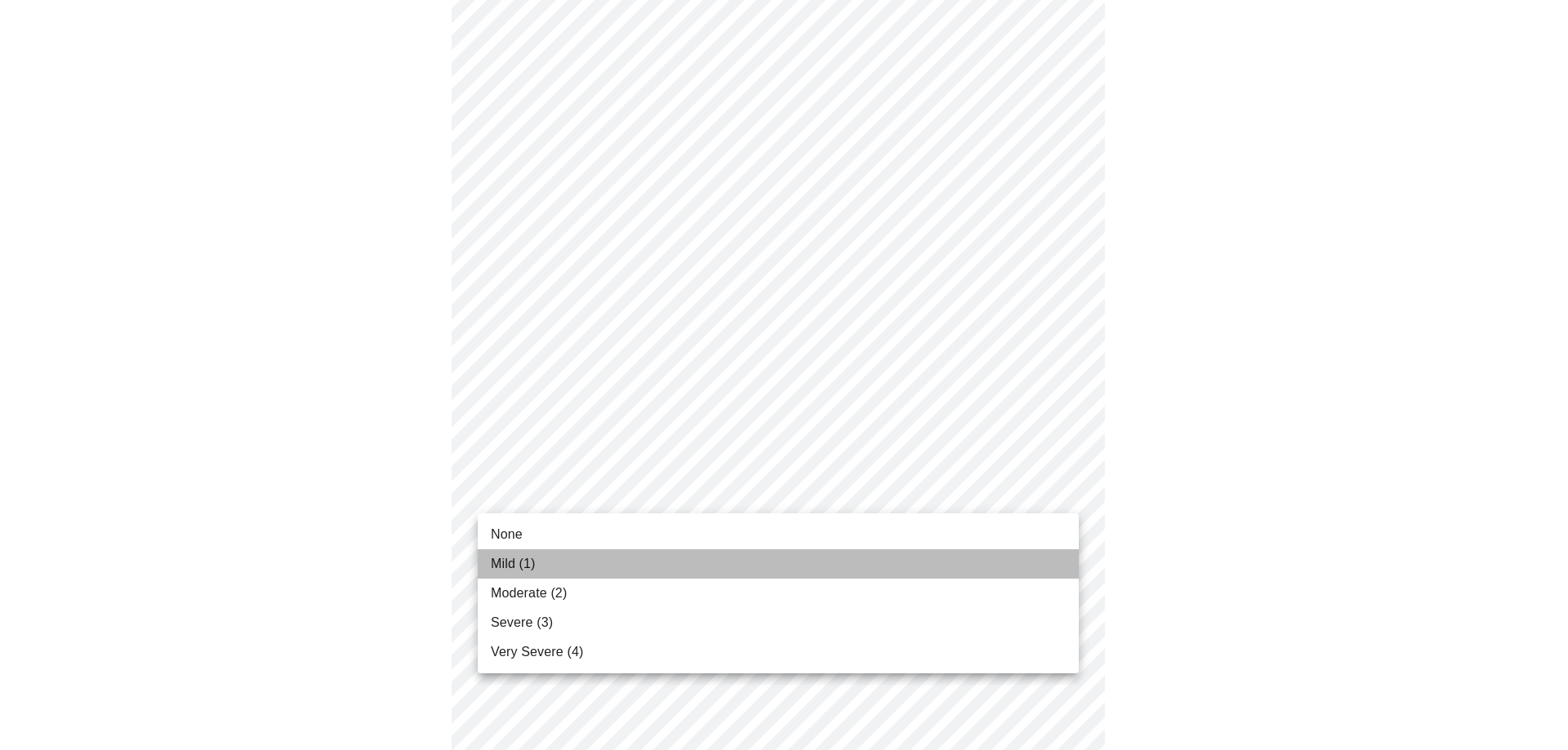
click at [503, 551] on li "Mild (1)" at bounding box center [779, 564] width 601 height 29
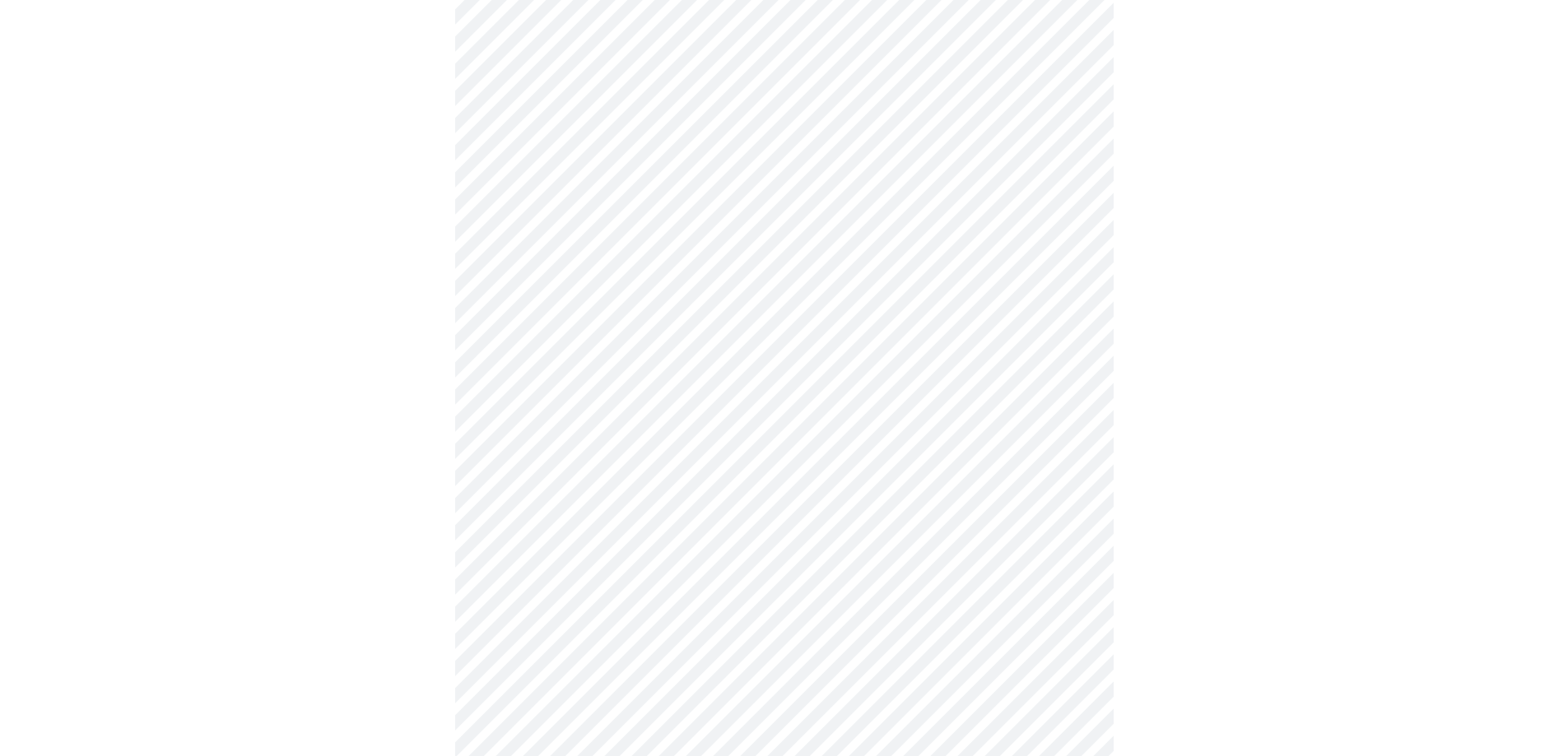
scroll to position [1070, 0]
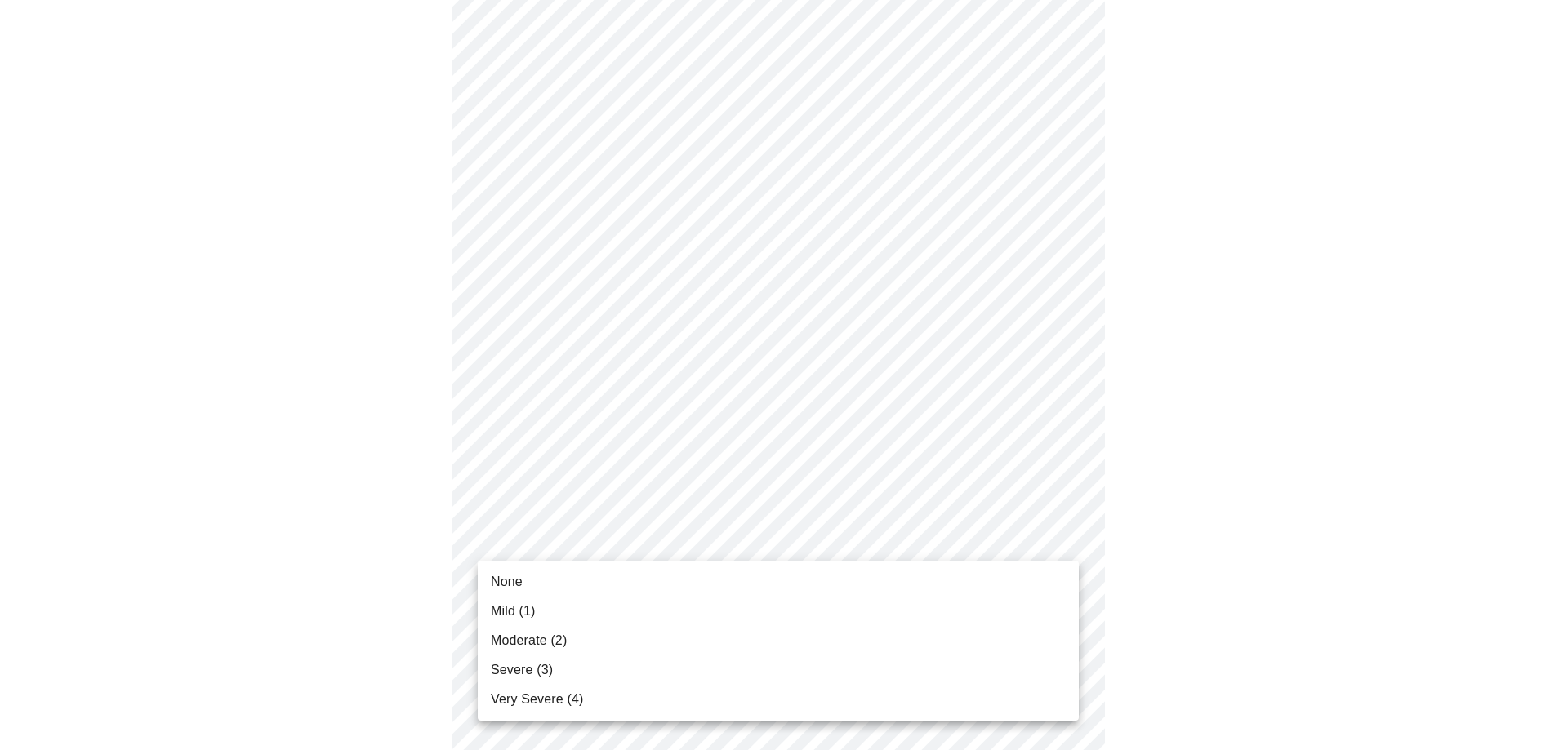
click at [500, 572] on span "None" at bounding box center [507, 582] width 31 height 20
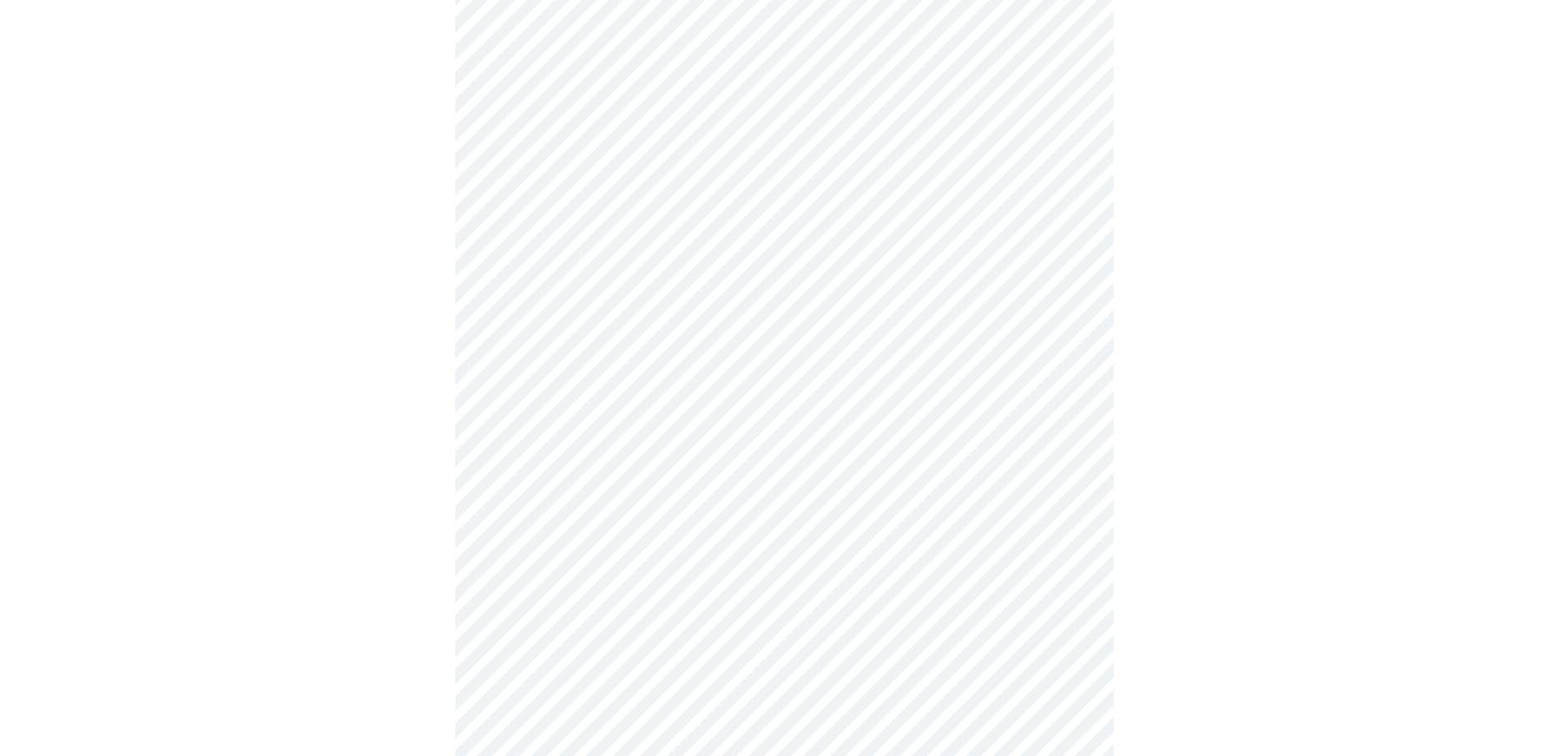
scroll to position [411, 0]
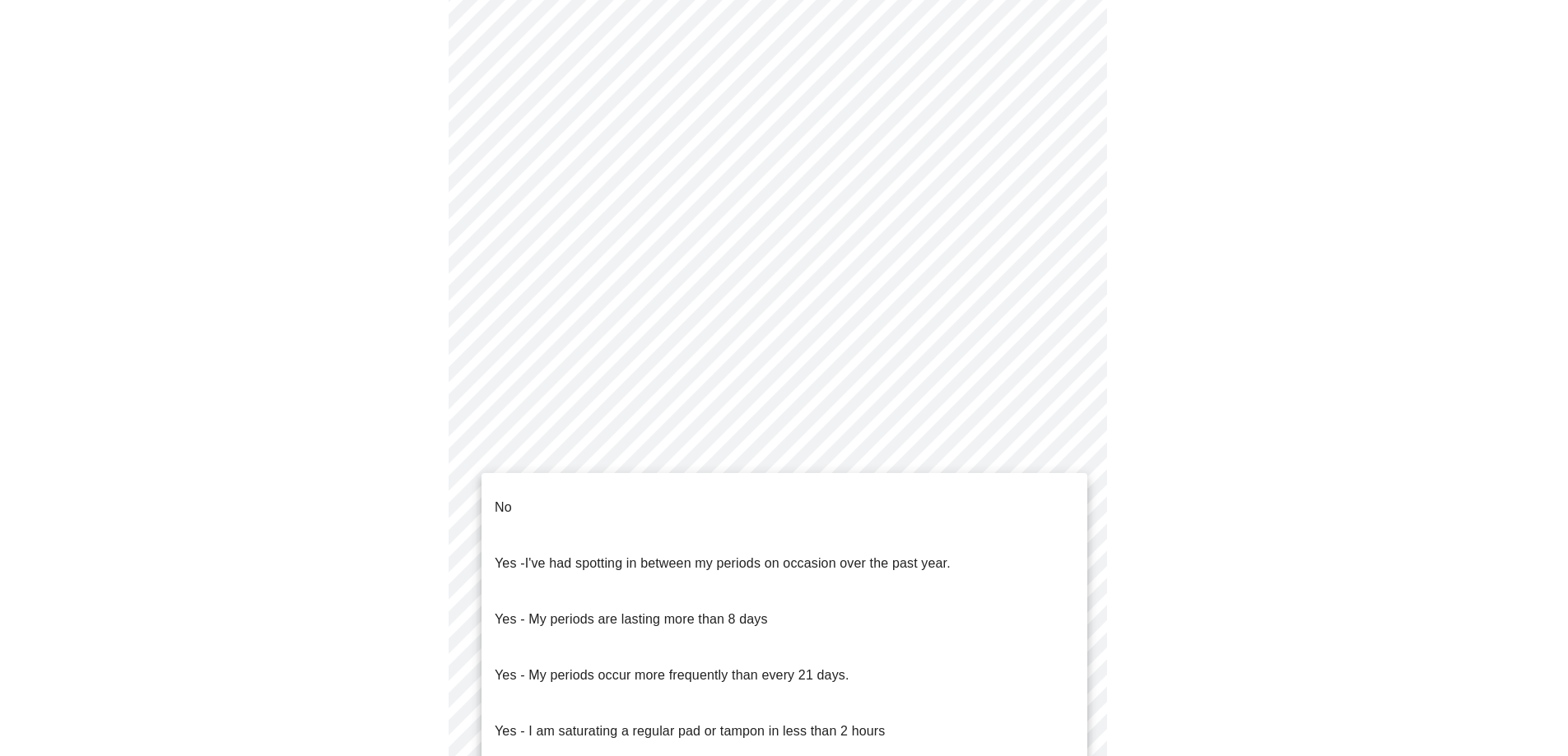
click at [501, 524] on body "MyMenopauseRx Appointments Messaging Labs Uploads Medications Community Refer a…" at bounding box center [784, 374] width 1555 height 1557
click at [500, 497] on p "No" at bounding box center [503, 507] width 18 height 20
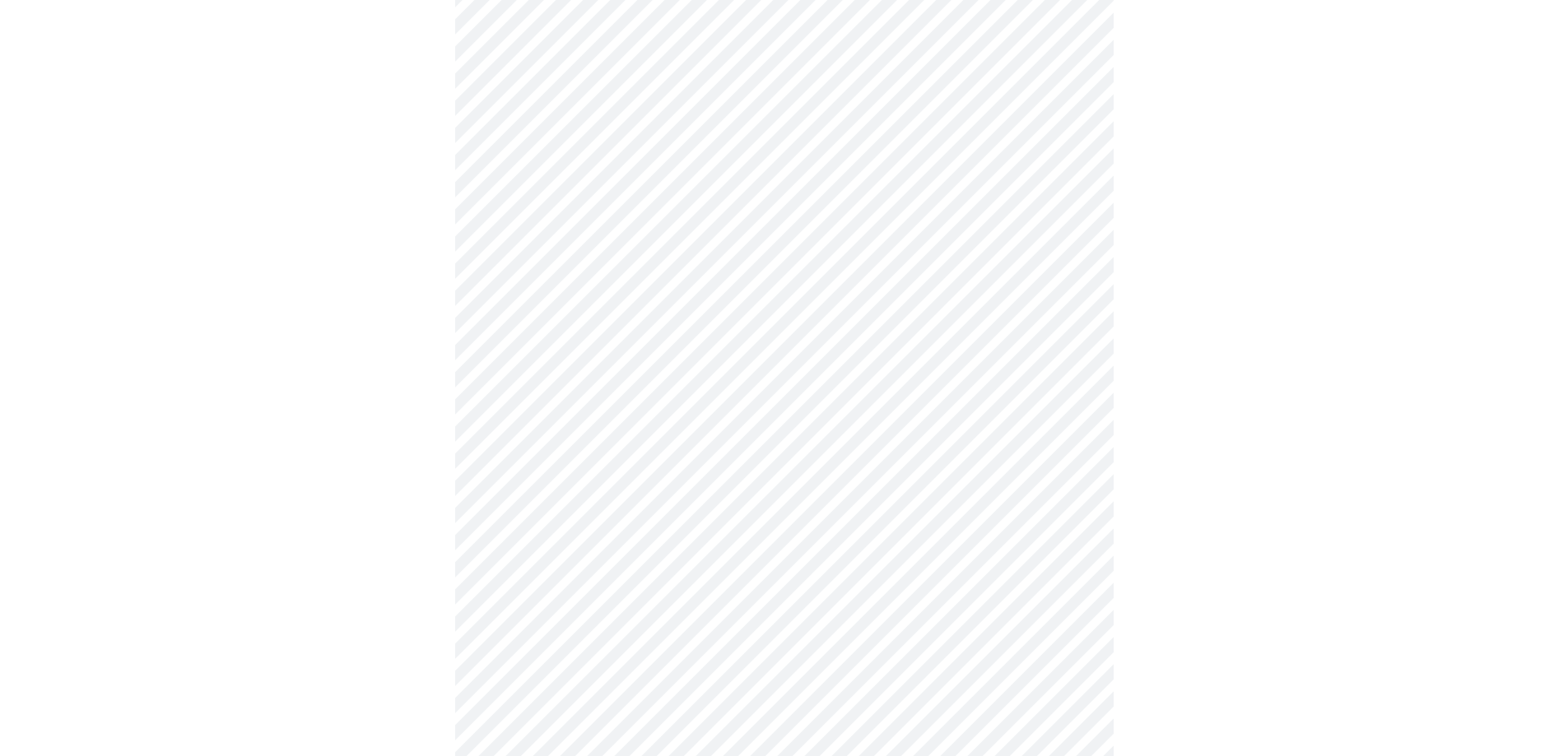
scroll to position [576, 0]
click at [510, 484] on body "MyMenopauseRx Appointments Messaging Labs Uploads Medications Community Refer a…" at bounding box center [784, 204] width 1555 height 1547
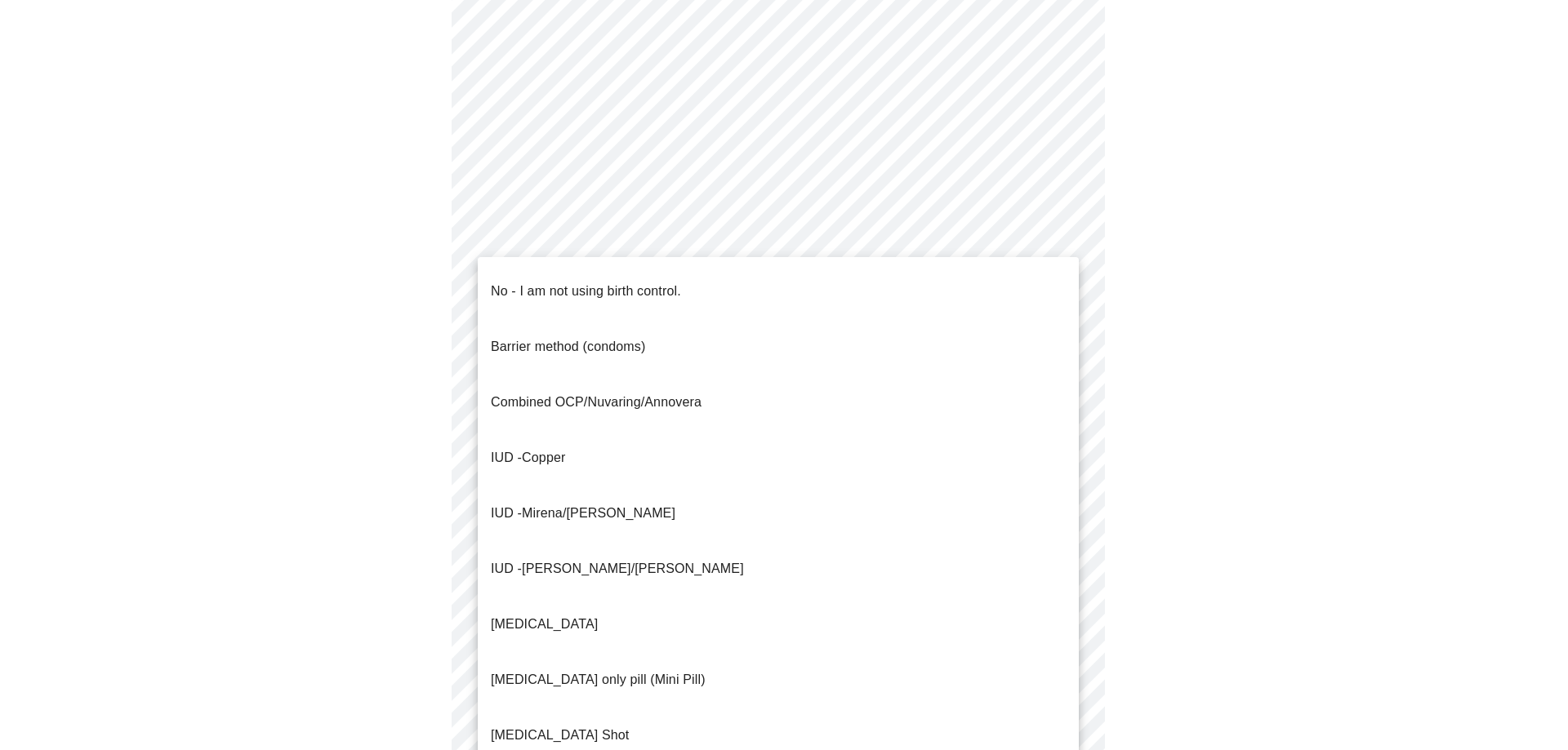
click at [524, 285] on p "No - I am not using birth control." at bounding box center [586, 291] width 191 height 20
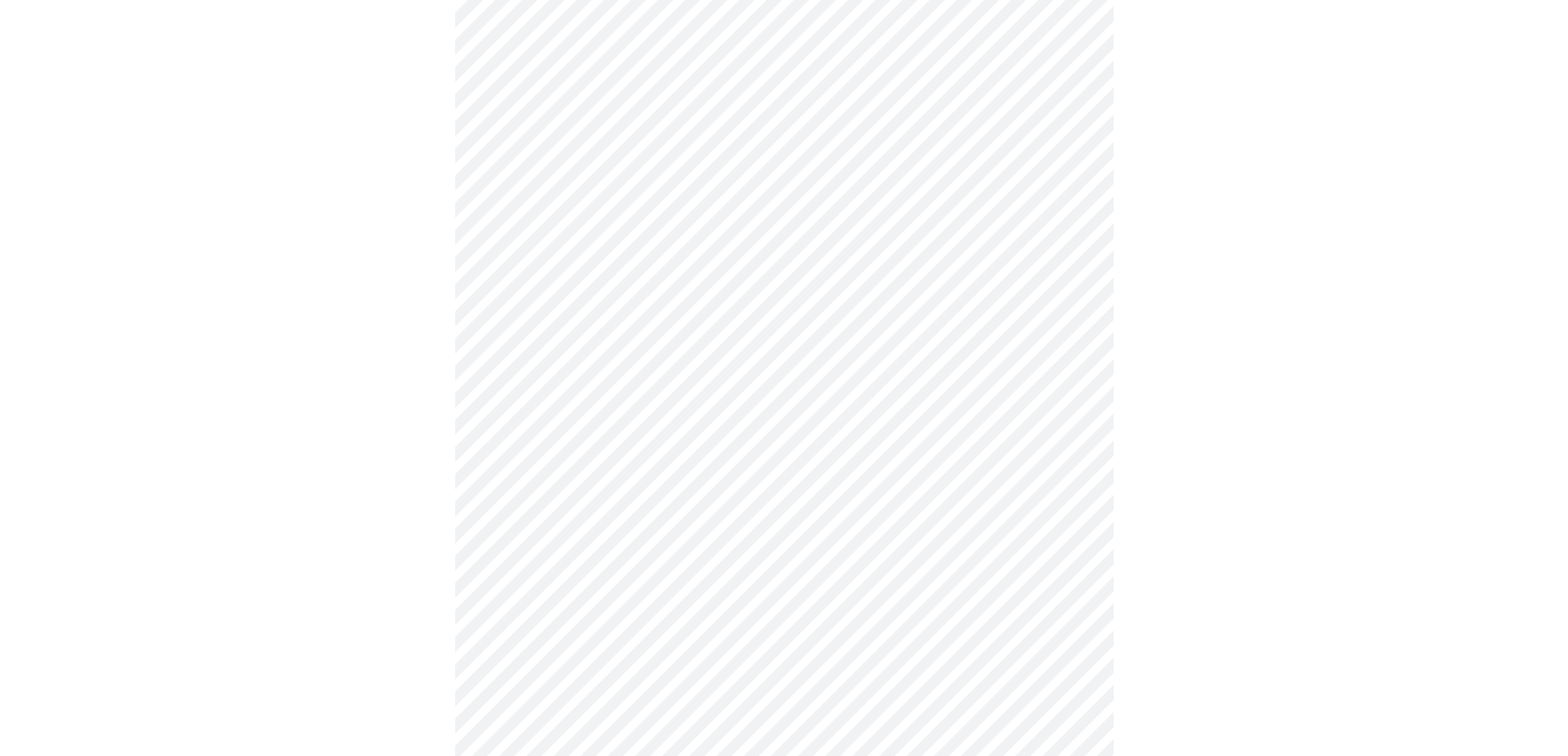
click at [508, 601] on body "MyMenopauseRx Appointments Messaging Labs Uploads Medications Community Refer a…" at bounding box center [784, 199] width 1555 height 1538
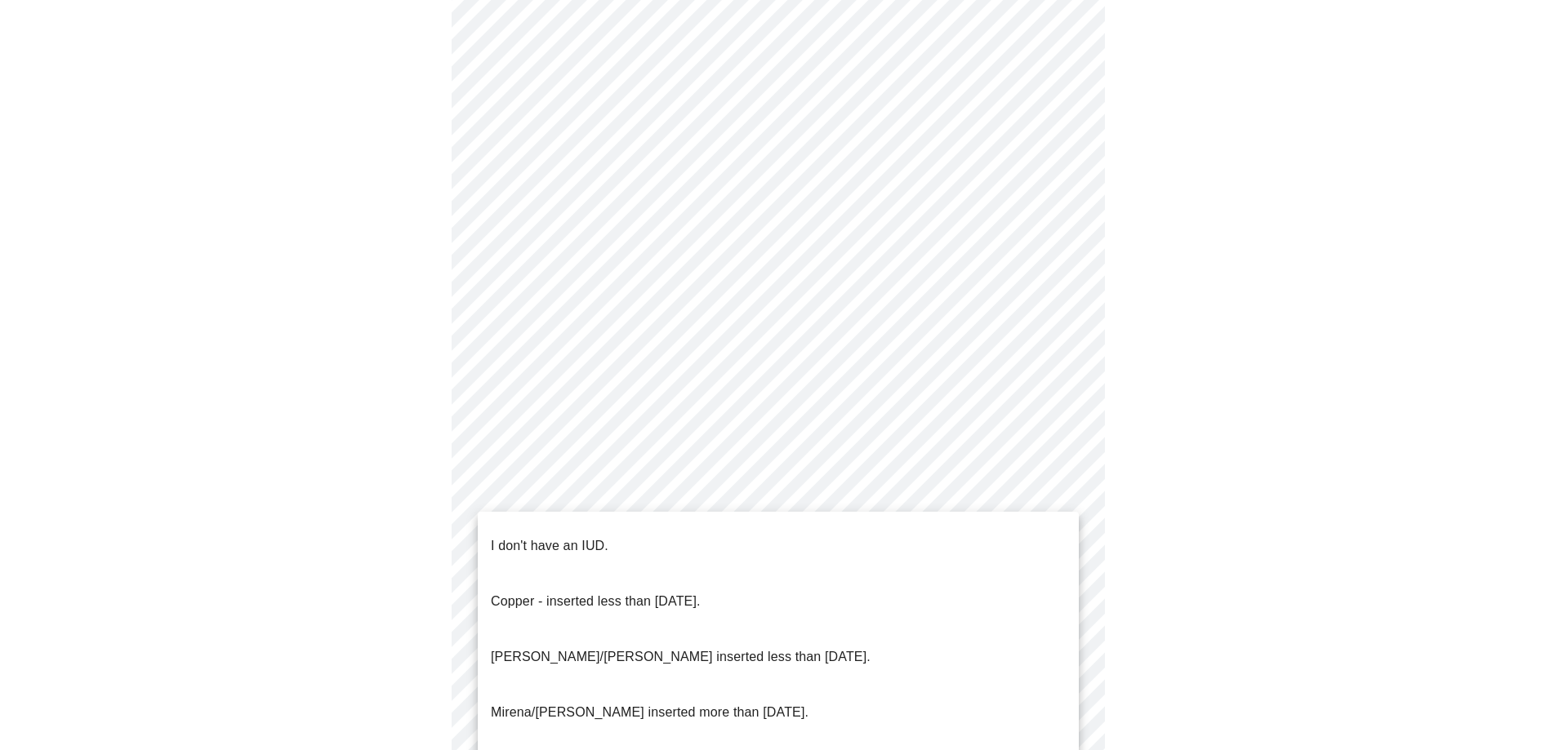
click at [509, 536] on p "I don't have an IUD." at bounding box center [550, 546] width 118 height 20
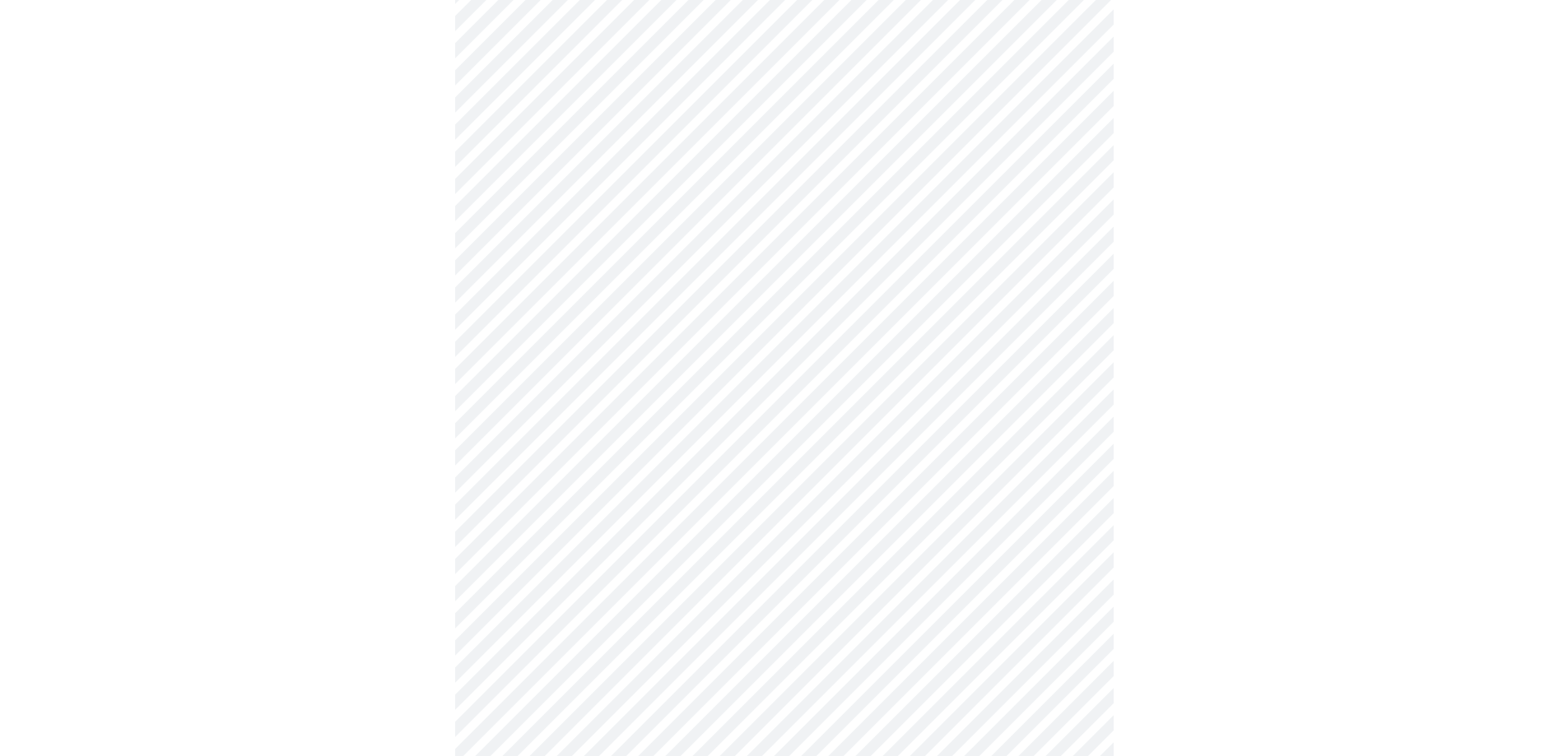
scroll to position [740, 0]
click at [493, 556] on body "MyMenopauseRx Appointments Messaging Labs Uploads Medications Community Refer a…" at bounding box center [784, 30] width 1555 height 1528
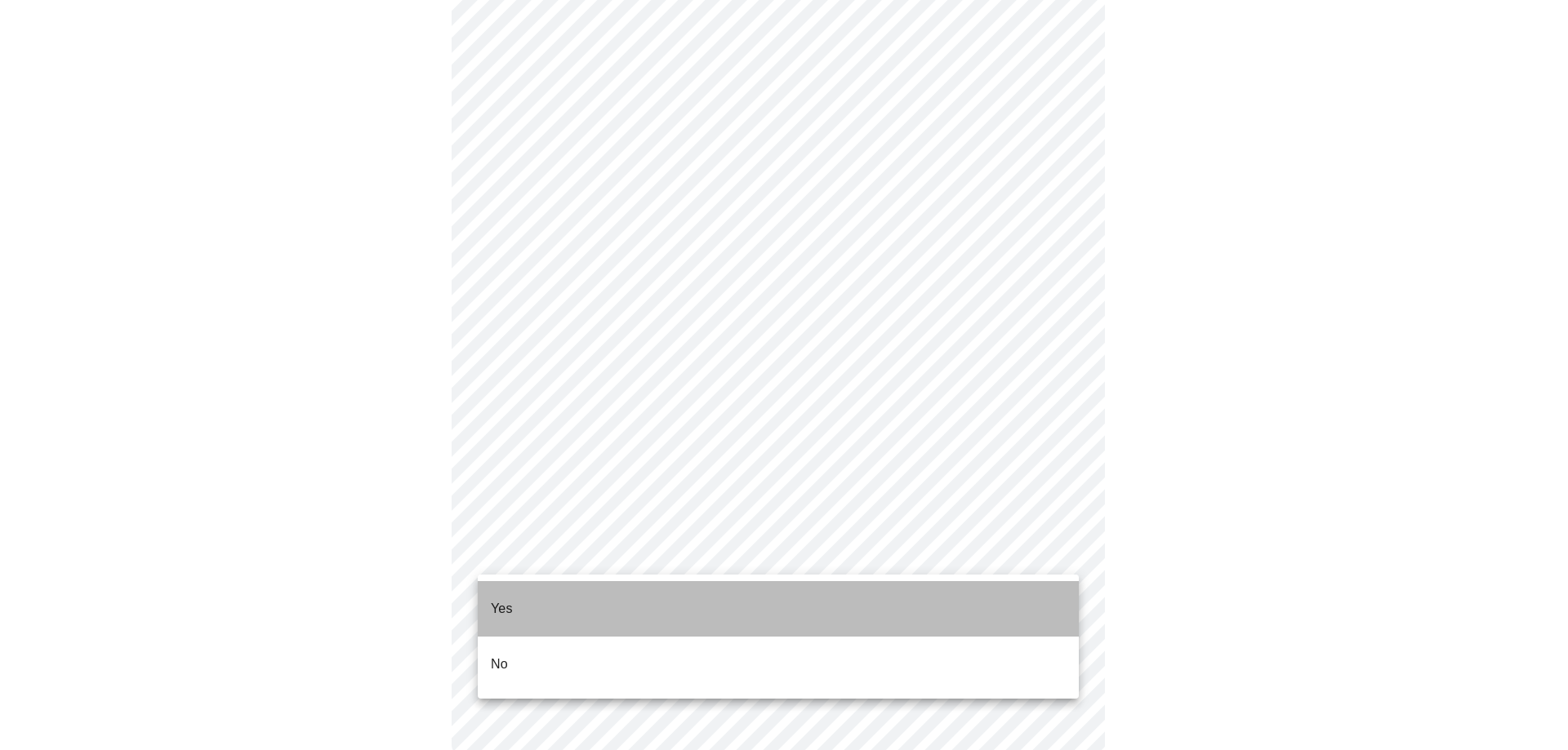
click at [490, 595] on li "Yes" at bounding box center [779, 608] width 601 height 55
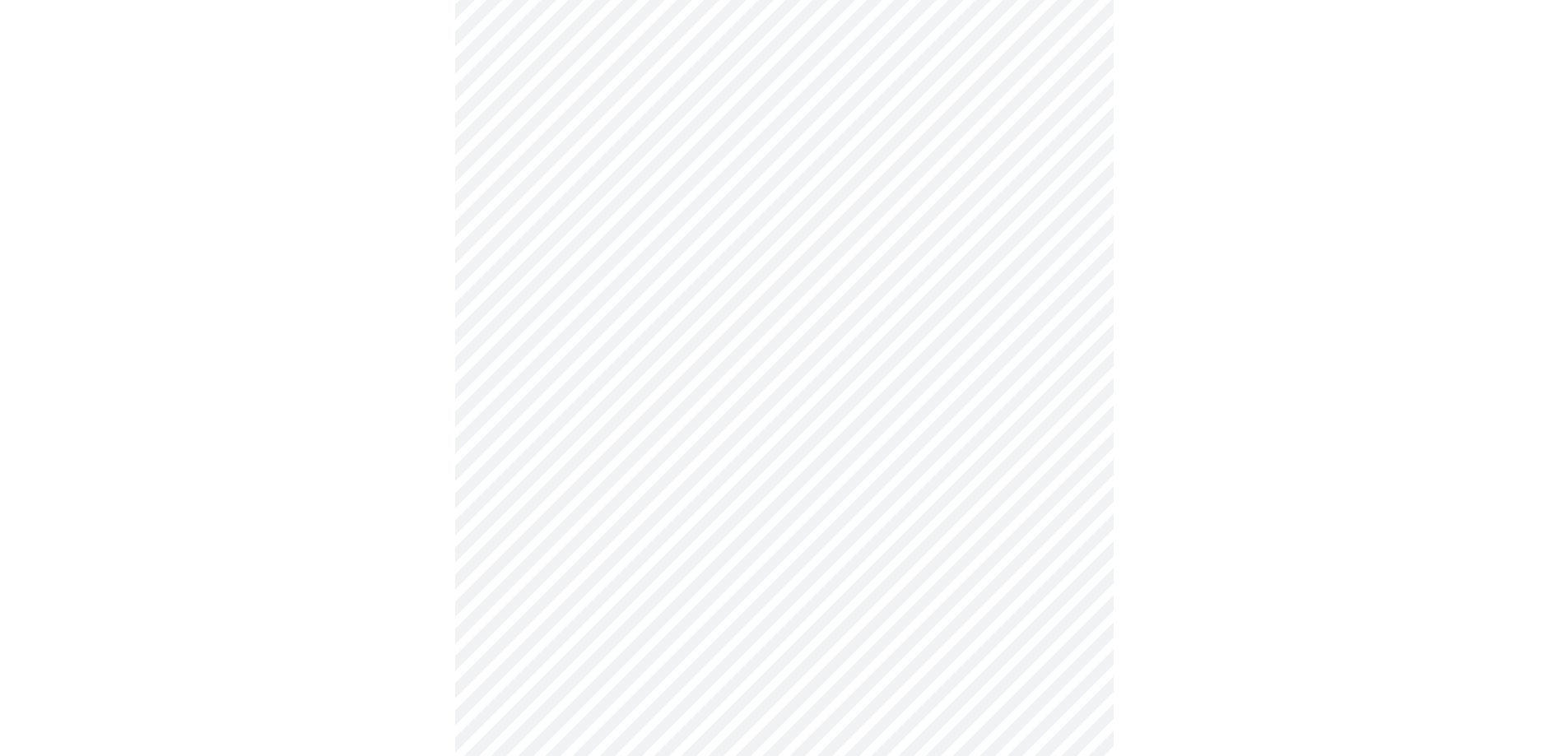
scroll to position [4278, 0]
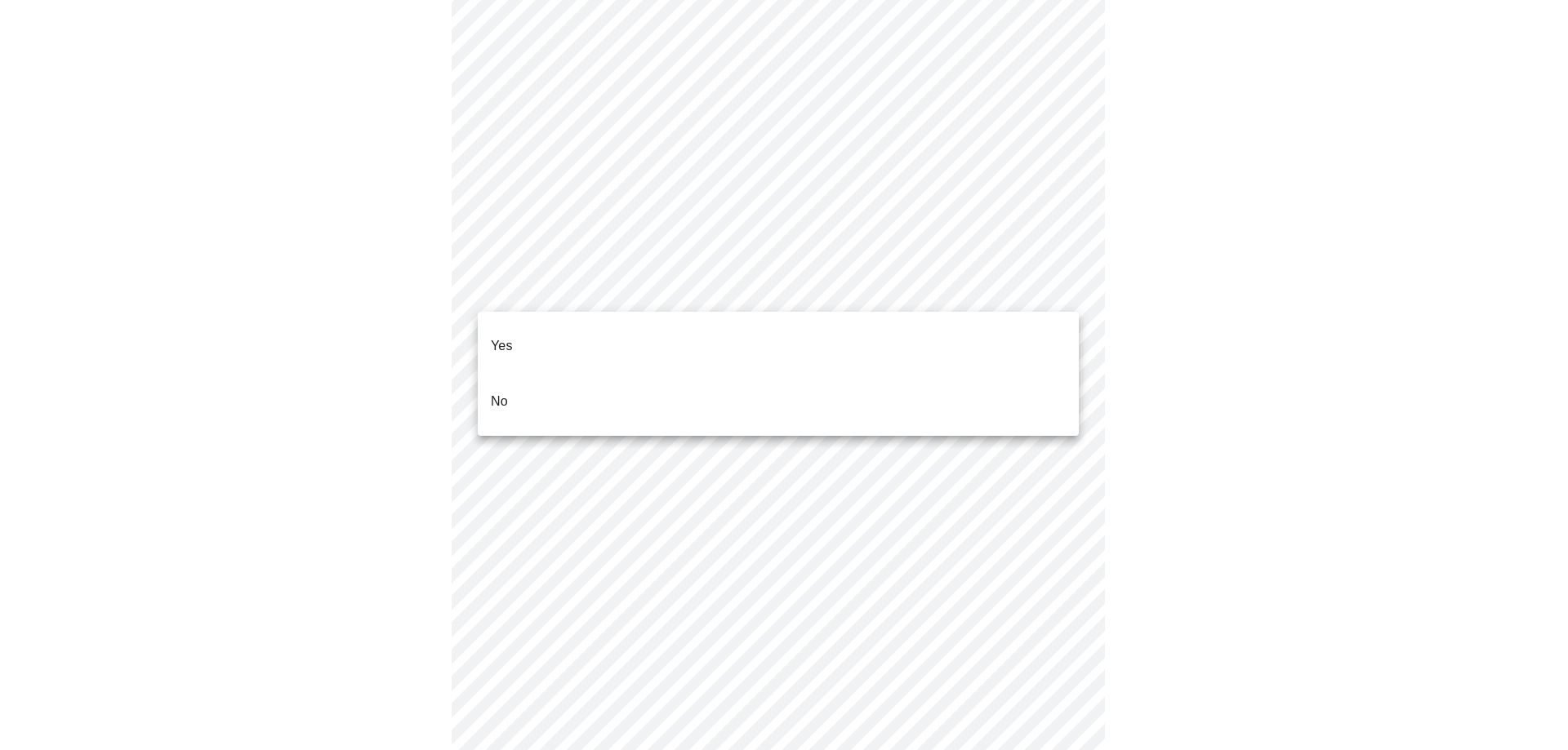
click at [495, 392] on p "No" at bounding box center [499, 401] width 17 height 20
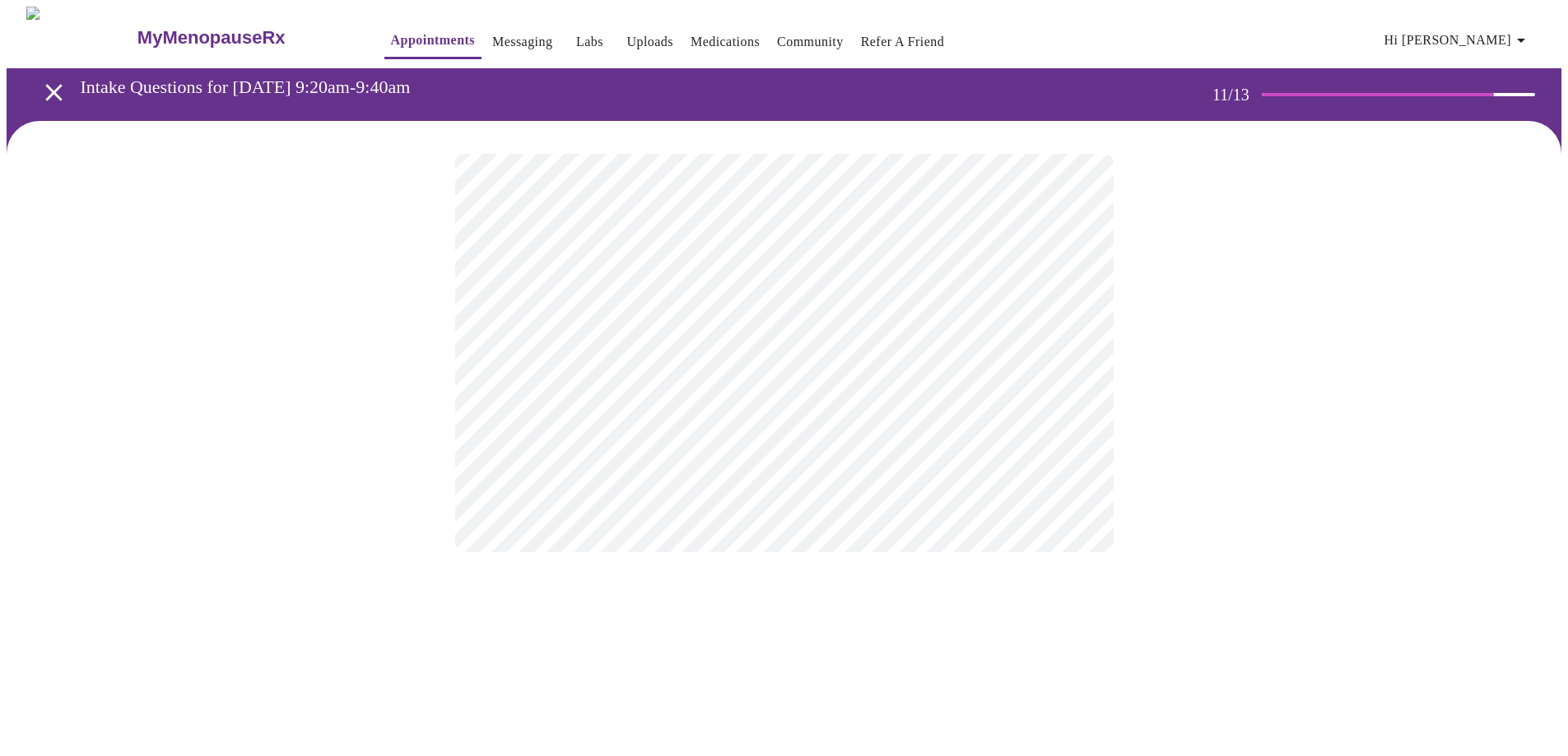
scroll to position [0, 0]
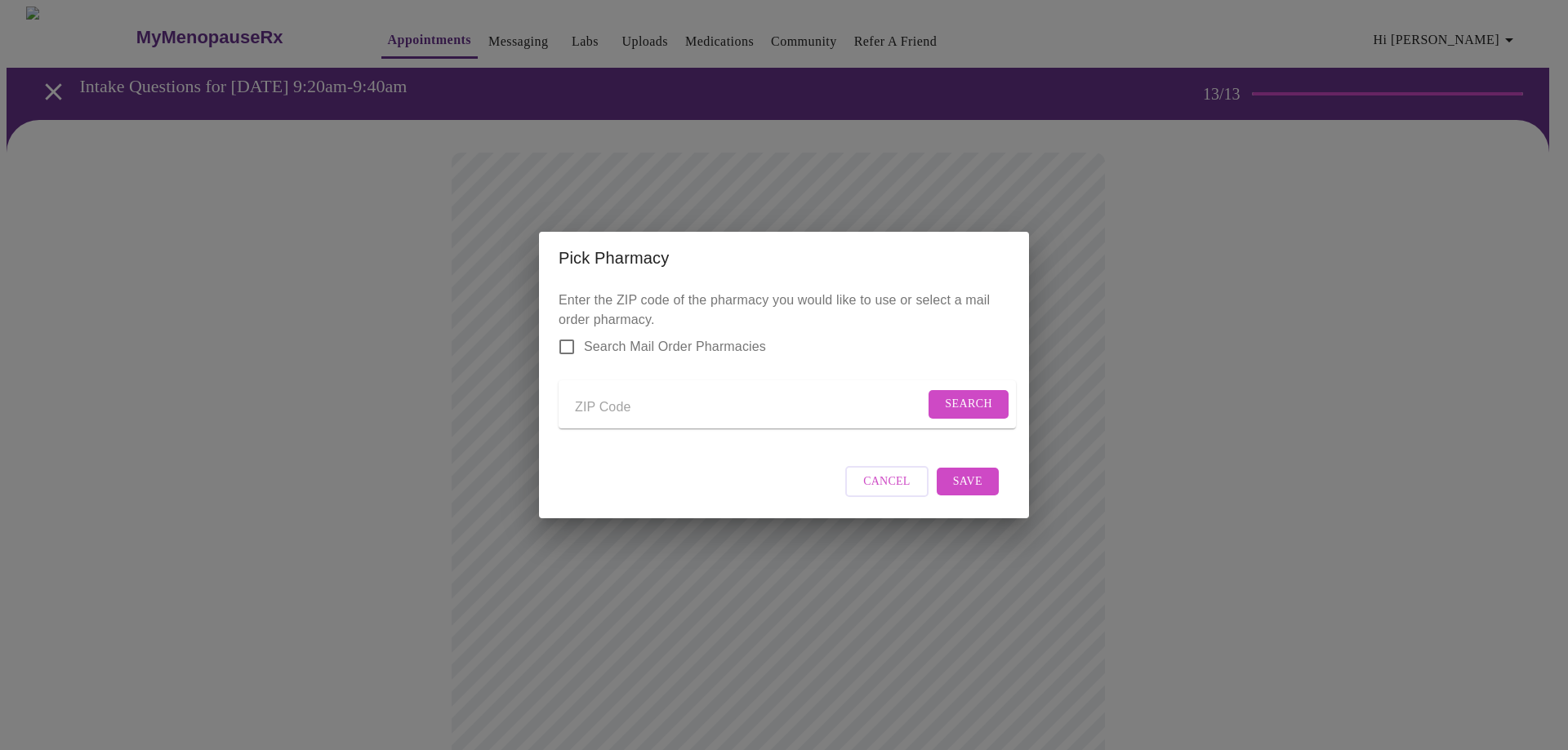
click at [423, 322] on div "Pick Pharmacy Enter the ZIP code of the pharmacy you would like to use or selec…" at bounding box center [784, 375] width 1568 height 750
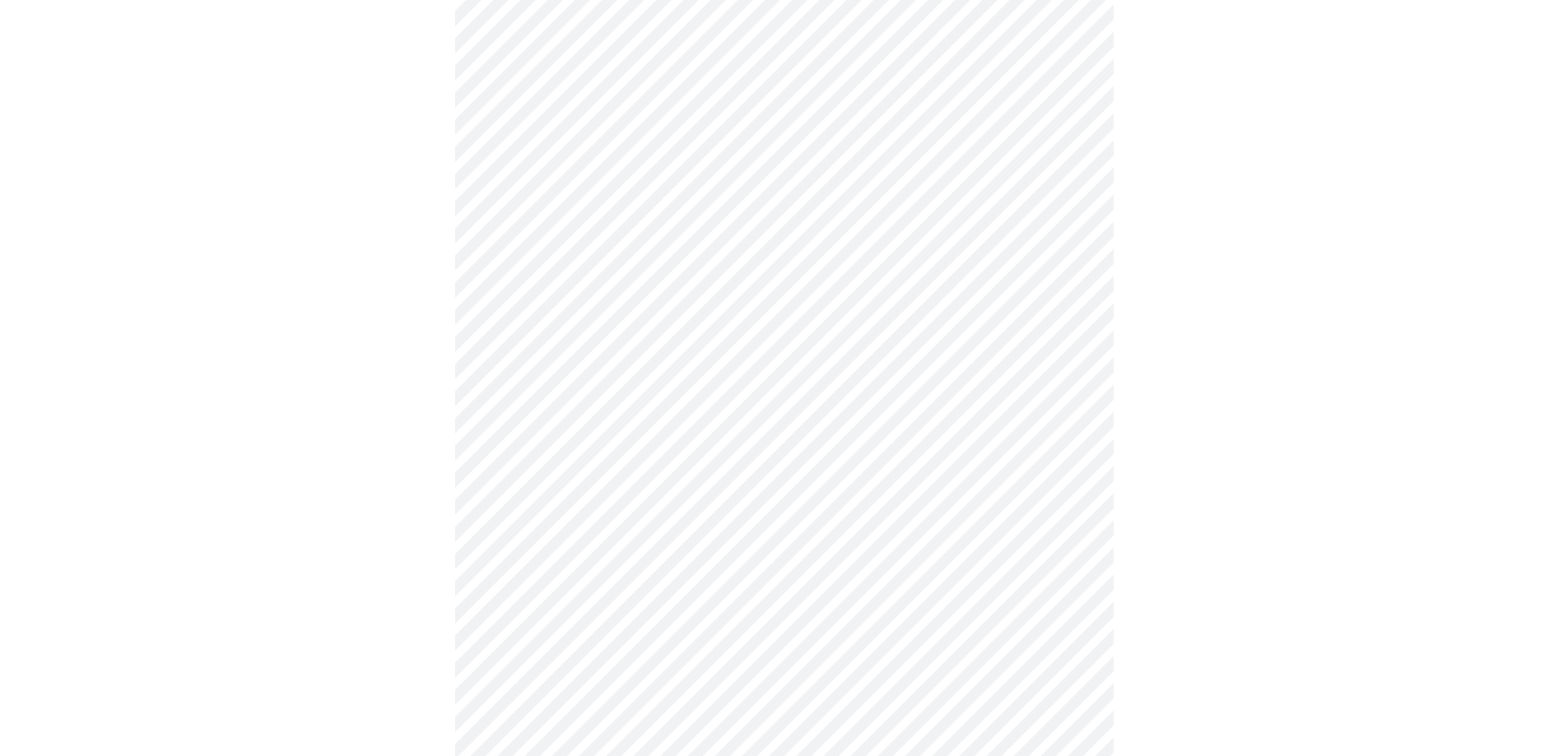
scroll to position [1000, 0]
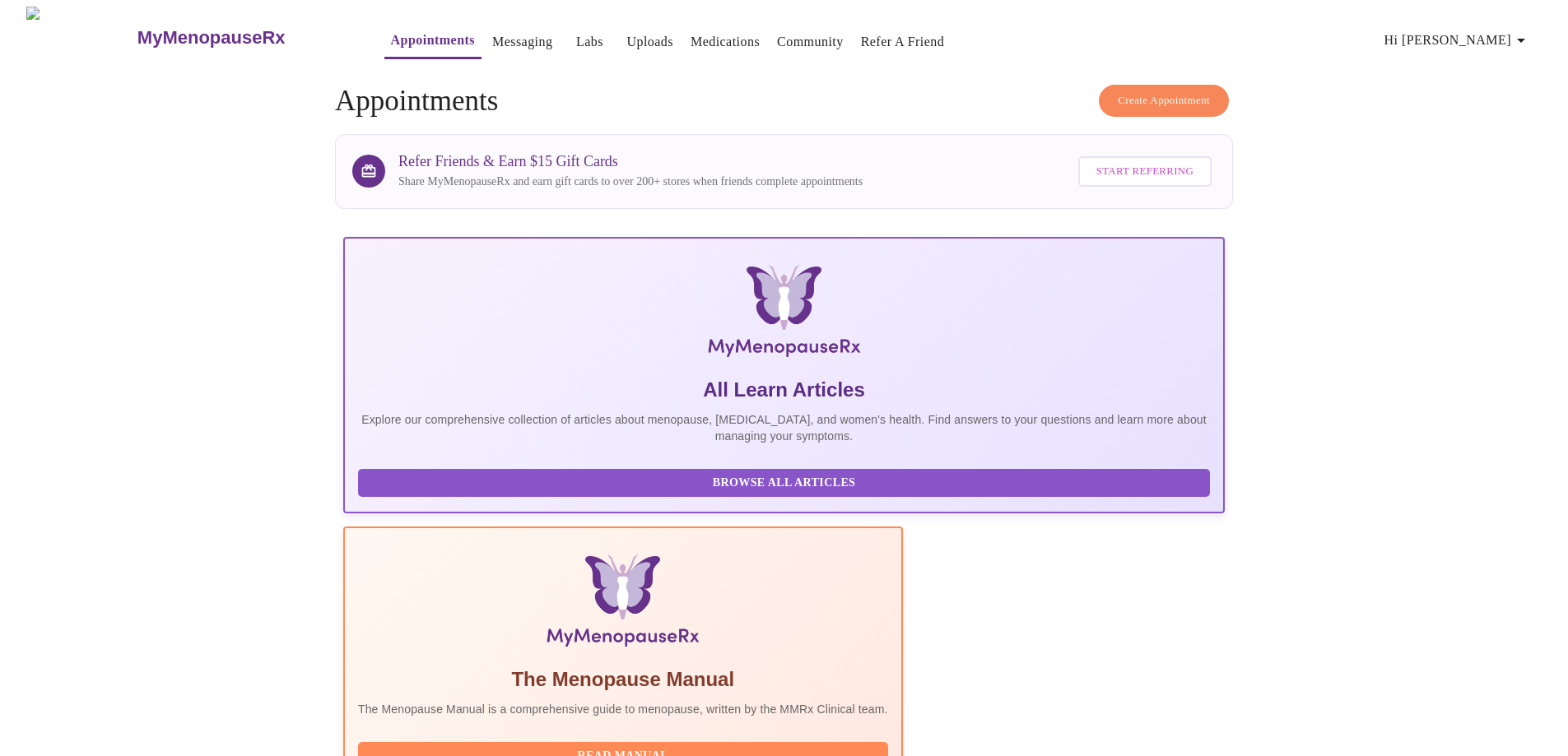
click at [1515, 32] on span "Hi [PERSON_NAME]" at bounding box center [1457, 41] width 146 height 23
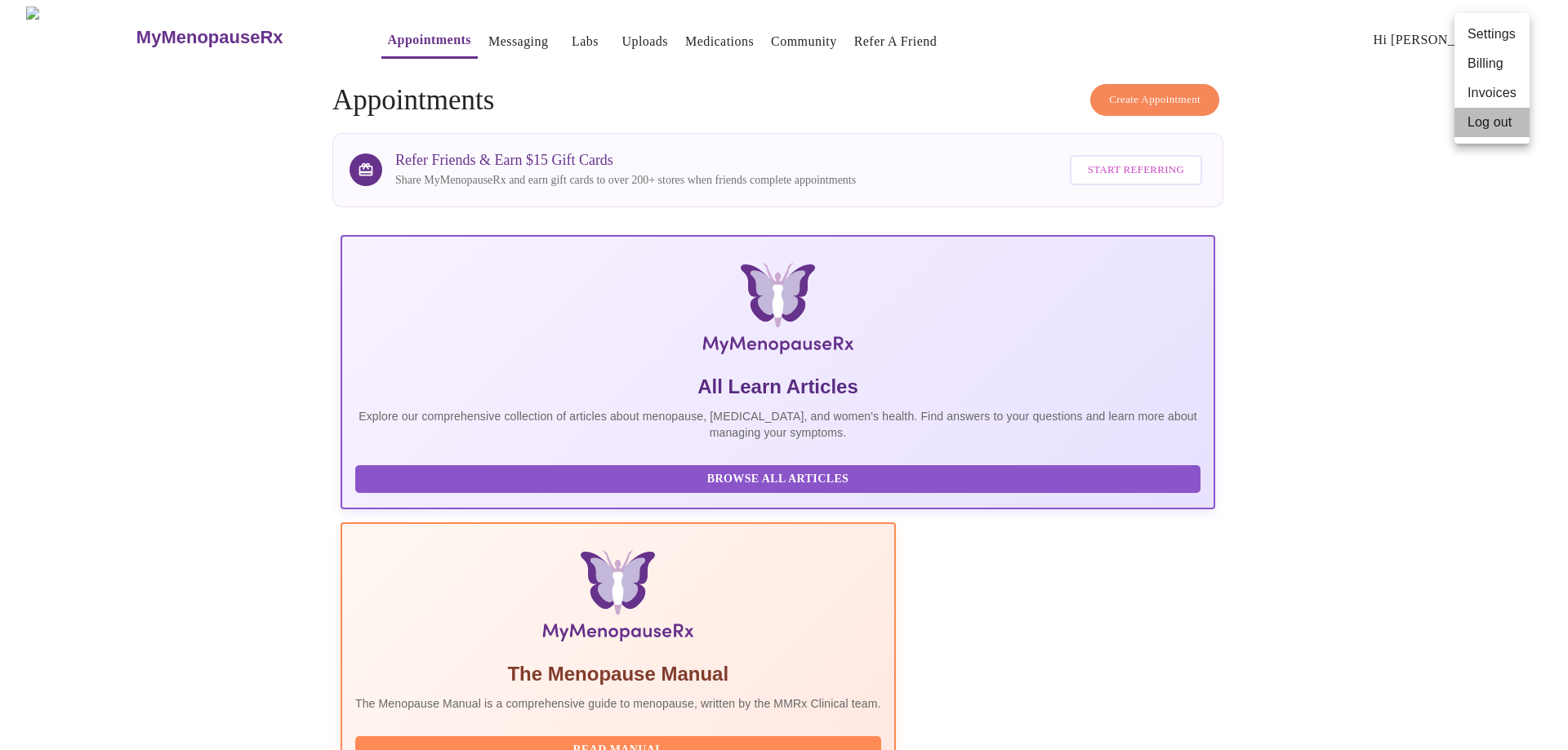
click at [1468, 113] on li "Log out" at bounding box center [1492, 122] width 75 height 29
